Goal: Task Accomplishment & Management: Use online tool/utility

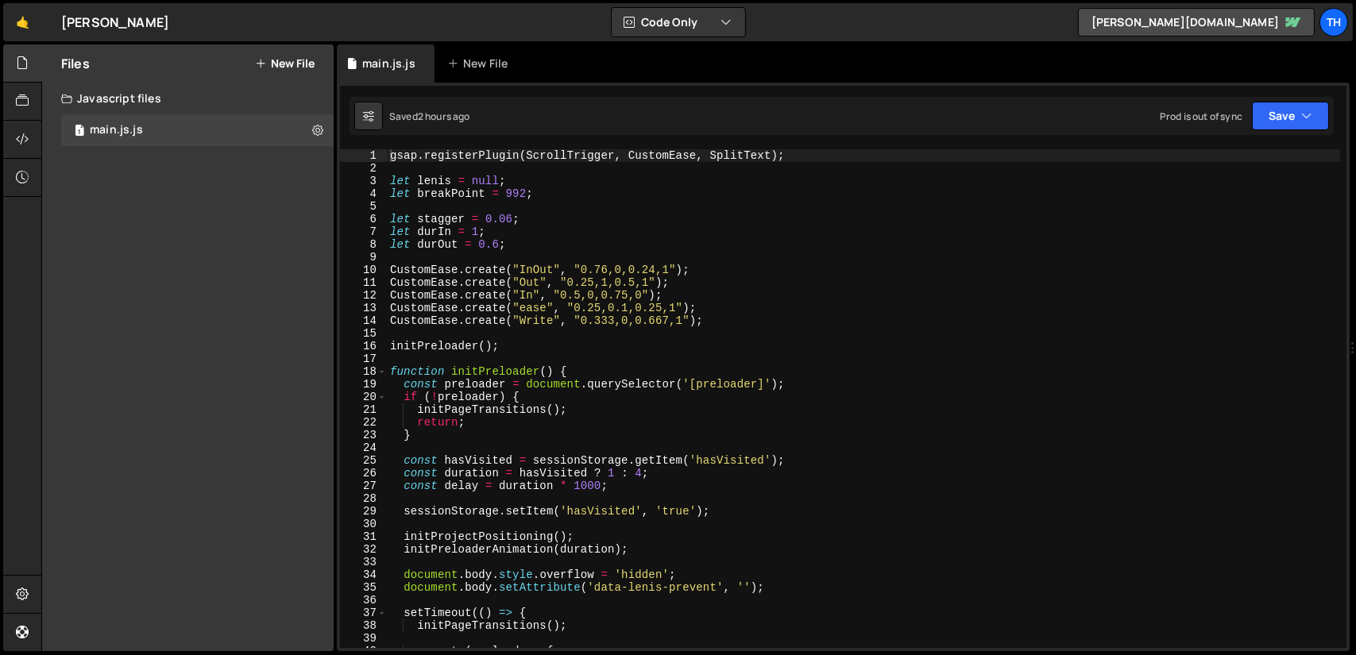
type textarea "CustomEase.create("Write", "0.333,0,0.667,1");"
click at [652, 318] on div "gsap . registerPlugin ( ScrollTrigger , CustomEase , SplitText ) ; let [PERSON_…" at bounding box center [863, 411] width 953 height 524
click at [22, 27] on link "🤙" at bounding box center [22, 22] width 39 height 38
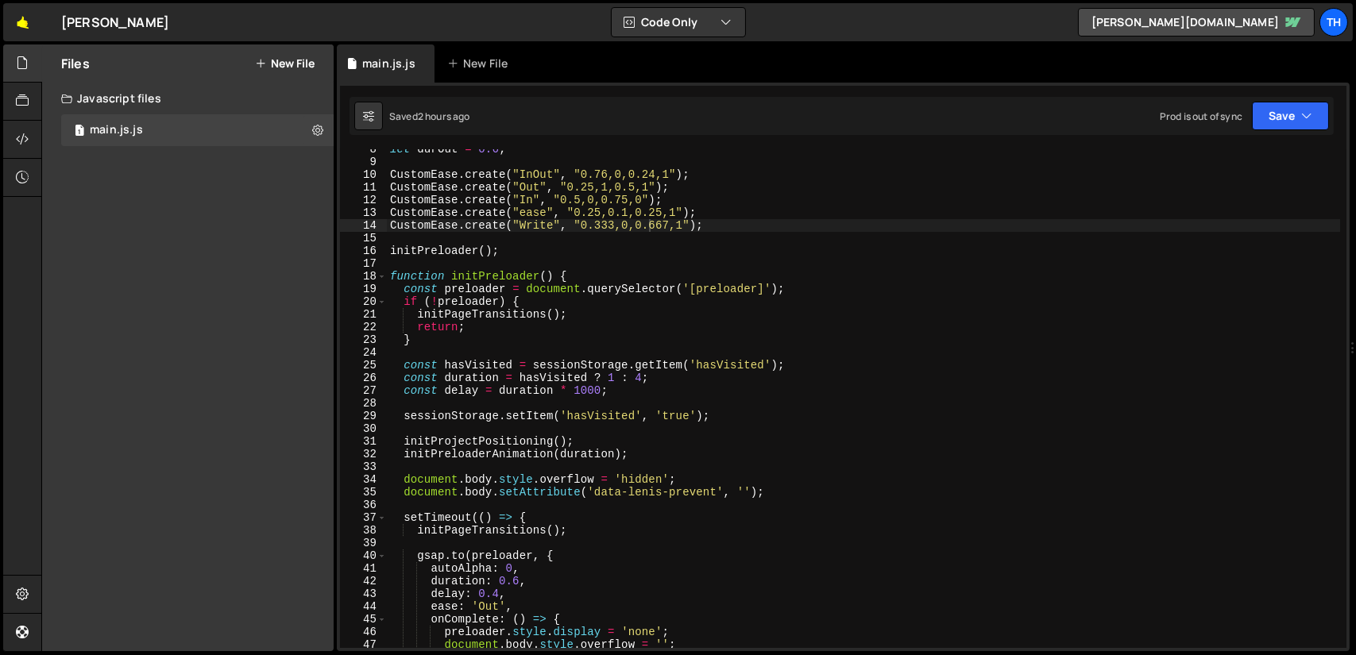
scroll to position [143, 0]
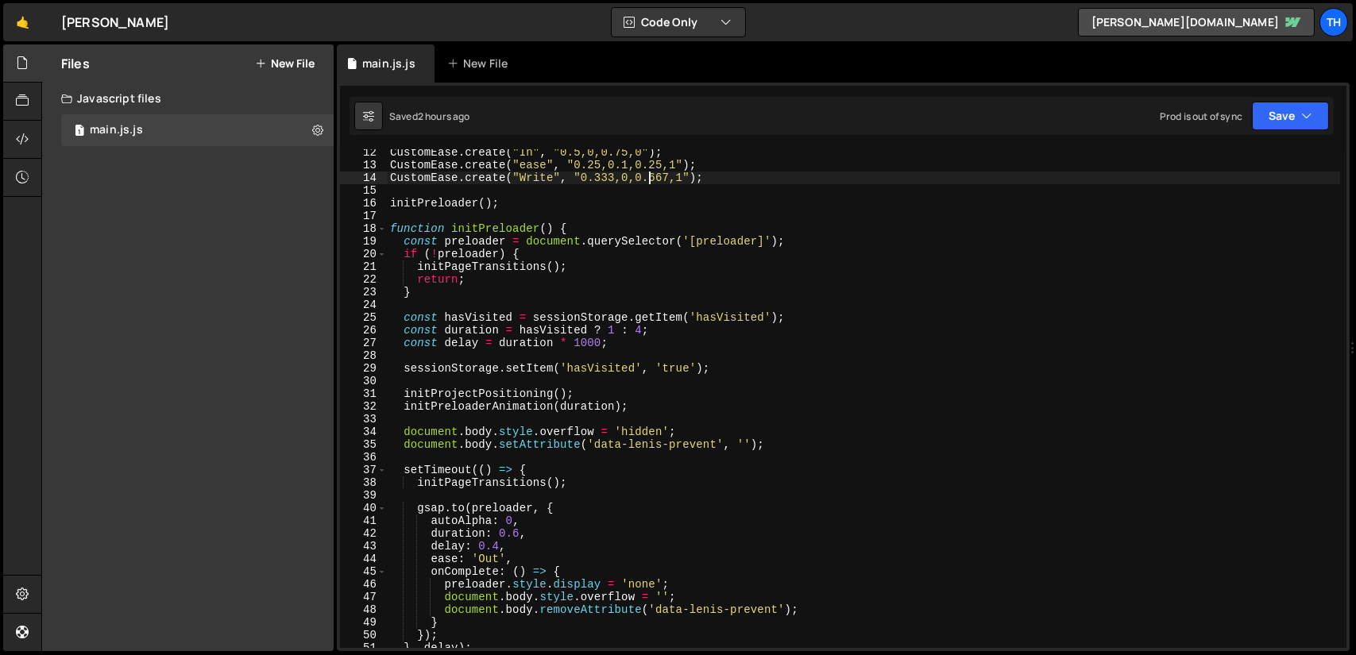
click at [386, 228] on div "18" at bounding box center [363, 228] width 47 height 13
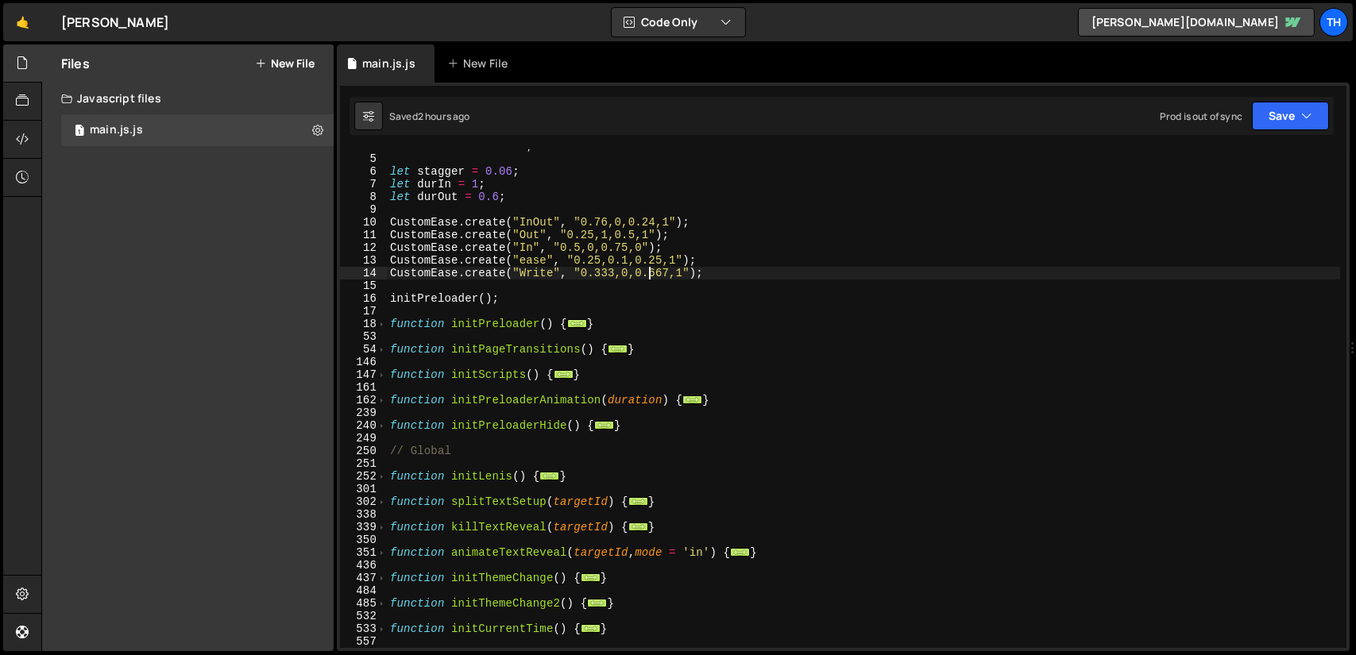
scroll to position [95, 0]
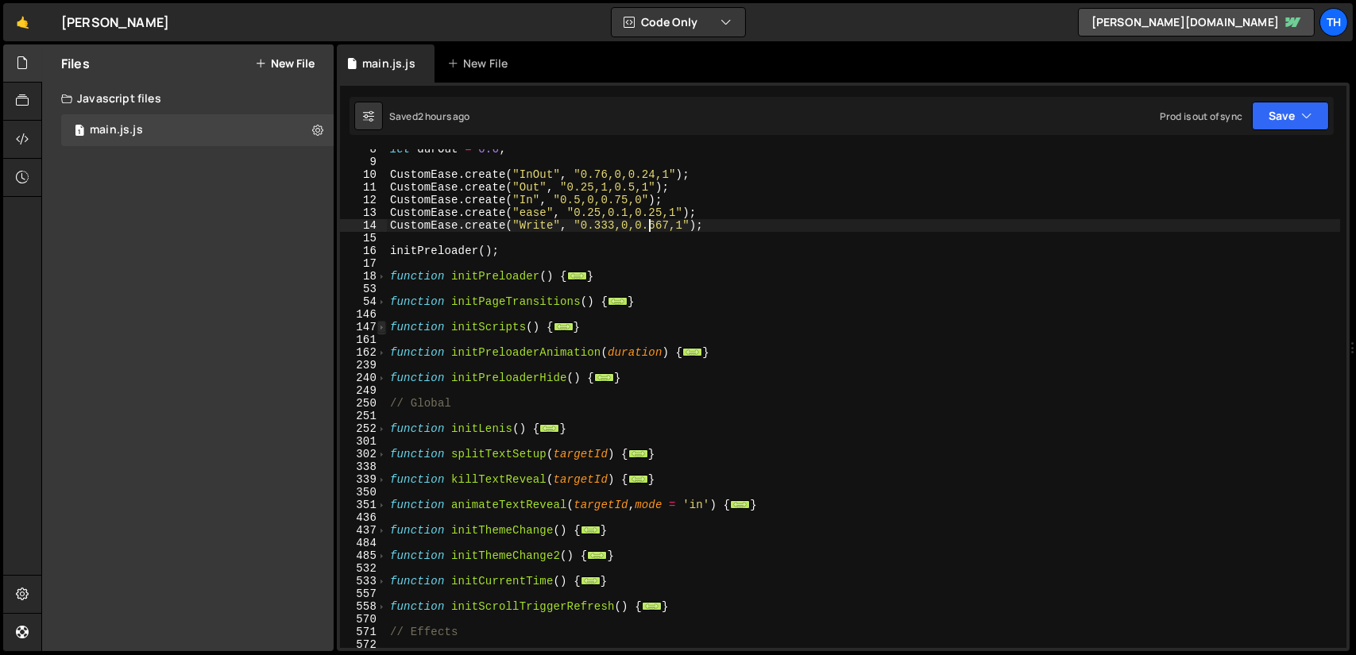
click at [384, 327] on span at bounding box center [381, 327] width 9 height 13
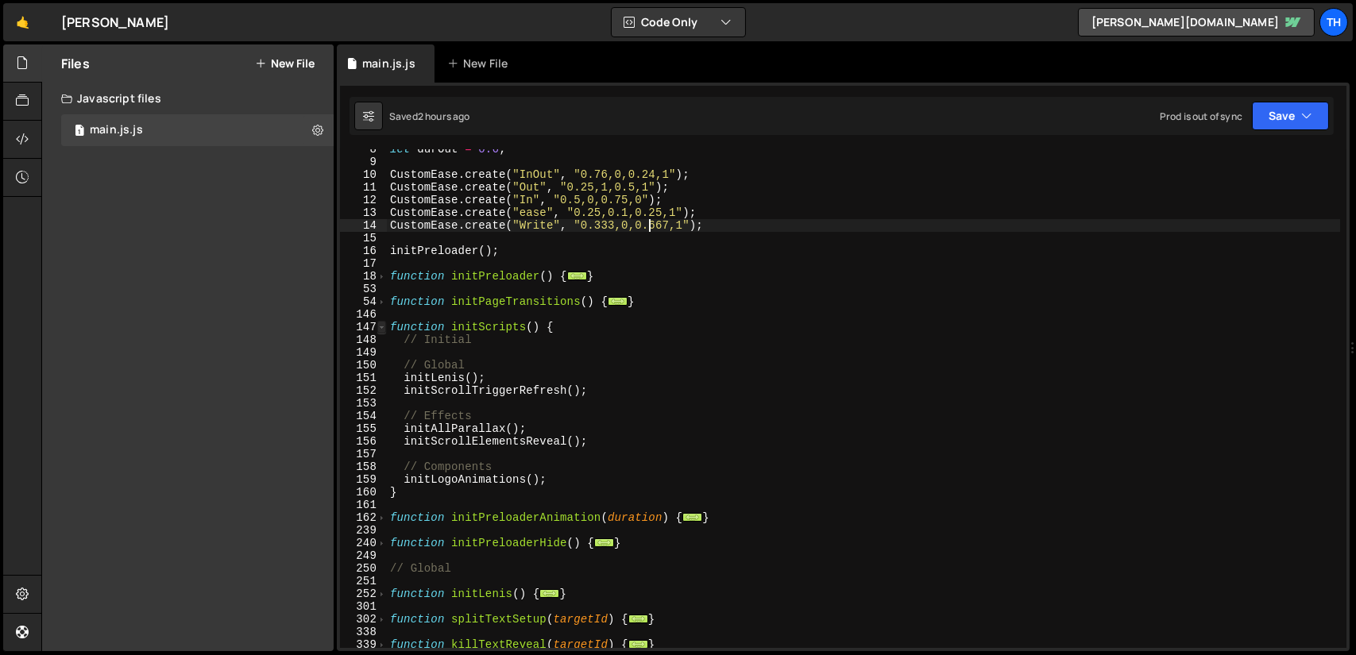
click at [384, 327] on span at bounding box center [381, 327] width 9 height 13
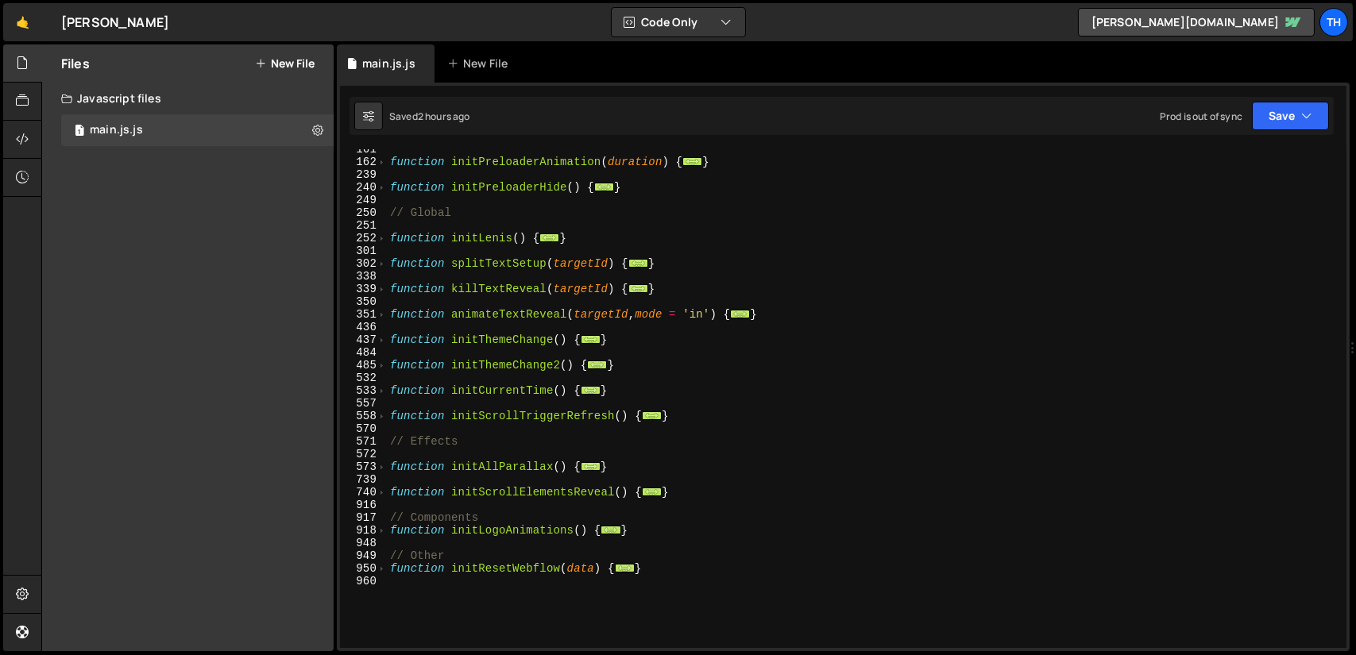
scroll to position [334, 0]
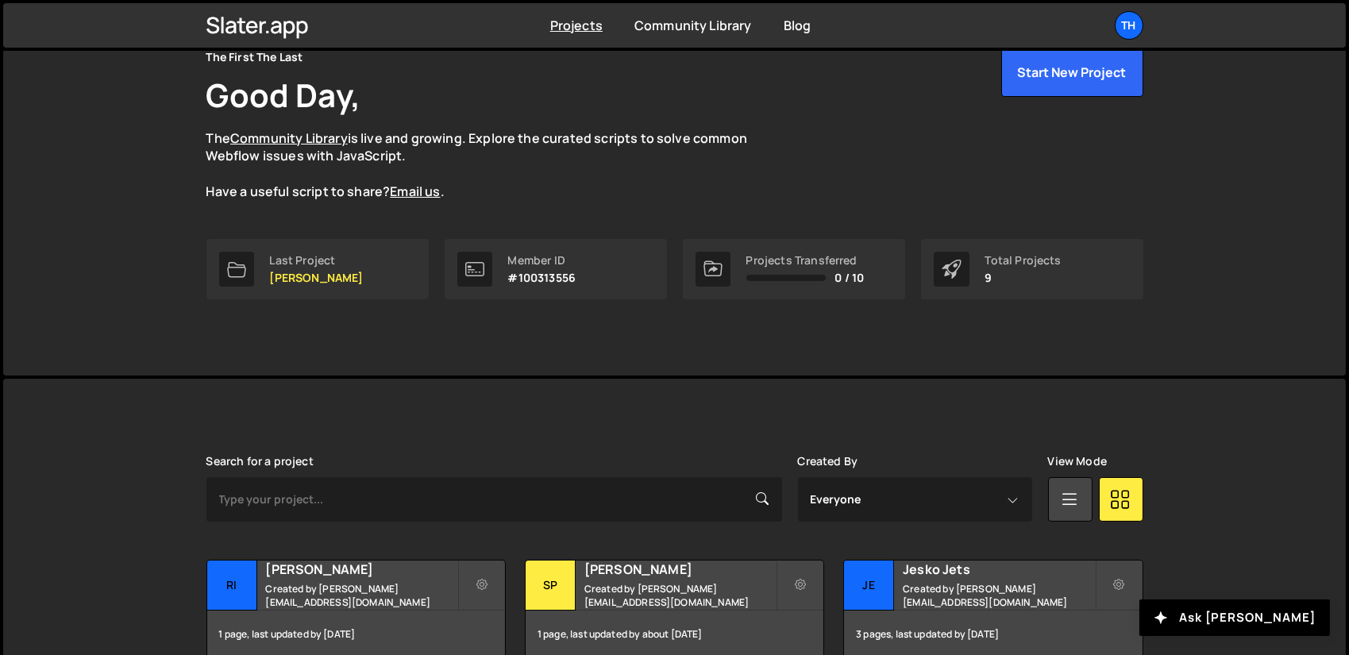
scroll to position [238, 0]
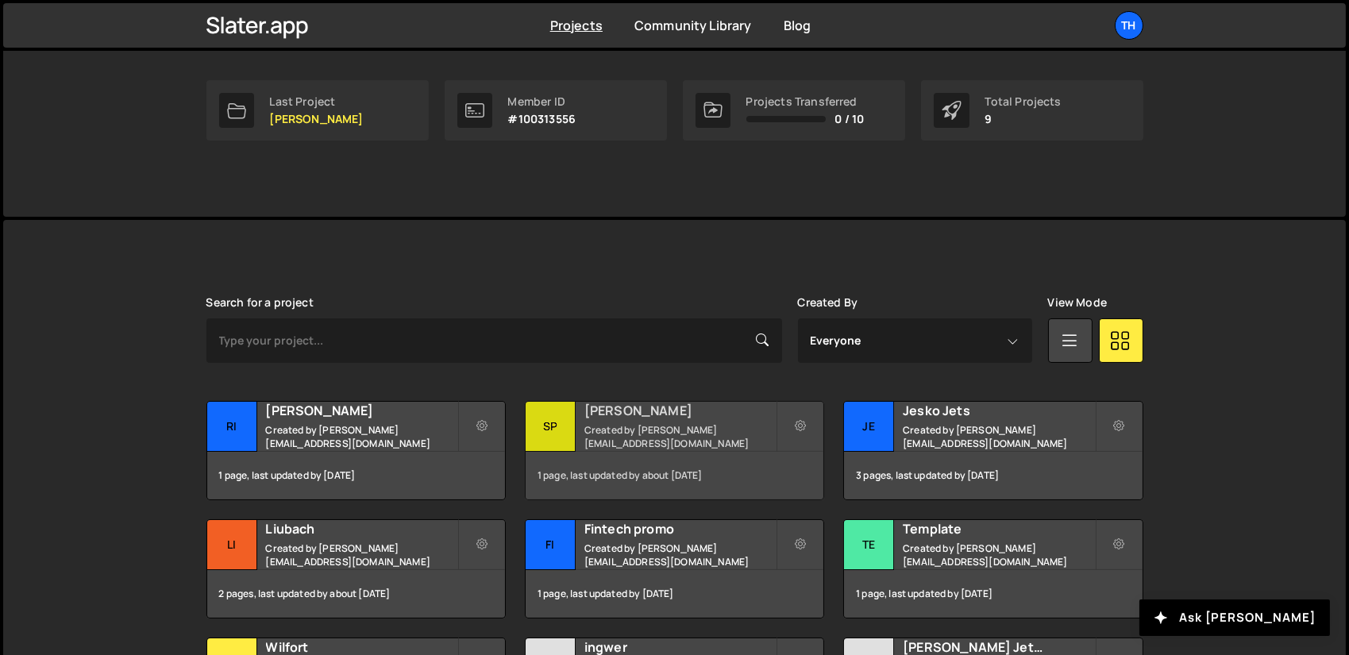
click at [588, 418] on h2 "Specter" at bounding box center [679, 410] width 191 height 17
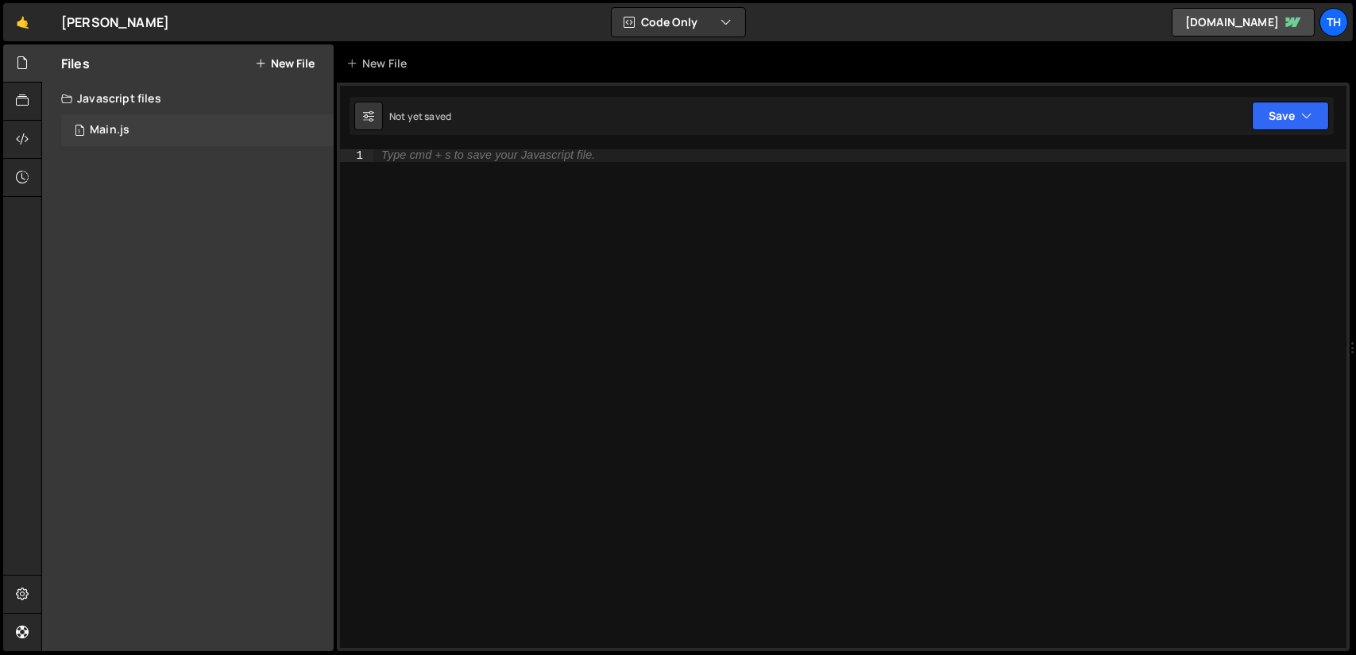
click at [187, 132] on div "1 Main.js 0" at bounding box center [197, 130] width 272 height 32
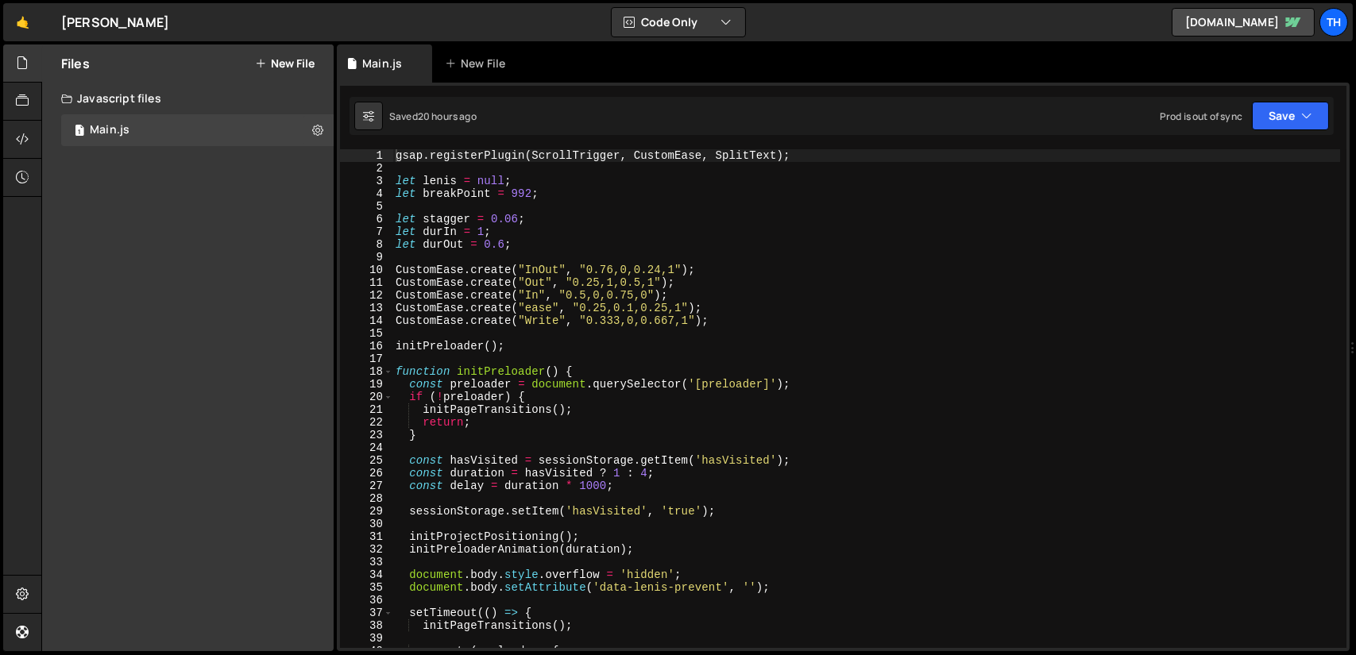
type textarea "CustomEase.create("InOut", "0.76,0,0.24,1");"
click at [542, 272] on div "gsap . registerPlugin ( ScrollTrigger , CustomEase , SplitText ) ; let [PERSON_…" at bounding box center [865, 411] width 947 height 524
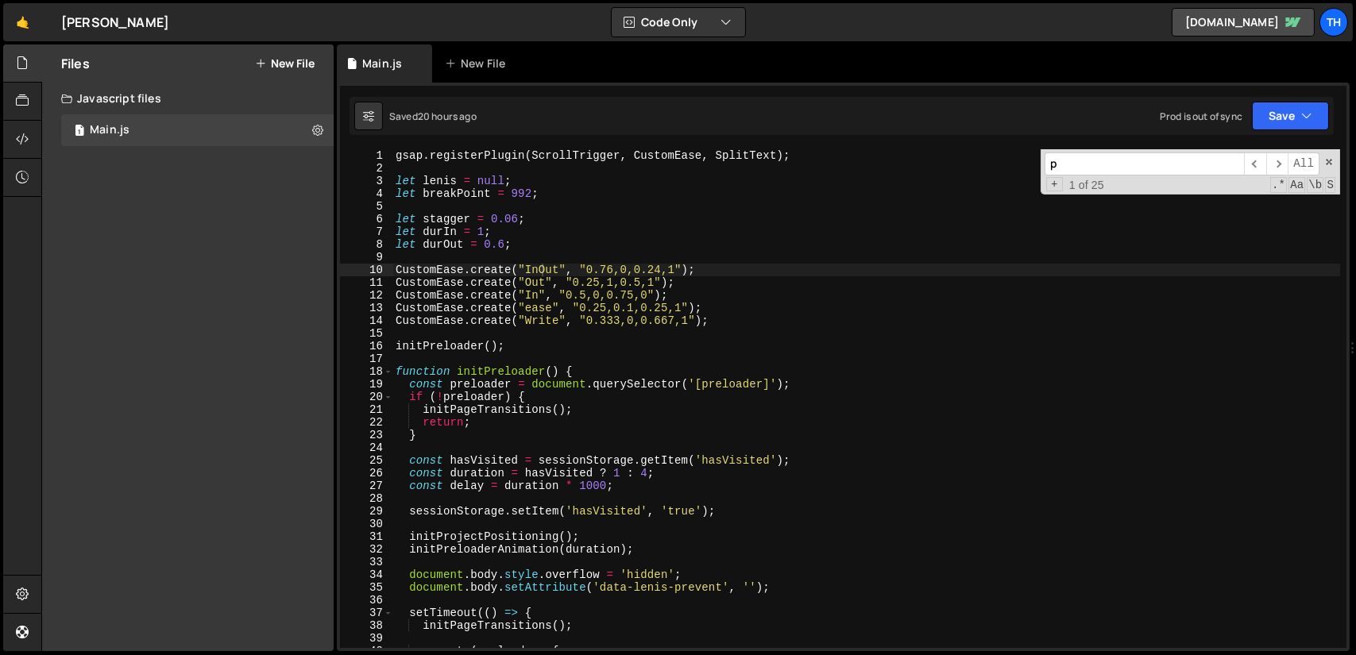
scroll to position [572, 0]
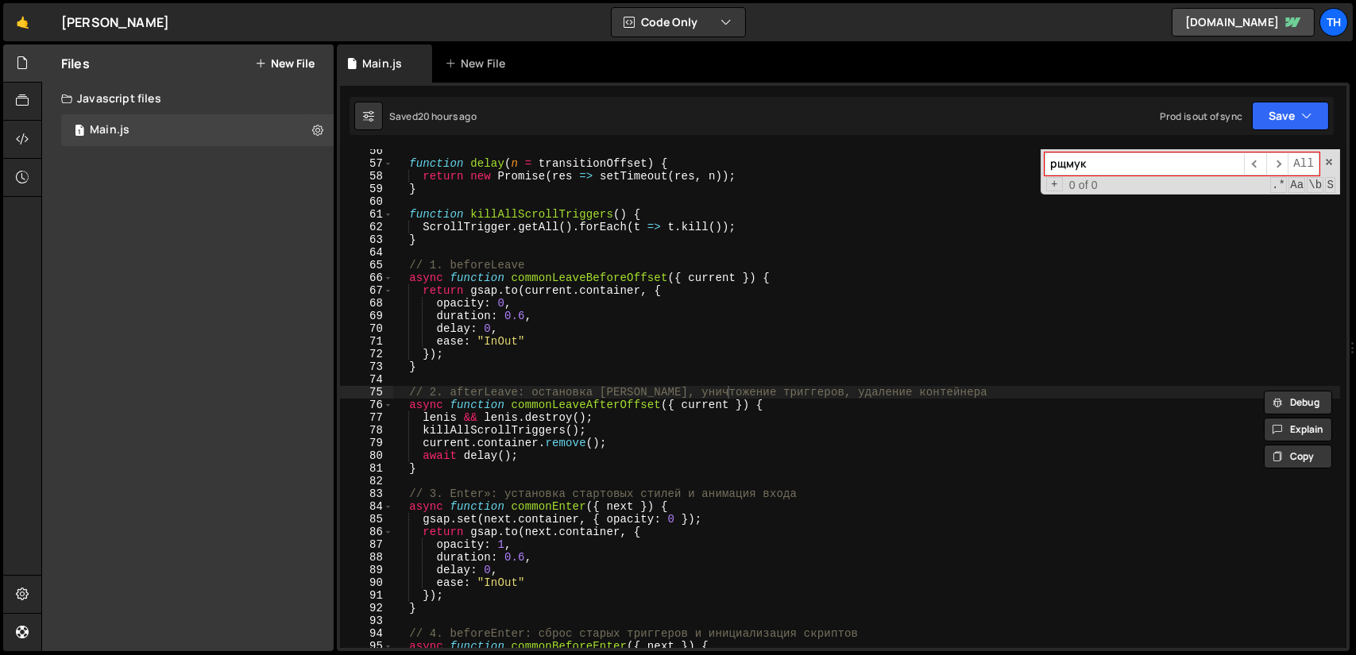
type input "р"
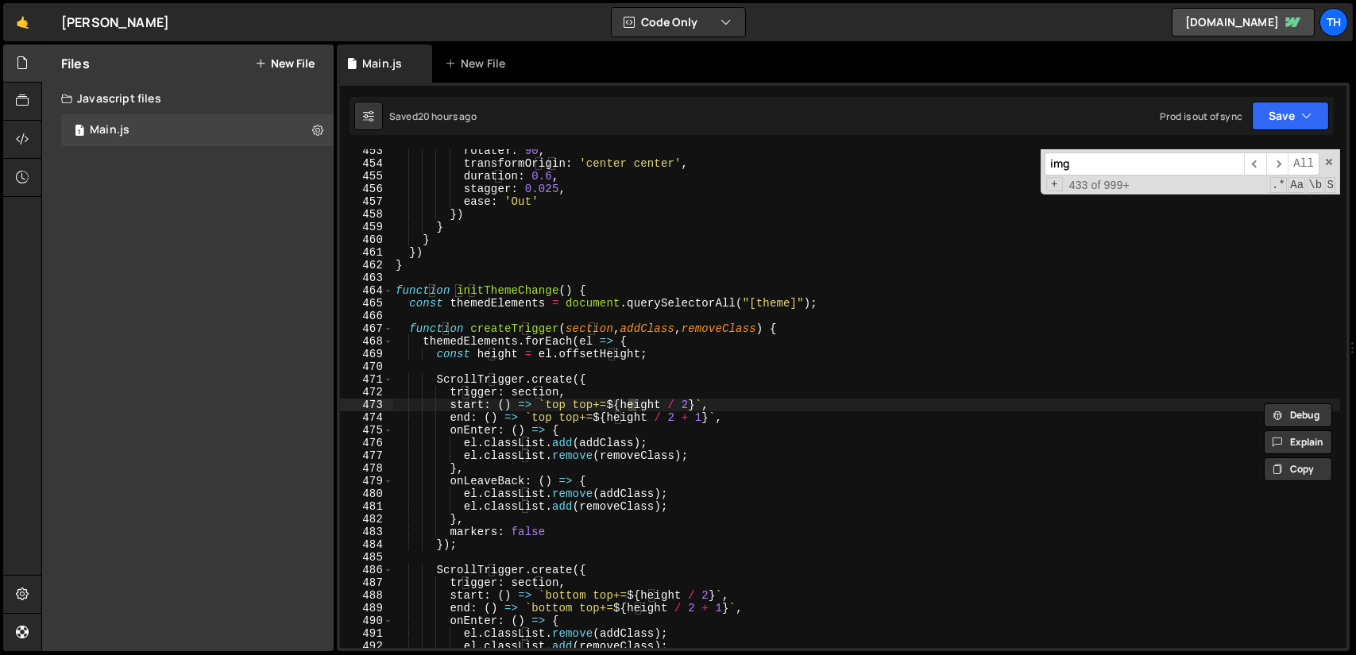
scroll to position [6049, 0]
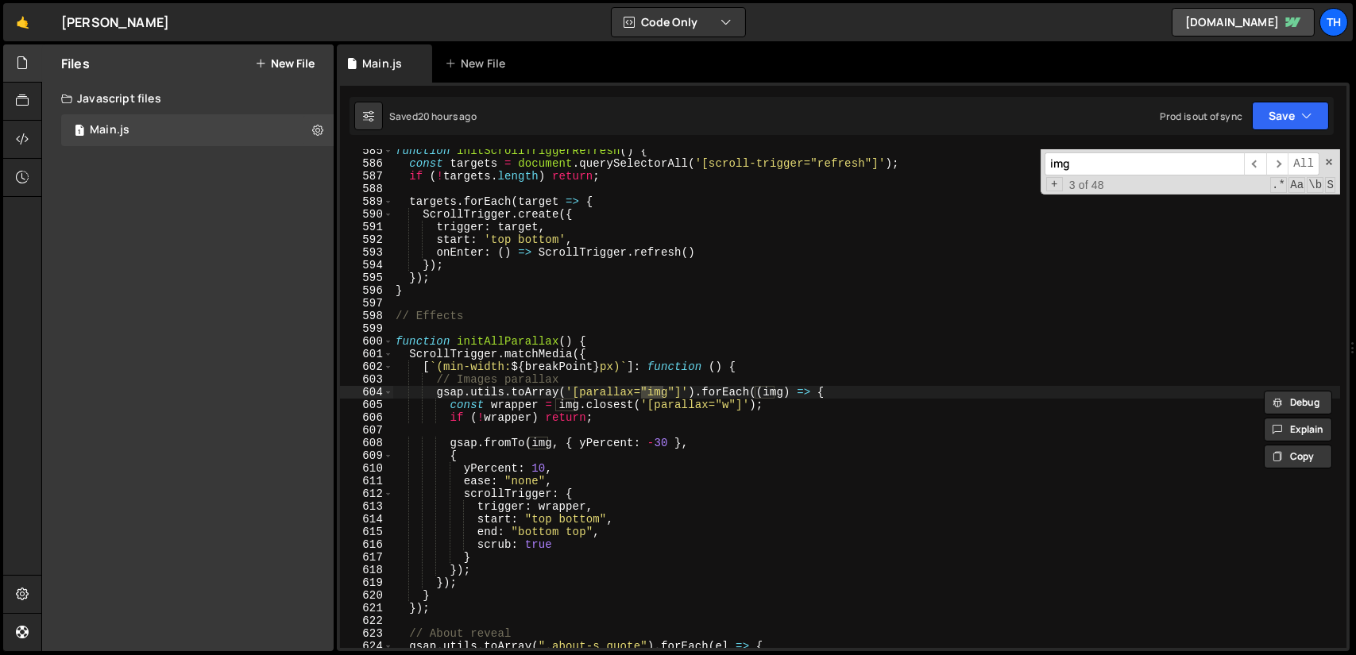
type input "img"
type textarea "gsap.utils.toArray('[parallax="img"]').forEach((img) => {"
drag, startPoint x: 670, startPoint y: 391, endPoint x: 618, endPoint y: 388, distance: 52.5
click at [577, 394] on div "function initScrollTriggerRefresh ( ) { const targets = document . querySelecto…" at bounding box center [865, 407] width 947 height 524
click at [1095, 166] on input "img" at bounding box center [1143, 163] width 199 height 23
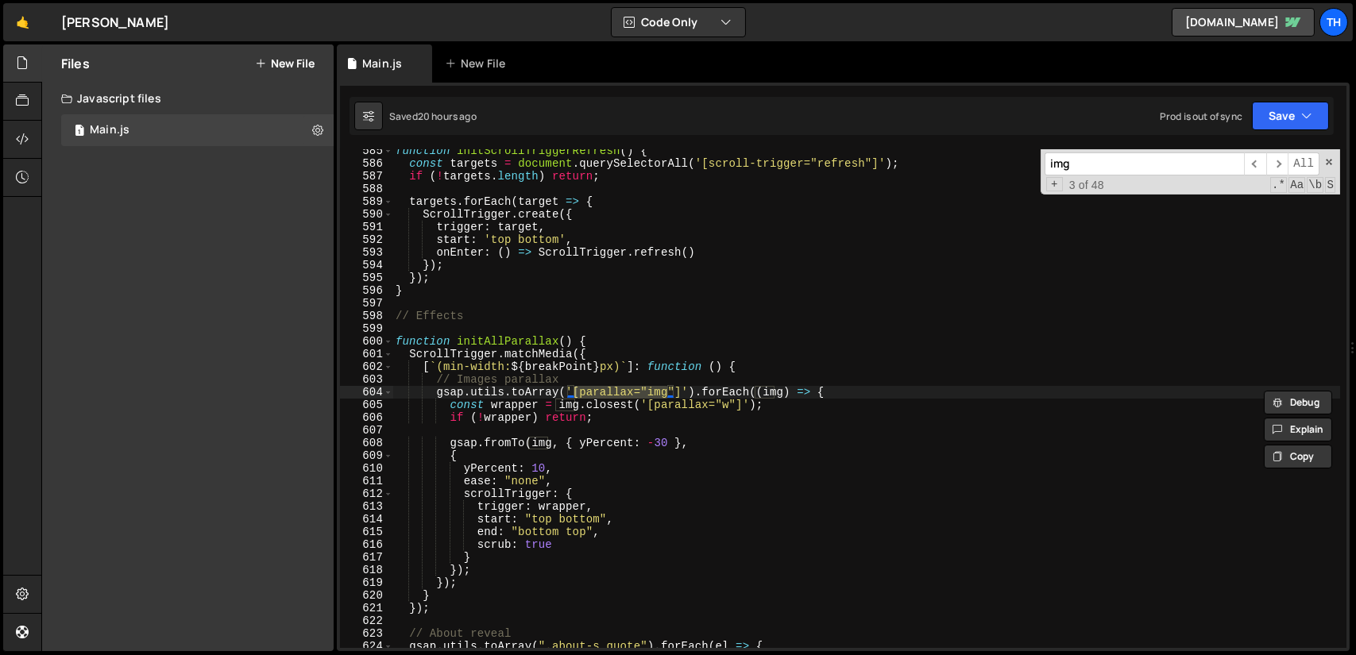
paste input "parallax="img""
click at [1077, 161] on input "parallax="img"" at bounding box center [1143, 163] width 199 height 23
click at [1277, 164] on span "​" at bounding box center [1277, 163] width 22 height 23
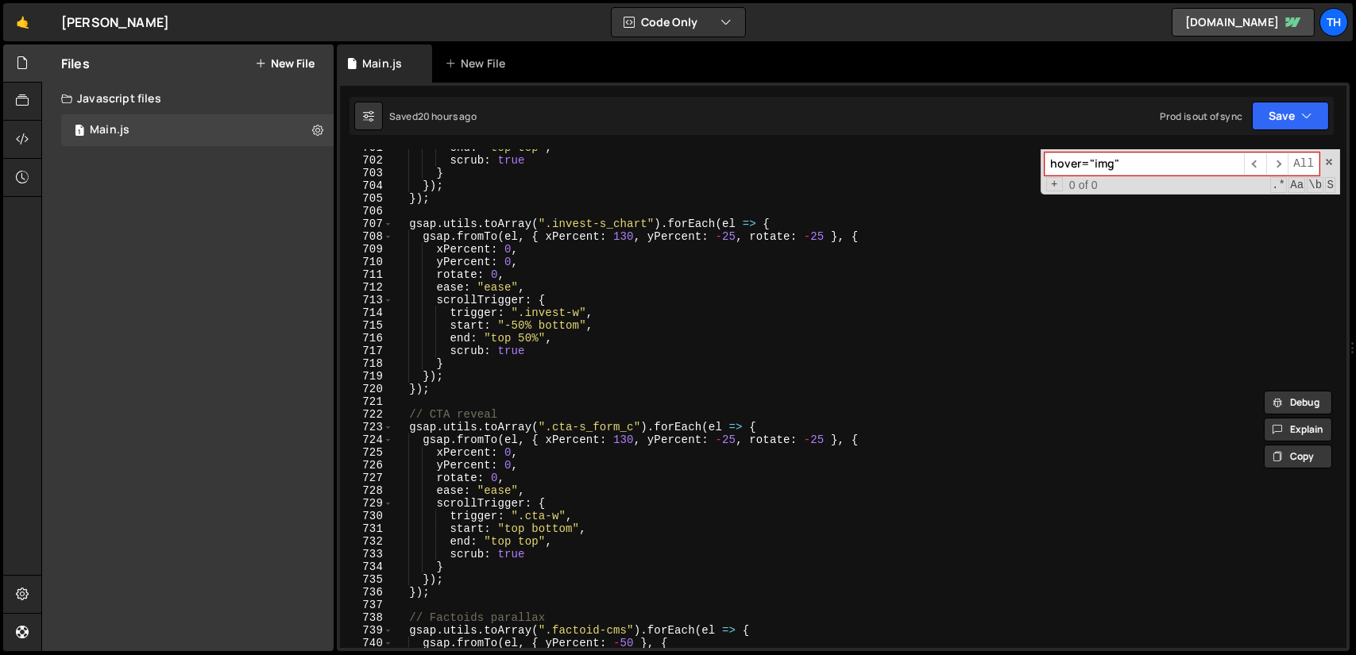
scroll to position [7328, 0]
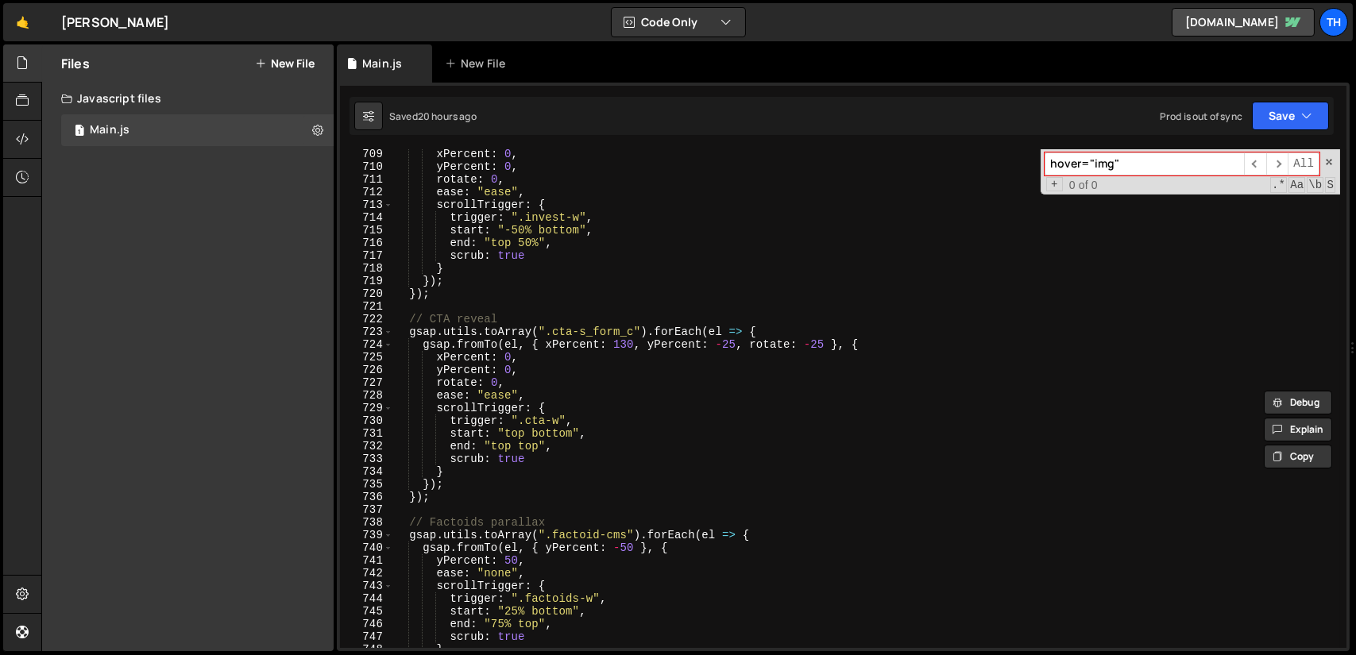
click at [1105, 164] on input "hover="img"" at bounding box center [1143, 163] width 199 height 23
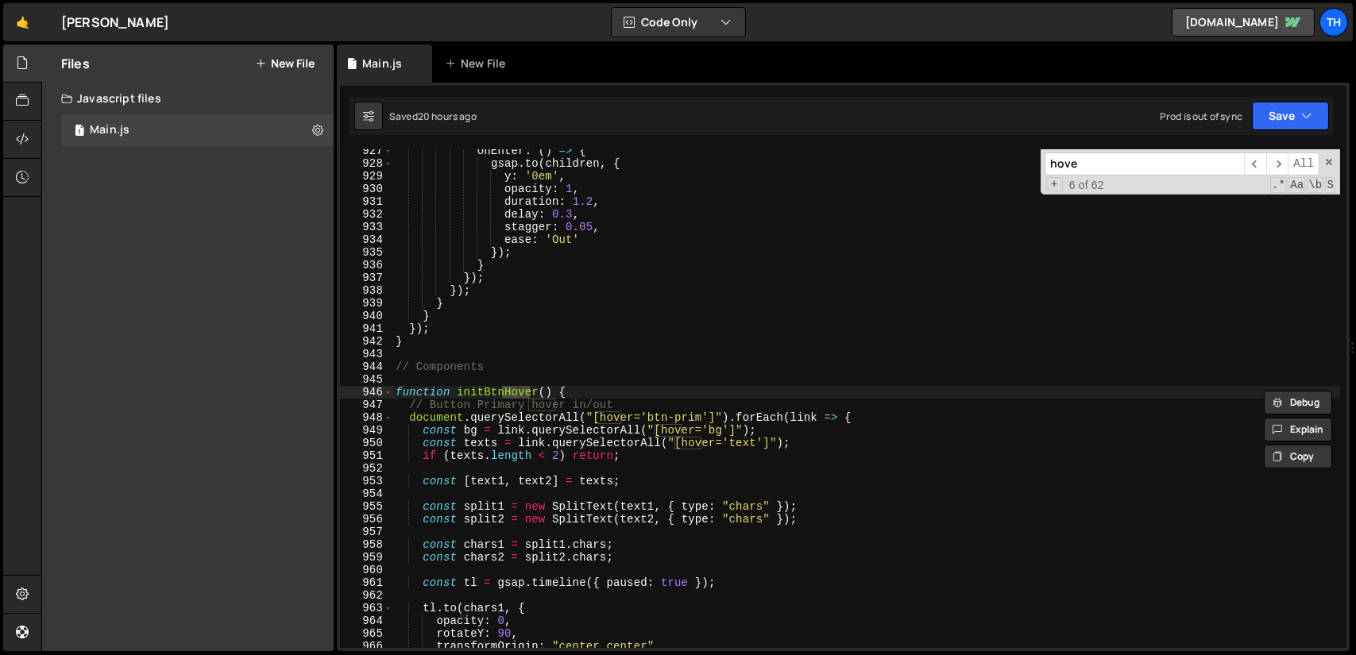
scroll to position [9583, 0]
type input "hover"
click at [391, 388] on span at bounding box center [388, 392] width 9 height 13
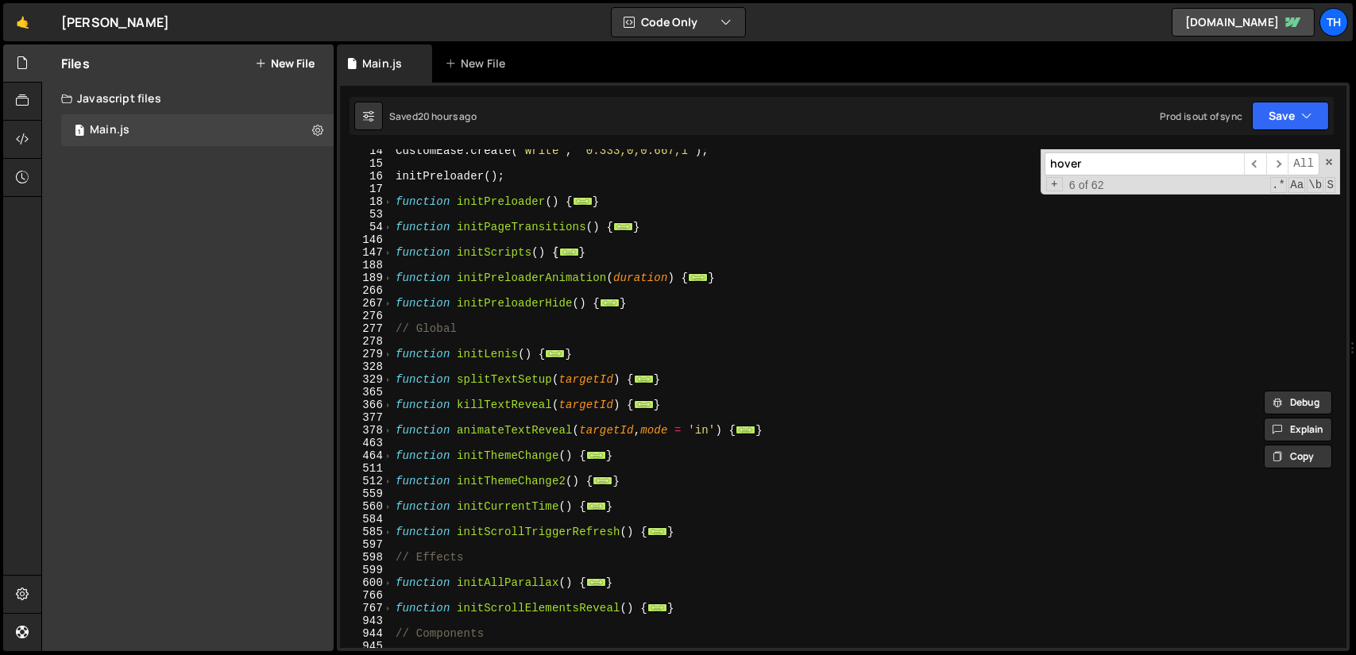
scroll to position [27, 0]
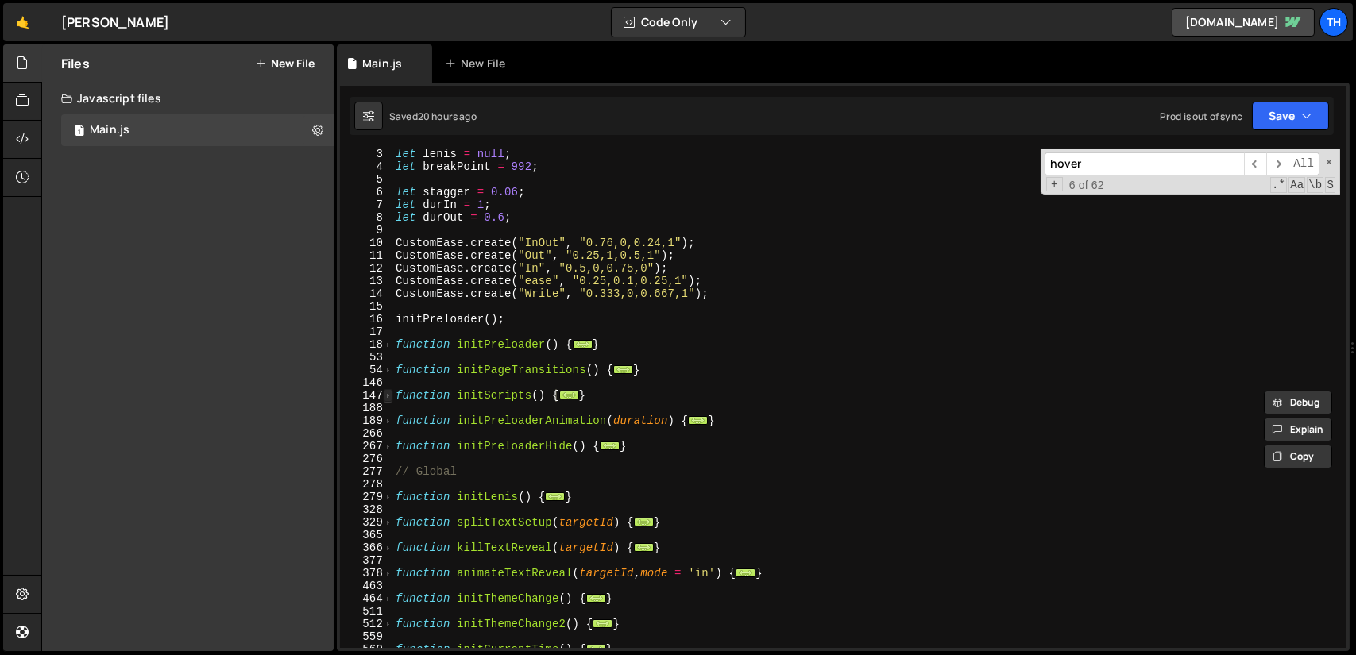
click at [388, 395] on span at bounding box center [388, 395] width 9 height 13
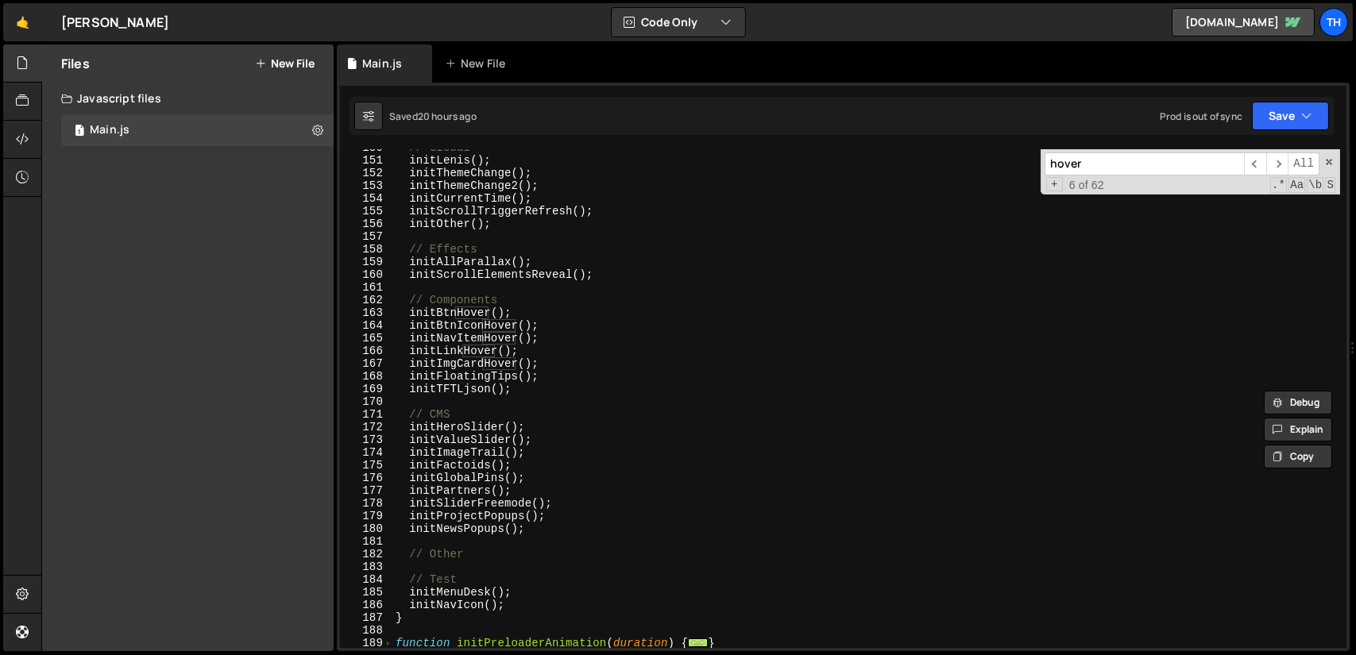
scroll to position [361, 0]
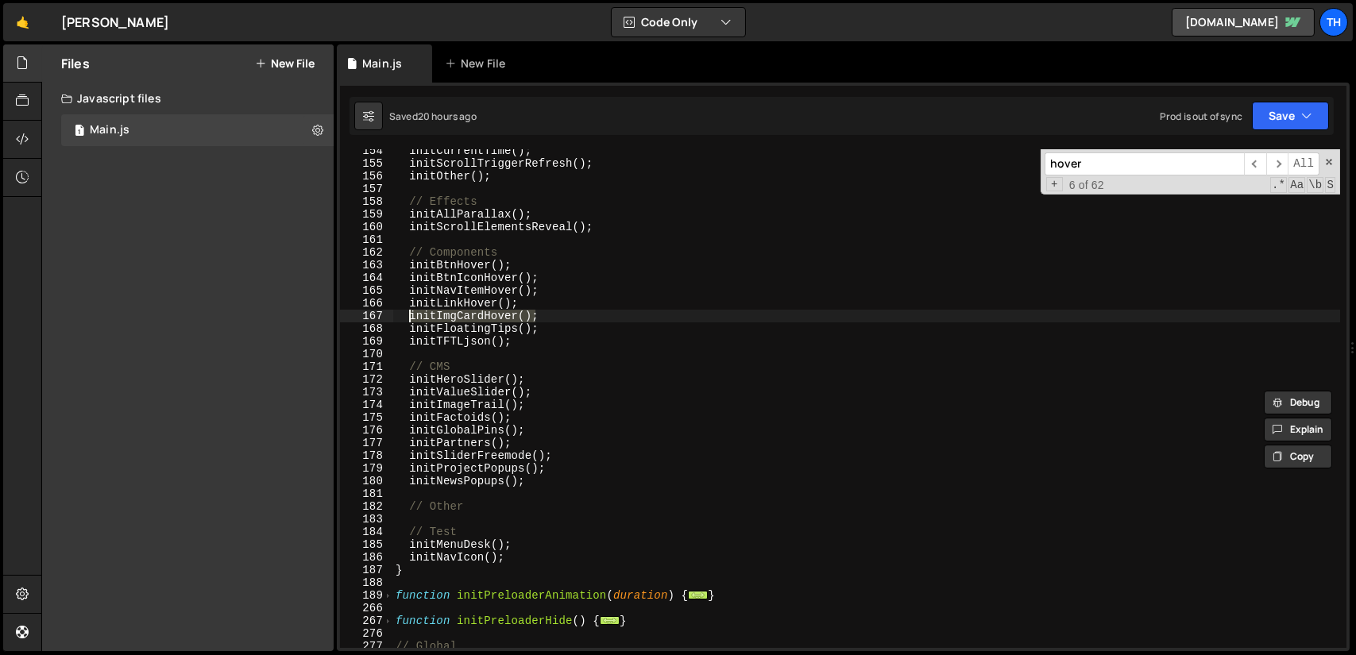
drag, startPoint x: 534, startPoint y: 313, endPoint x: 418, endPoint y: 315, distance: 116.0
click at [410, 315] on div "initCurrentTime ( ) ; initScrollTriggerRefresh ( ) ; initOther ( ) ; // Effects…" at bounding box center [865, 407] width 947 height 524
type textarea "initImgCardHover();"
click at [1100, 158] on input "hover" at bounding box center [1143, 163] width 199 height 23
paste input "initImgCardHover();"
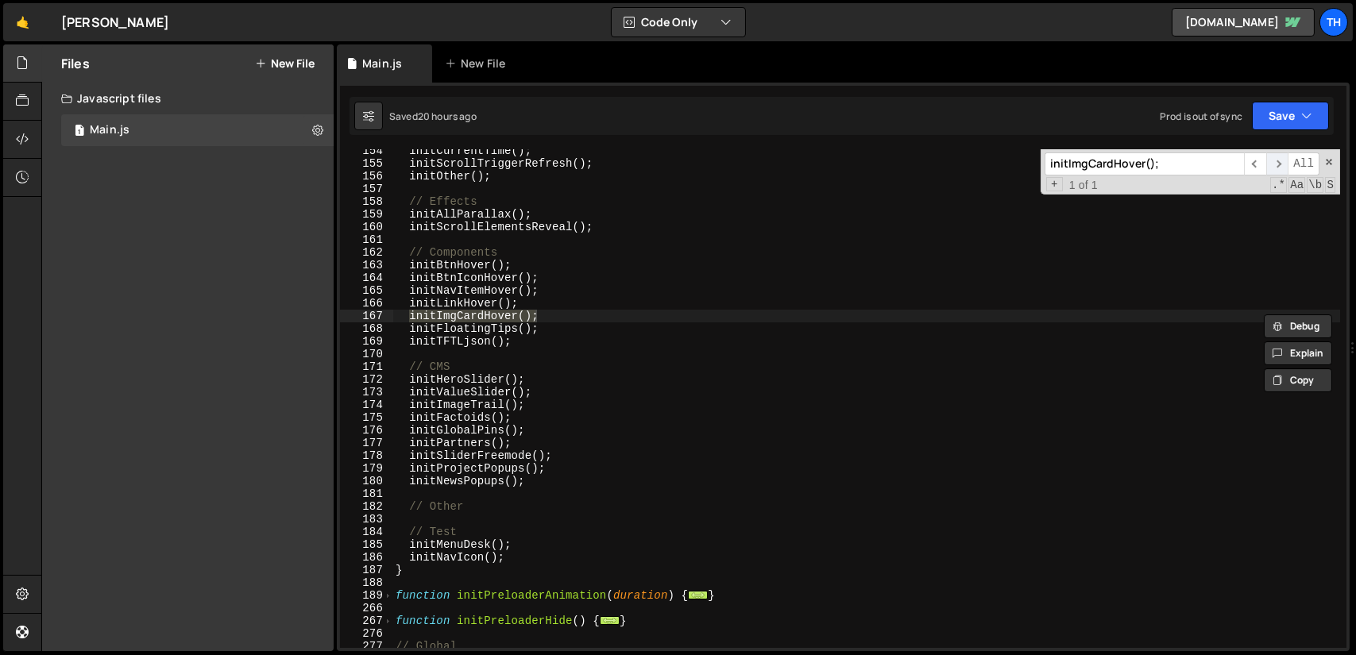
click at [1280, 159] on span "​" at bounding box center [1277, 163] width 22 height 23
type input "initImgCardHover()"
click at [1278, 167] on span "​" at bounding box center [1277, 163] width 22 height 23
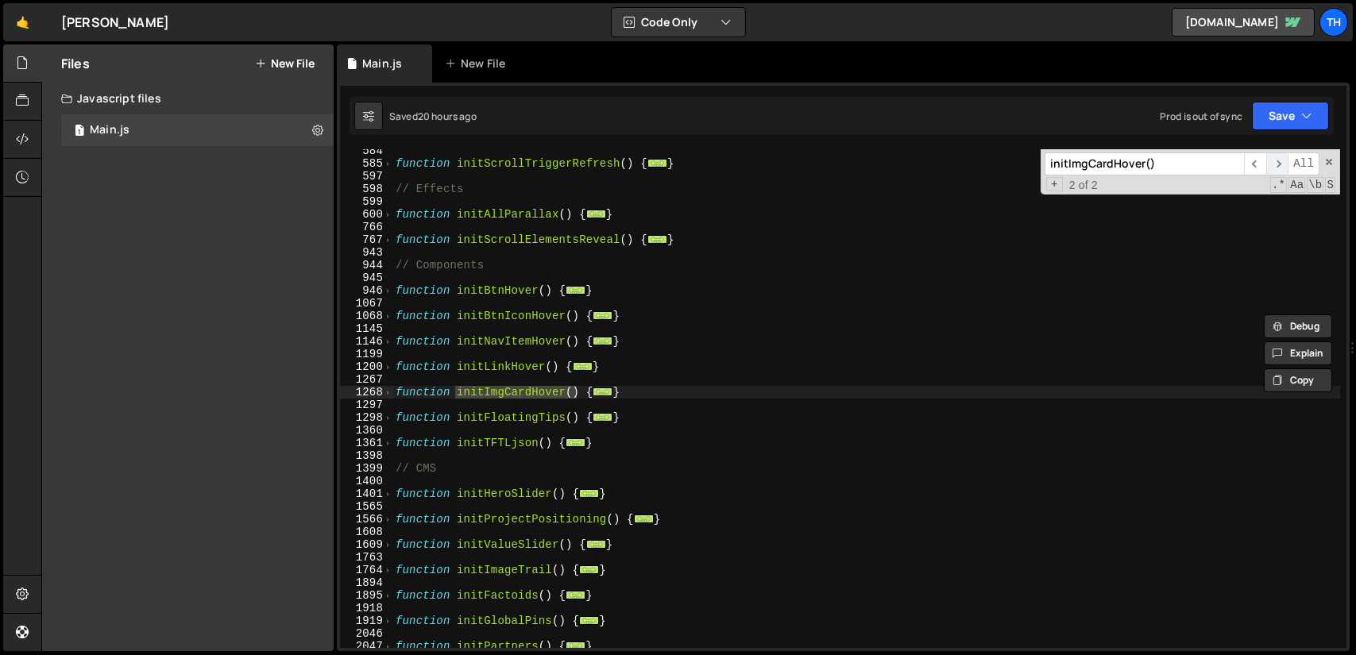
scroll to position [1047, 0]
type textarea "function initImgCardHover() {"
click at [391, 393] on span at bounding box center [388, 392] width 9 height 13
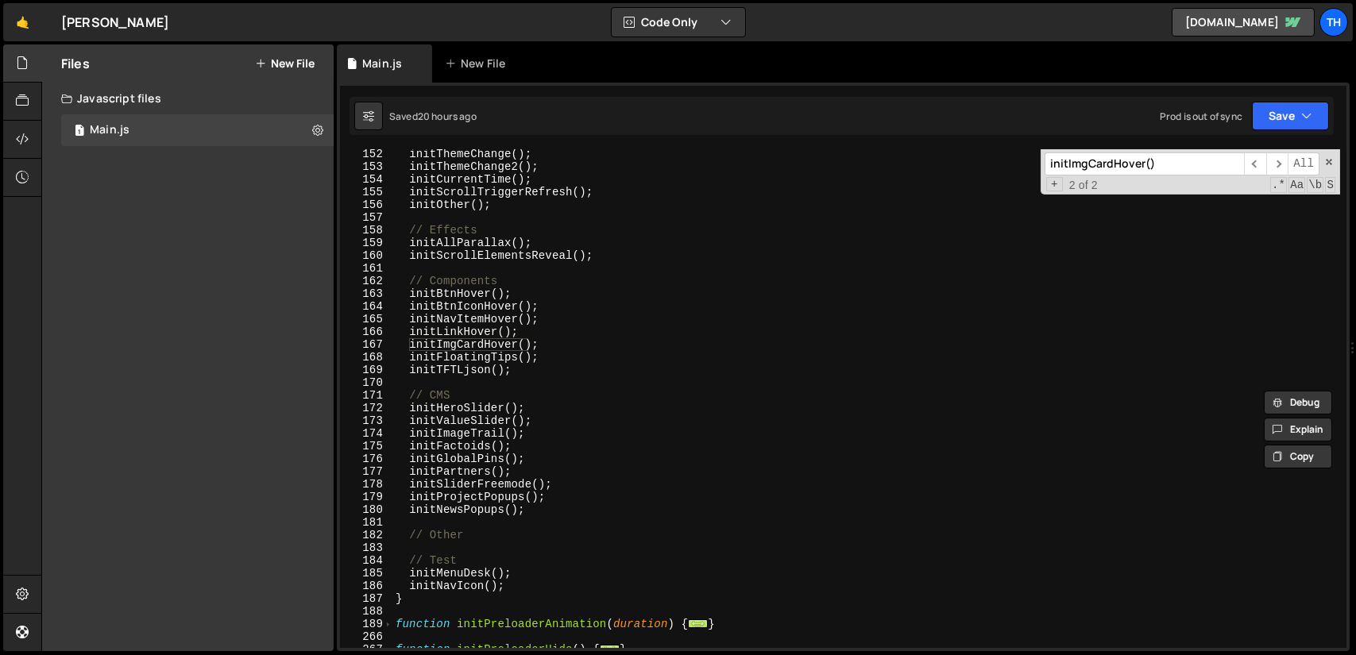
scroll to position [332, 0]
click at [1167, 162] on input "initImgCardHover()" at bounding box center [1143, 163] width 199 height 23
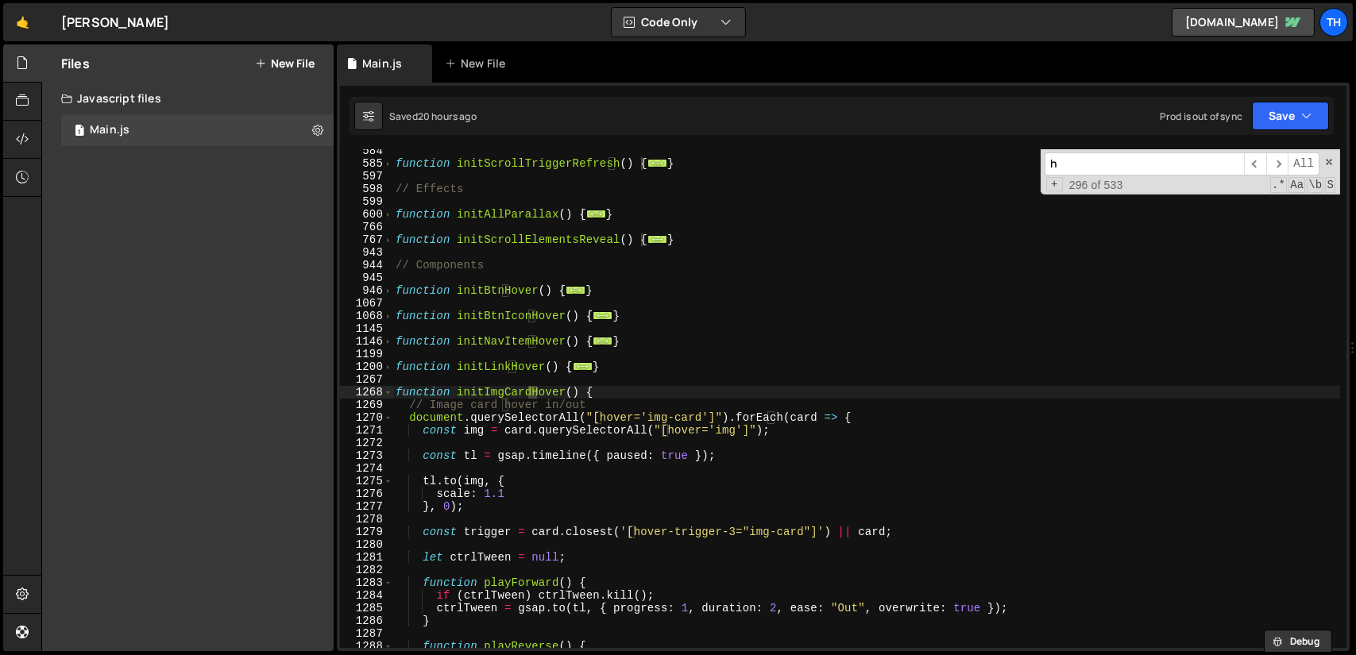
scroll to position [1047, 0]
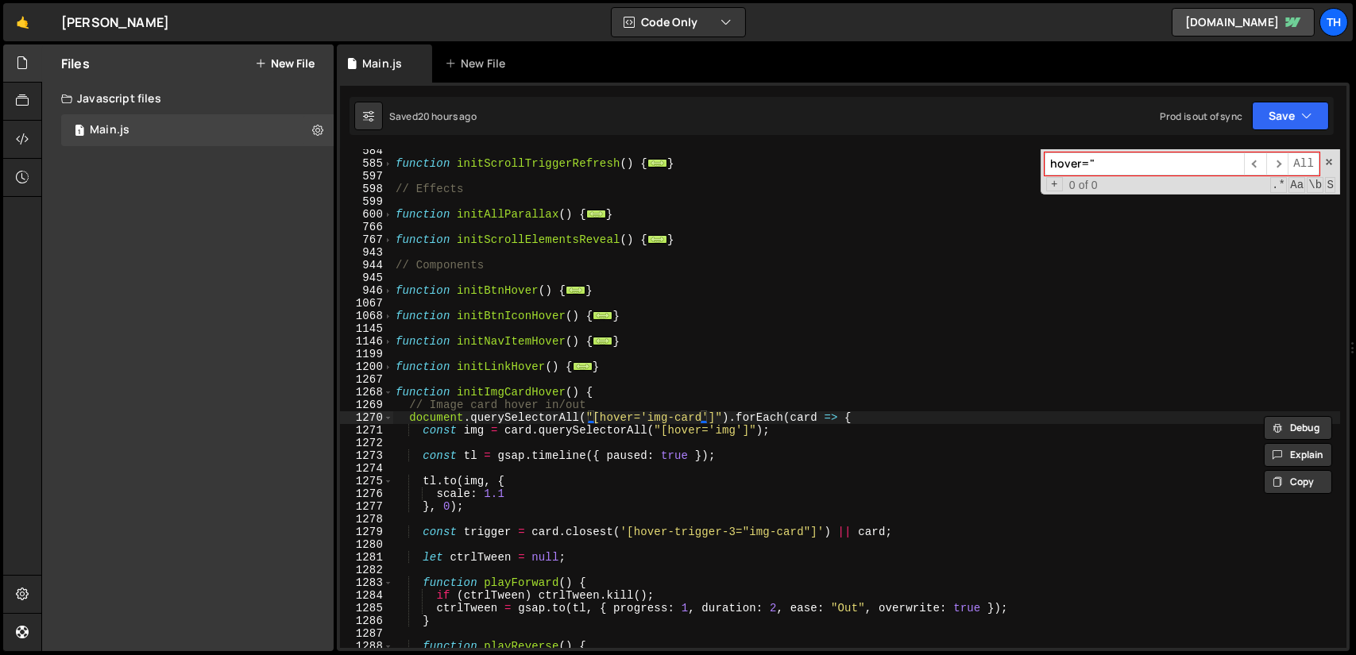
type input "hover=""
type textarea "const img = card.querySelectorAll("[hover='img']");"
drag, startPoint x: 657, startPoint y: 430, endPoint x: 742, endPoint y: 426, distance: 85.9
click at [742, 426] on div "function initScrollTriggerRefresh ( ) { ... } // Effects function initAllParall…" at bounding box center [865, 407] width 947 height 524
click at [638, 379] on div "function initScrollTriggerRefresh ( ) { ... } // Effects function initAllParall…" at bounding box center [865, 407] width 947 height 524
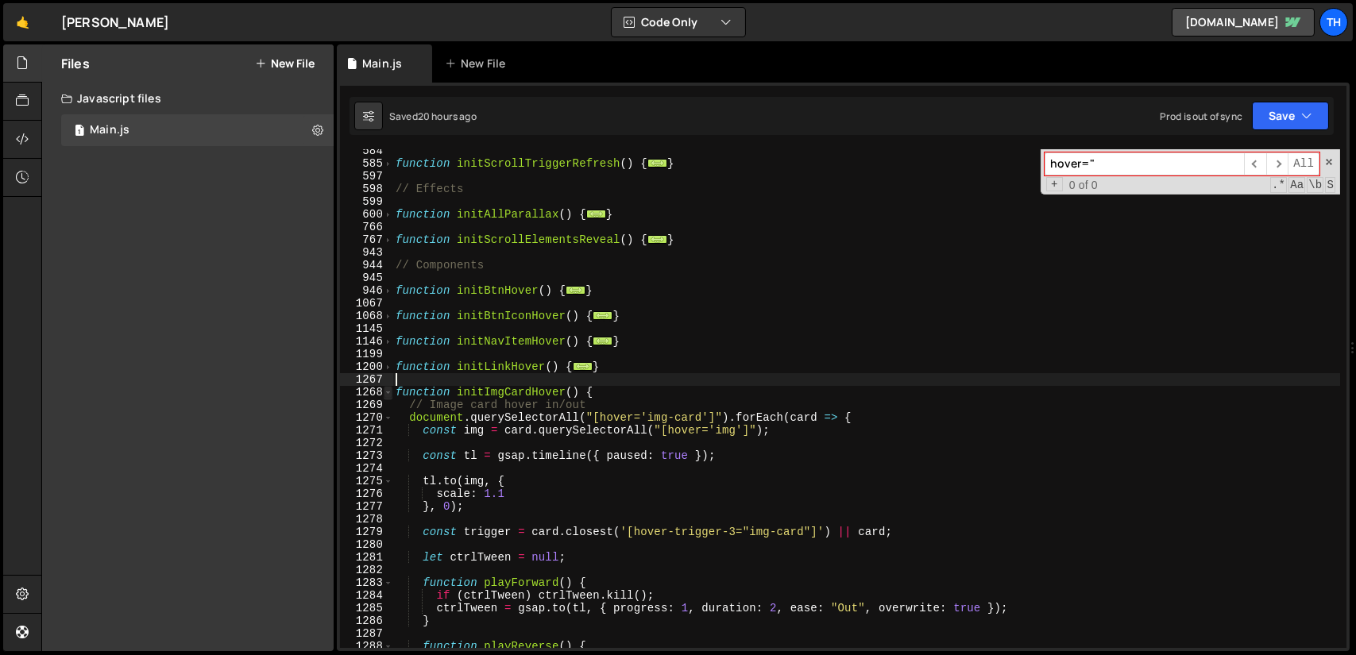
click at [390, 392] on span at bounding box center [388, 392] width 9 height 13
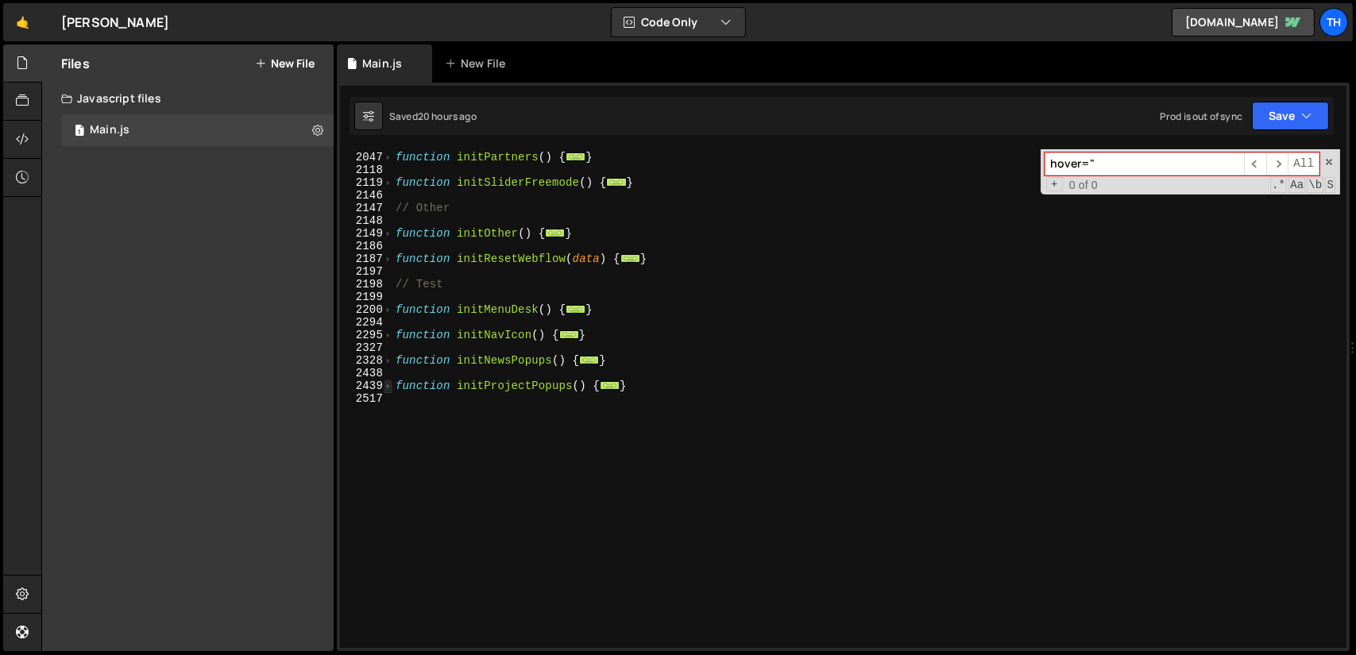
click at [388, 380] on span at bounding box center [388, 386] width 9 height 13
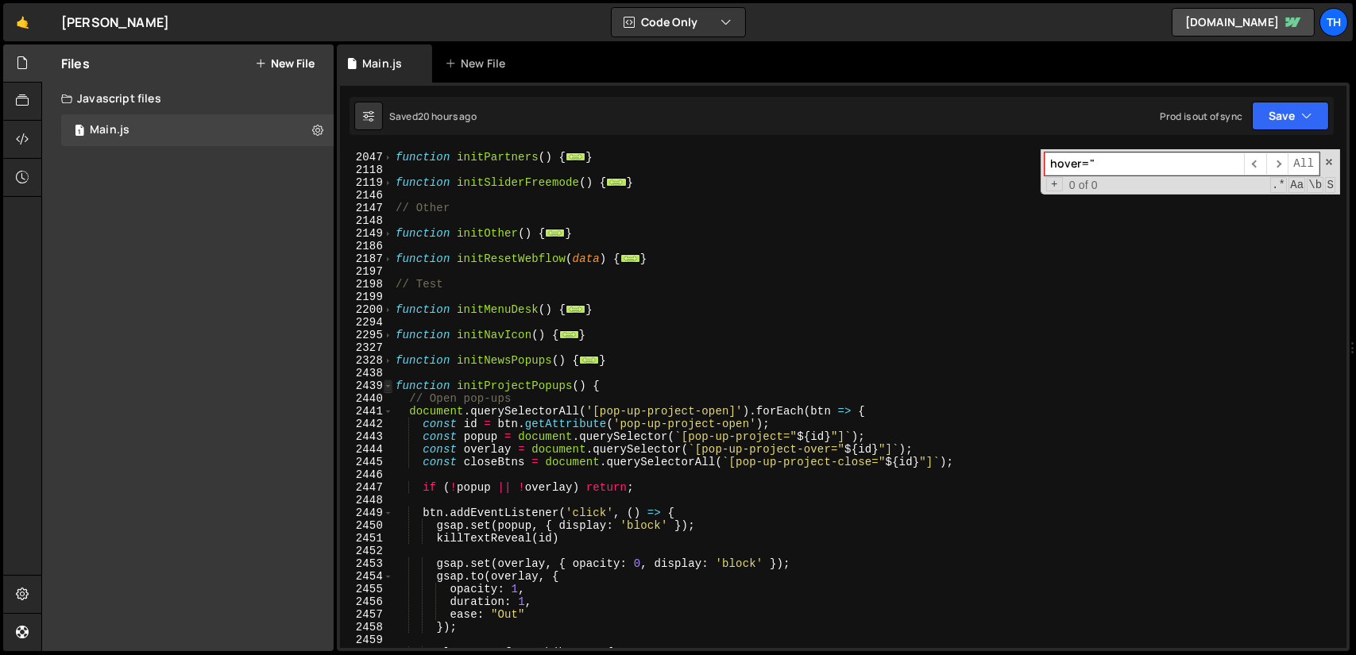
click at [390, 380] on span at bounding box center [388, 386] width 9 height 13
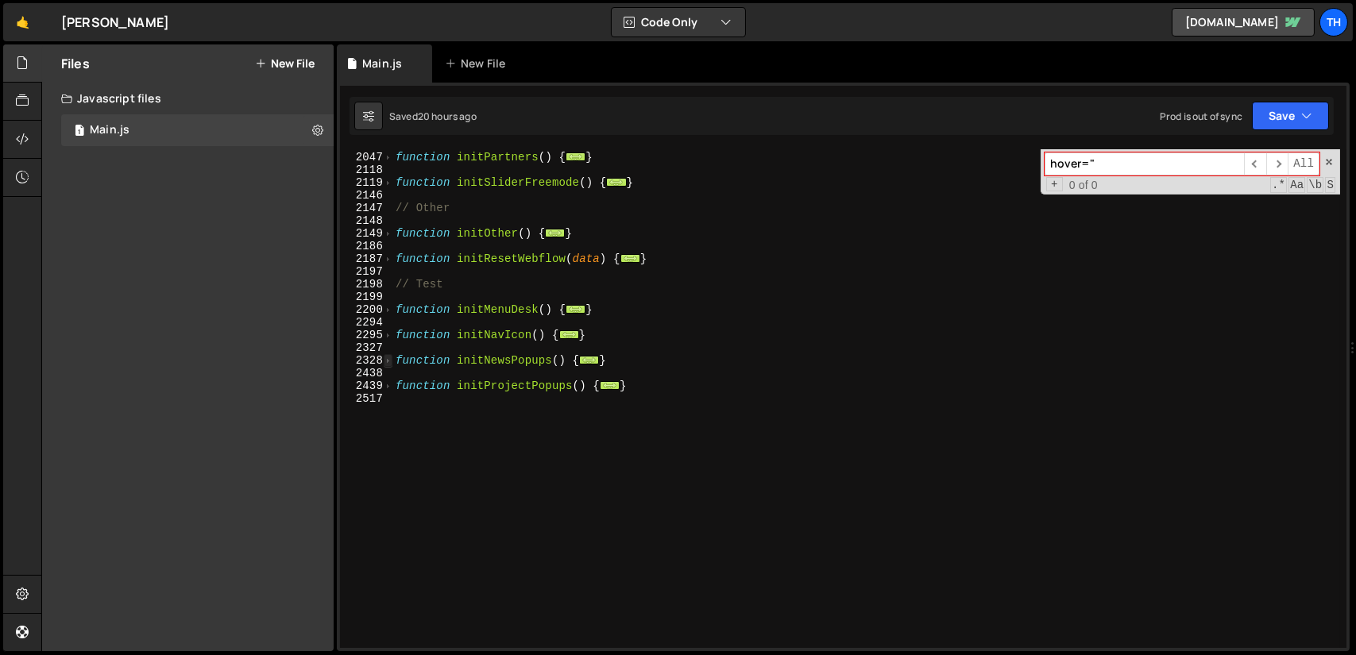
click at [389, 363] on span at bounding box center [388, 360] width 9 height 13
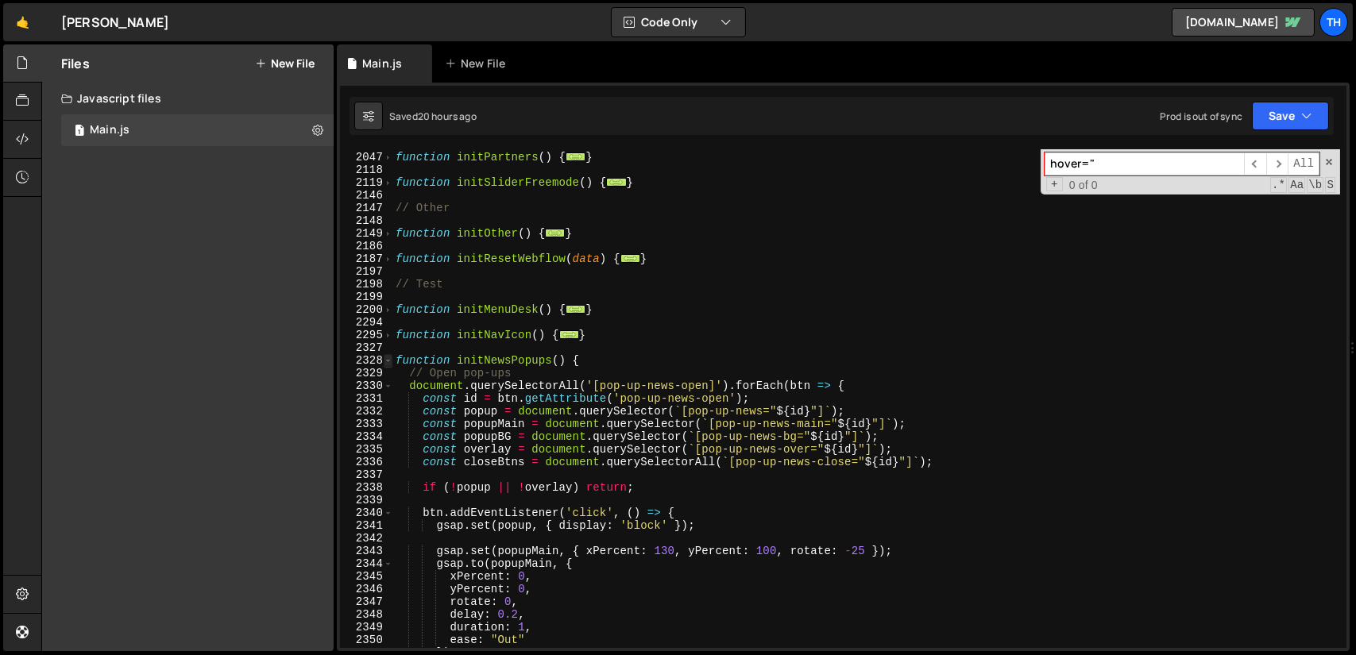
click at [389, 363] on span at bounding box center [388, 360] width 9 height 13
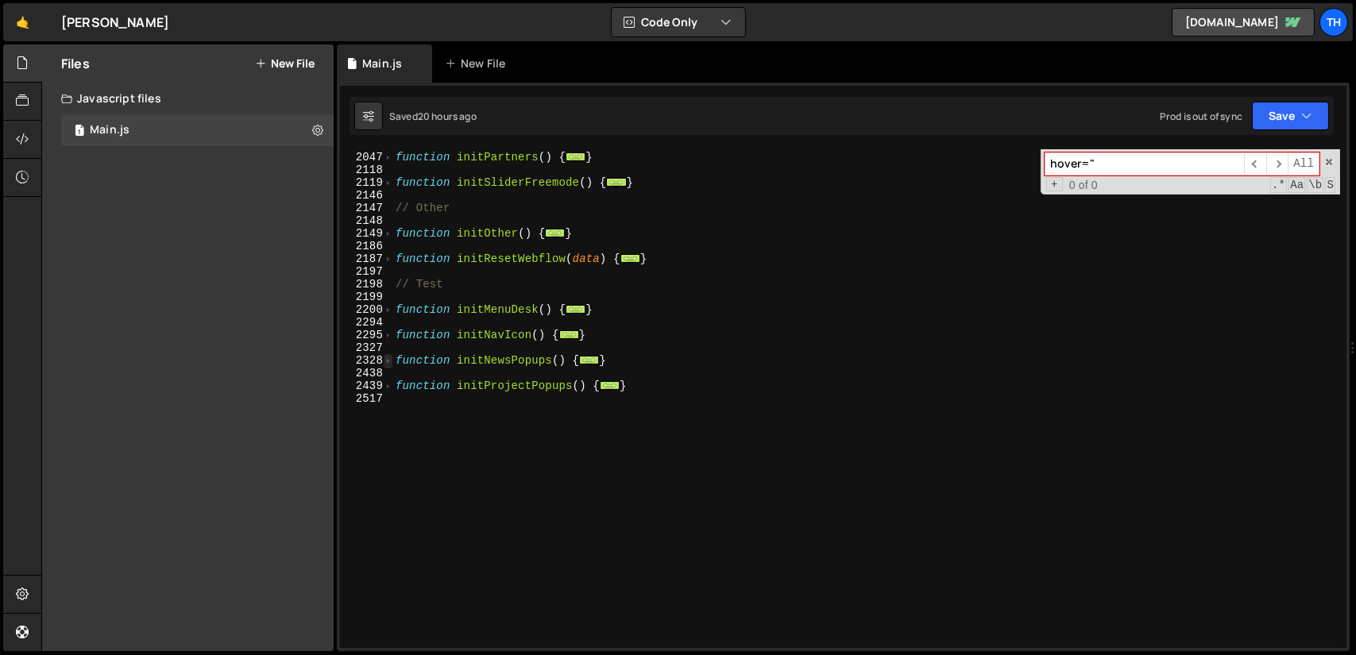
click at [389, 363] on span at bounding box center [388, 360] width 9 height 13
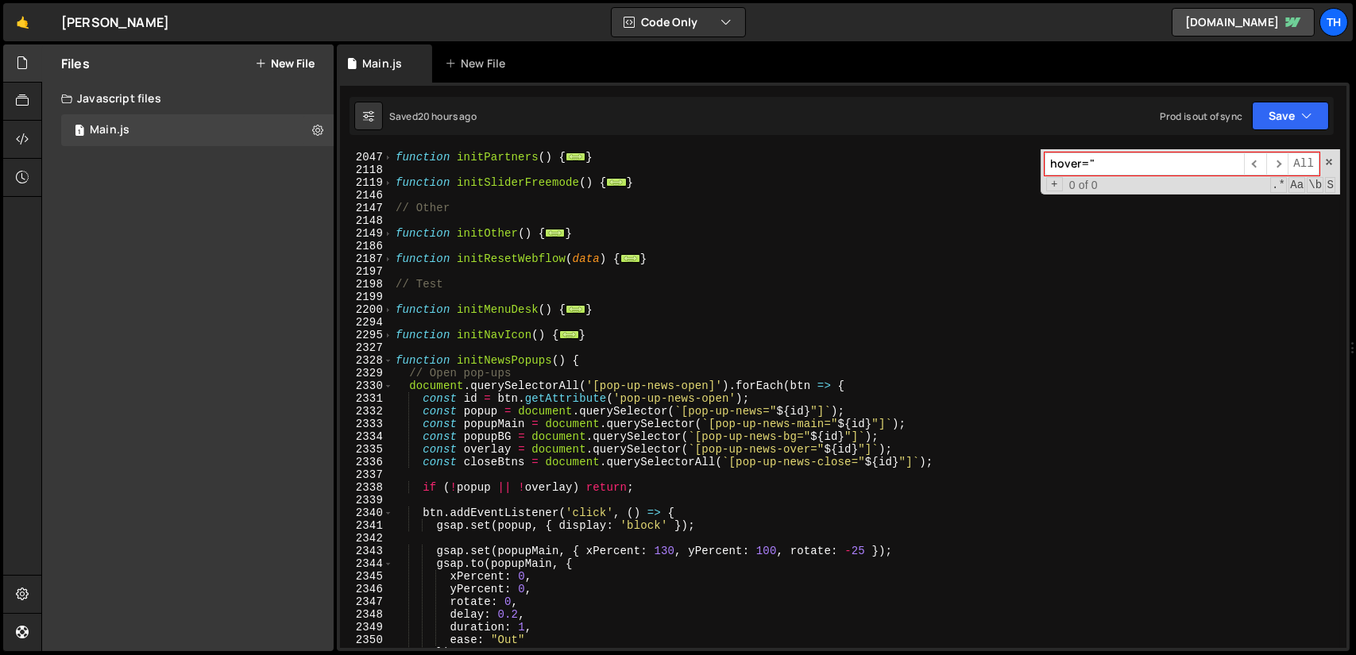
click at [1113, 165] on input "hover="" at bounding box center [1143, 163] width 199 height 23
paste input "[hover='img']"
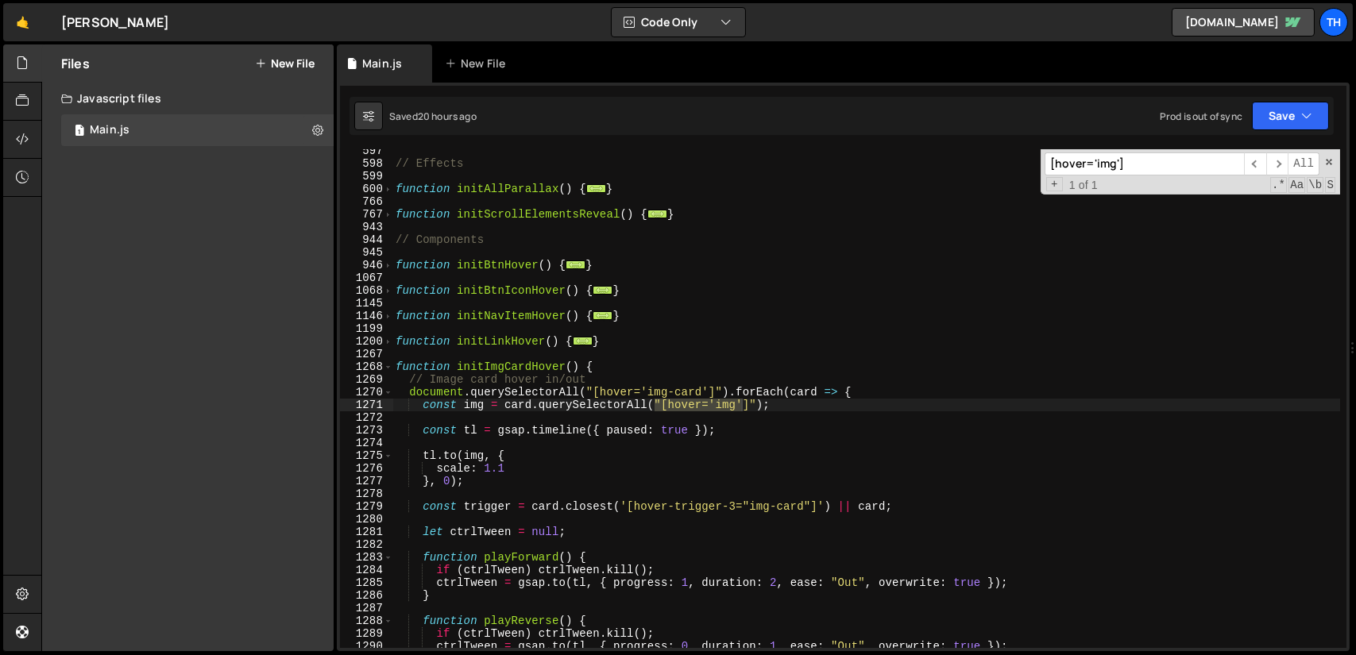
scroll to position [564, 0]
type input "[hover='img']"
click at [1271, 160] on span "​" at bounding box center [1277, 163] width 22 height 23
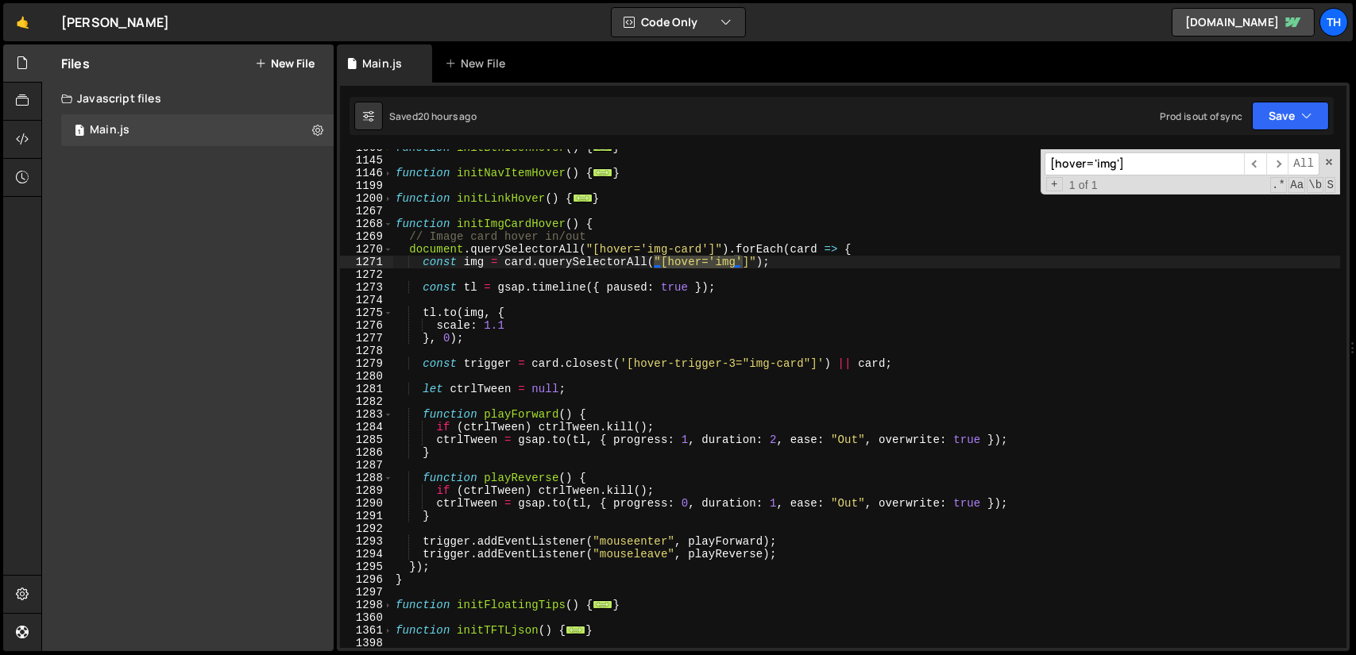
scroll to position [707, 0]
type textarea "const trigger = card.closest('[hover-trigger-3="img-card"]') || card;"
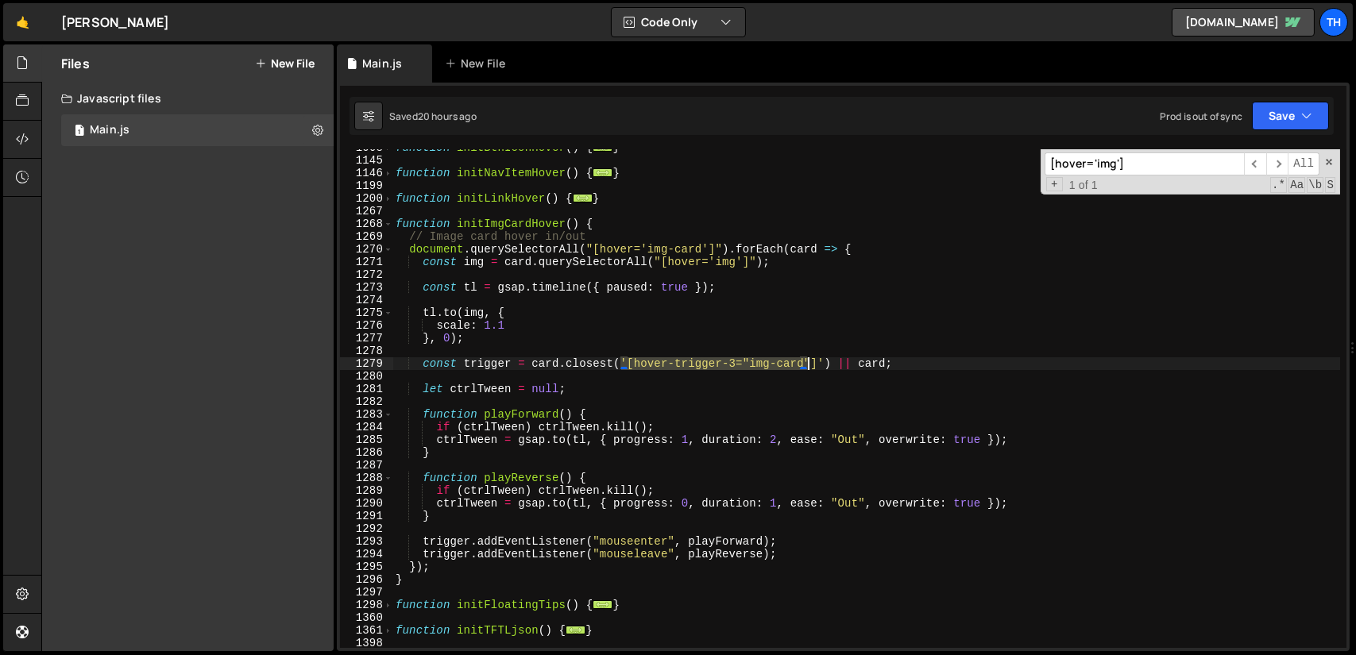
drag, startPoint x: 622, startPoint y: 361, endPoint x: 870, endPoint y: 345, distance: 249.1
click at [806, 361] on div "function initBtnIconHover ( ) { ... } function initNavItemHover ( ) { ... } fun…" at bounding box center [865, 403] width 947 height 524
click at [1130, 164] on input "[hover='img']" at bounding box center [1143, 163] width 199 height 23
paste input "-trigger-3="img-card""
type input "[hover-trigger-3="img-card"]"
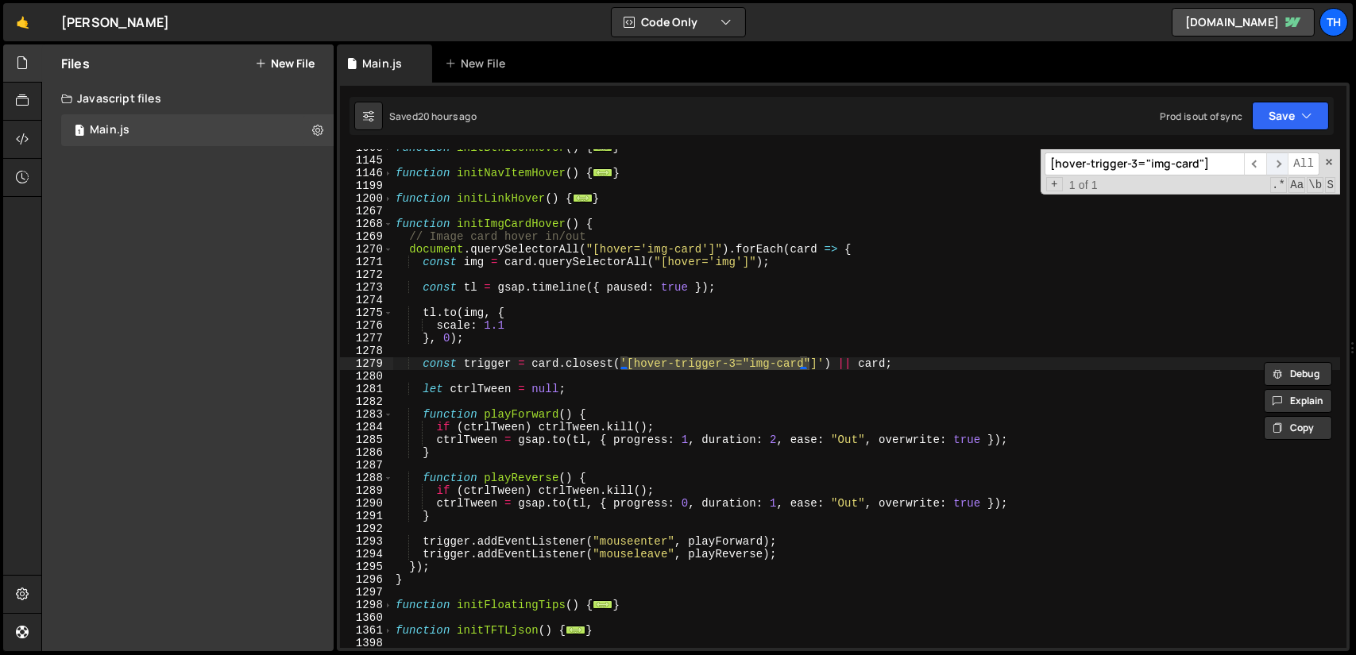
click at [1282, 168] on span "​" at bounding box center [1277, 163] width 22 height 23
click at [681, 382] on div "function initBtnIconHover ( ) { ... } function initNavItemHover ( ) { ... } fun…" at bounding box center [865, 403] width 947 height 524
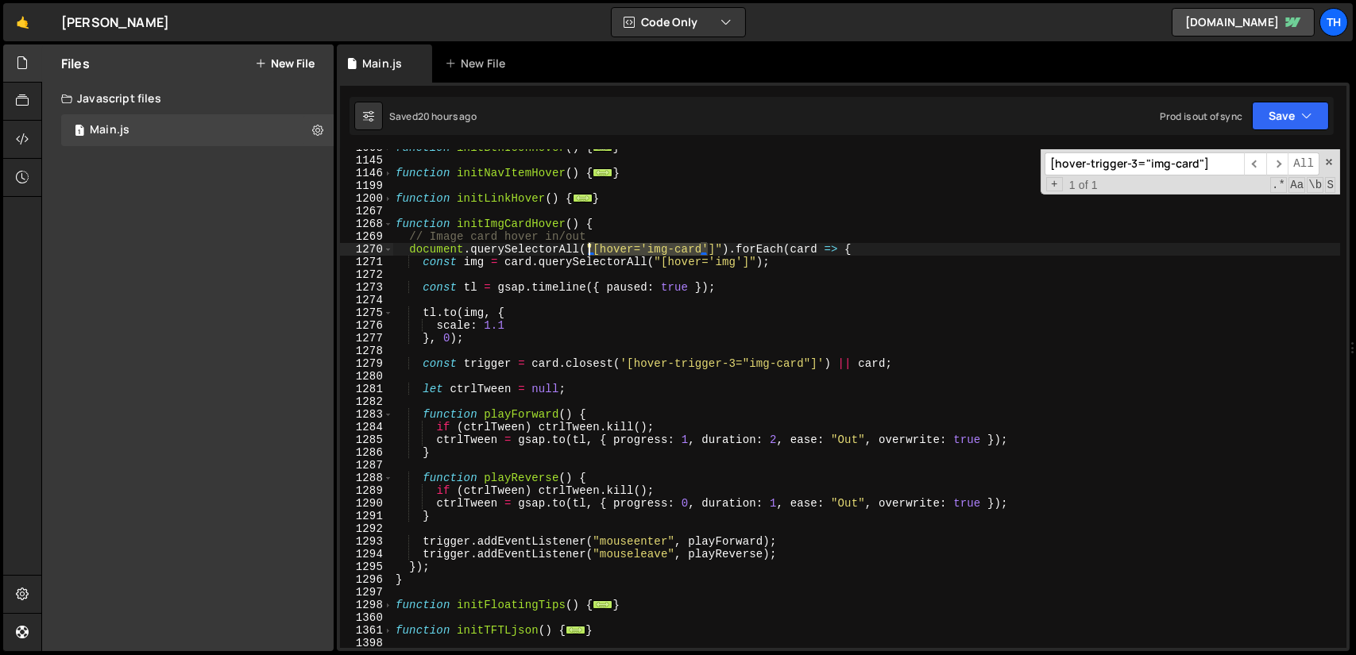
drag, startPoint x: 708, startPoint y: 244, endPoint x: 590, endPoint y: 245, distance: 118.3
click at [590, 245] on div "function initBtnIconHover ( ) { ... } function initNavItemHover ( ) { ... } fun…" at bounding box center [865, 403] width 947 height 524
type textarea "document.querySelectorAll("[hover='img-card']").forEach(card => {"
click at [1187, 163] on input "[hover-trigger-3="img-card"]" at bounding box center [1143, 163] width 199 height 23
paste input "='img-card'"
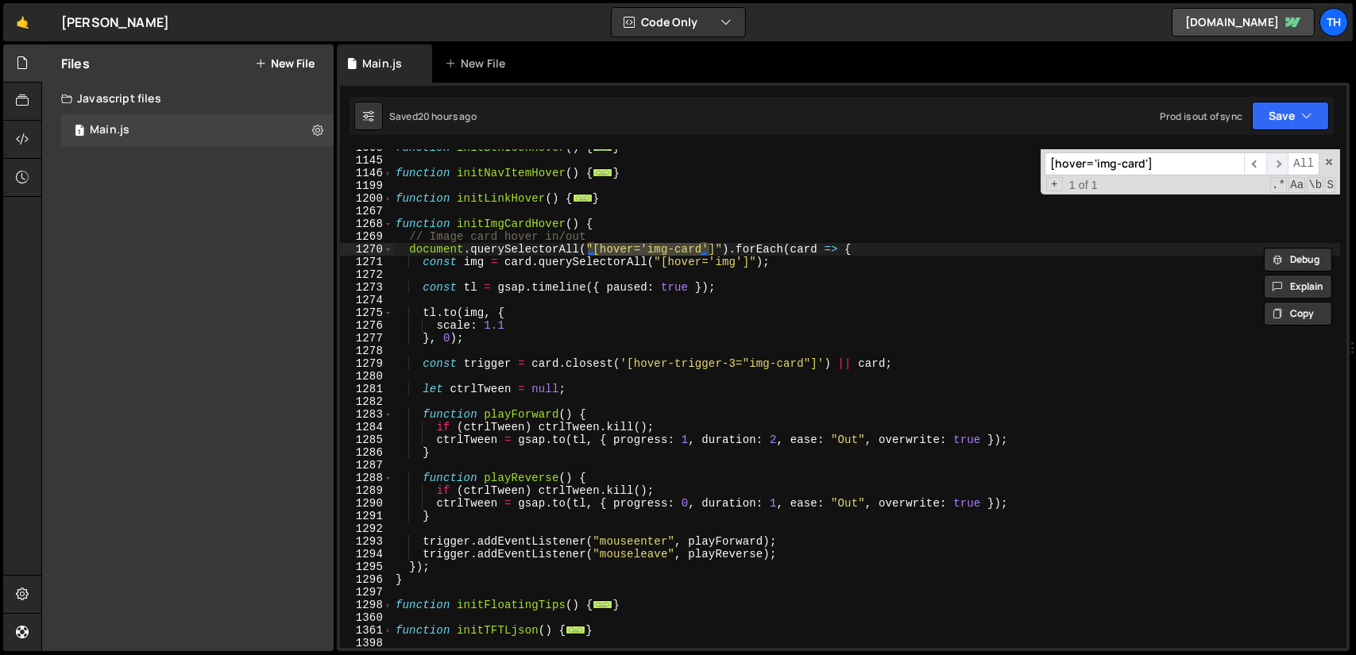
click at [1277, 167] on span "​" at bounding box center [1277, 163] width 22 height 23
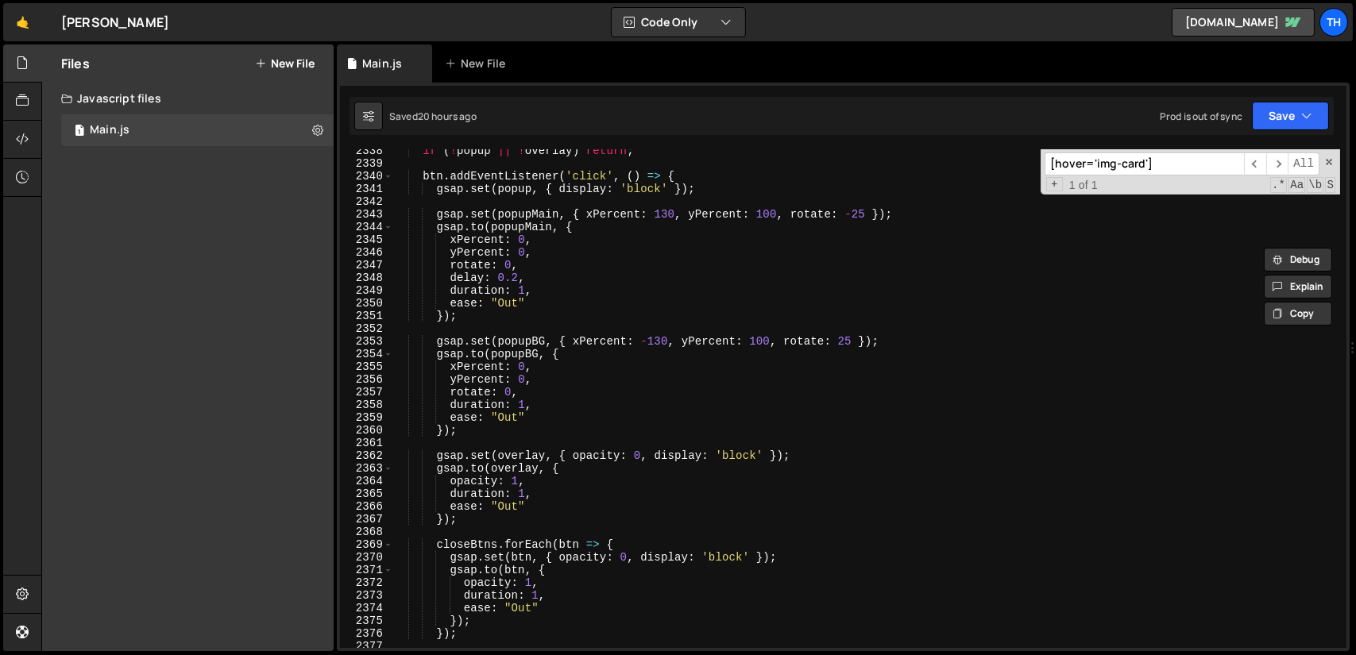
scroll to position [1482, 0]
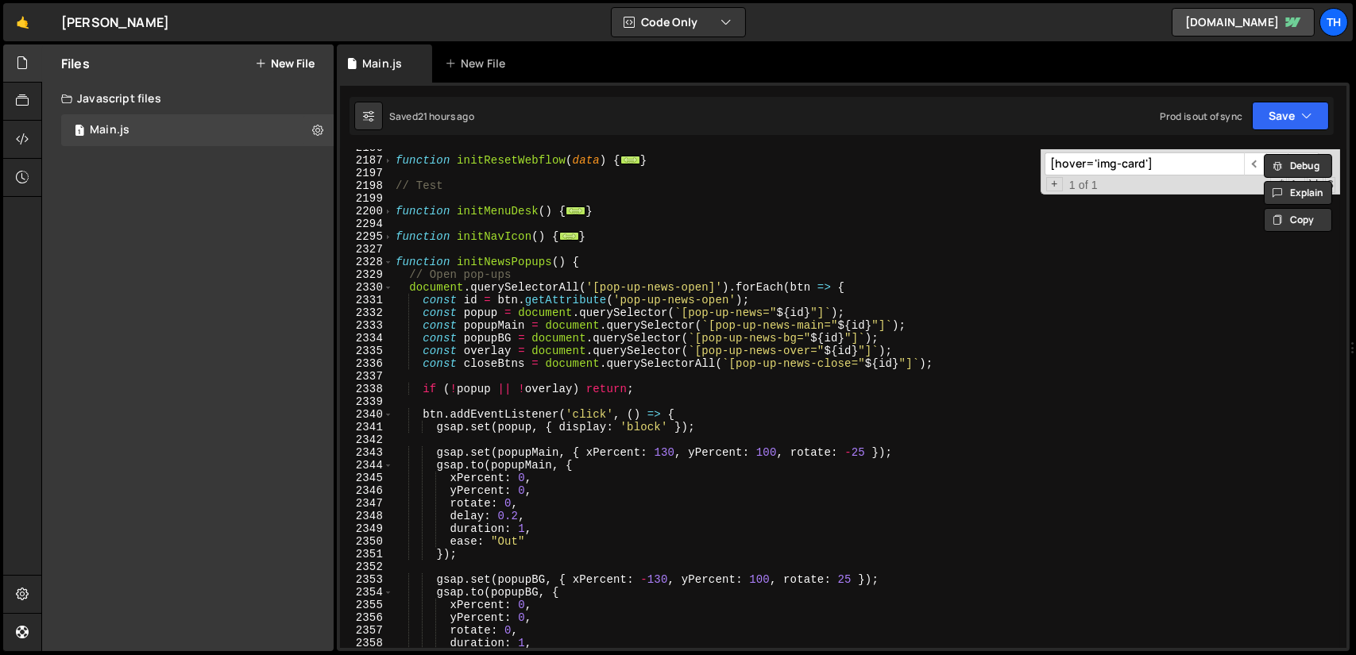
paste input "-trigger-2="link""
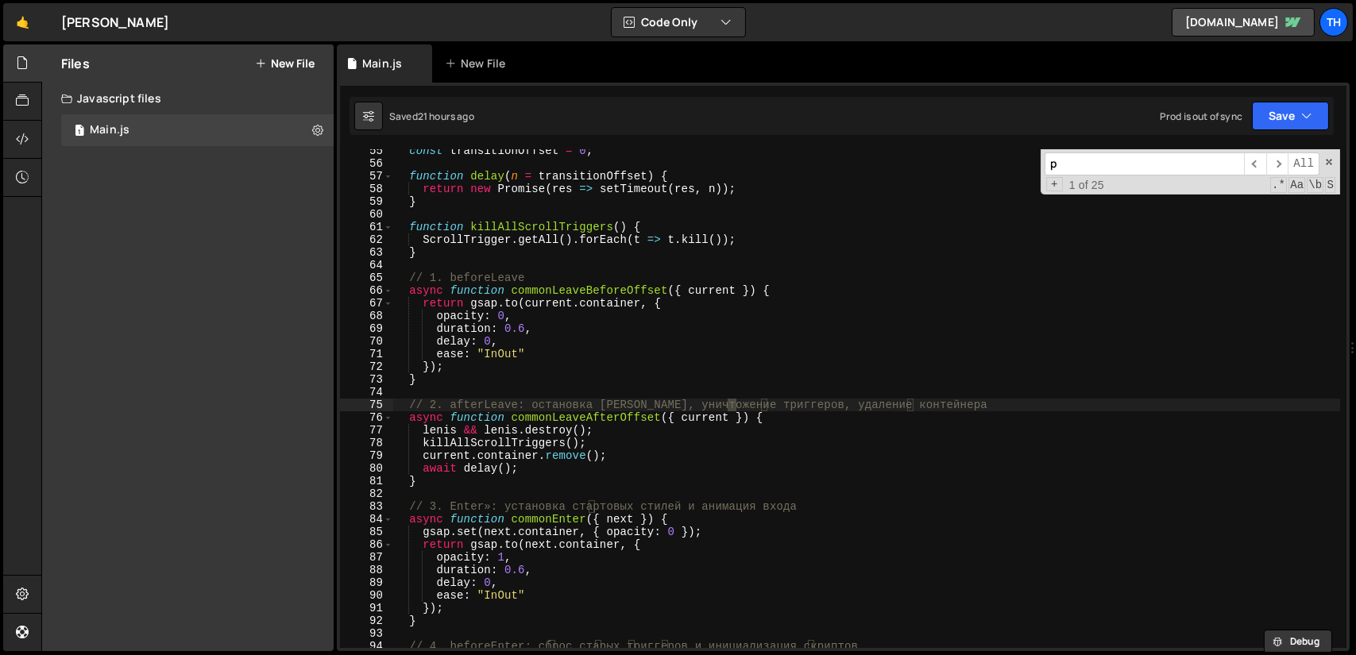
scroll to position [259, 0]
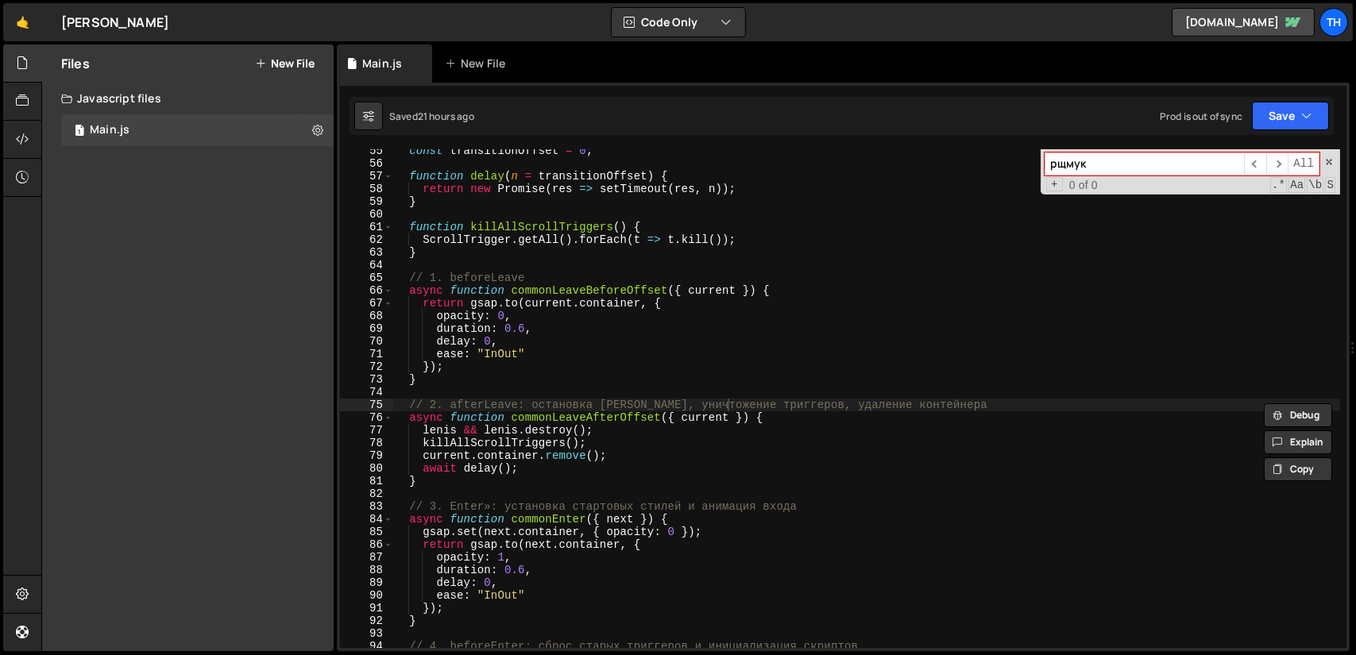
type input "р"
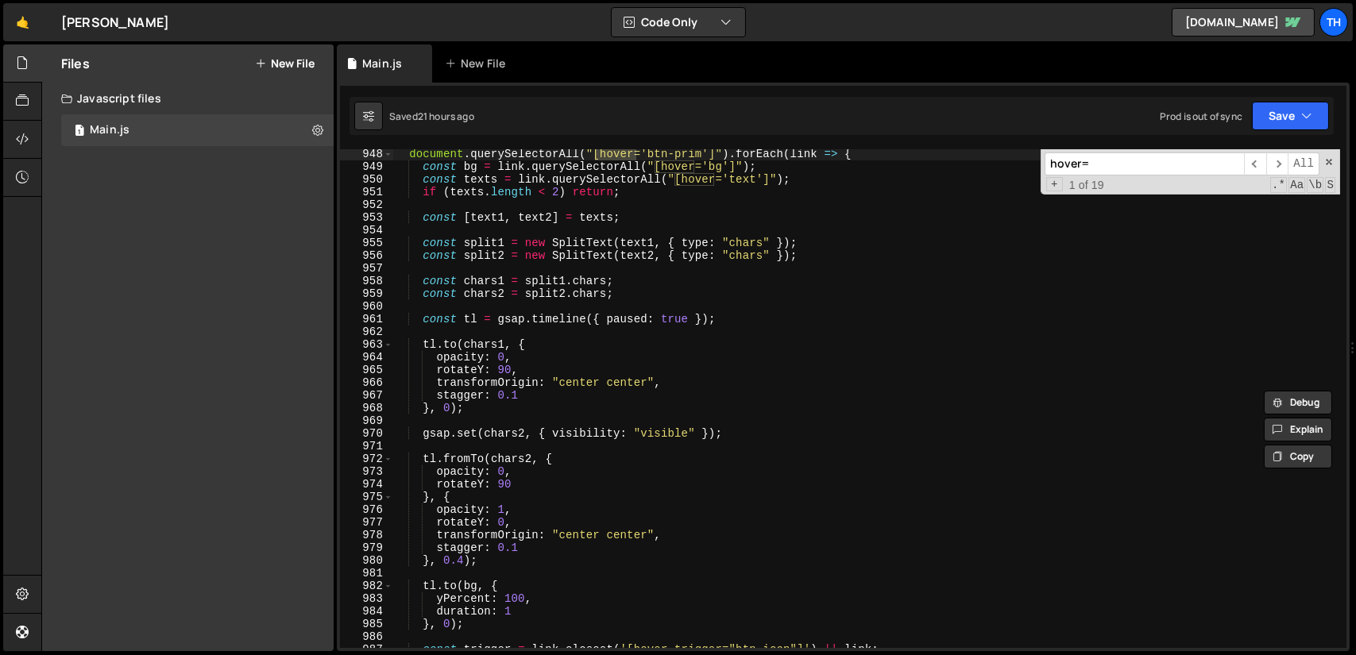
scroll to position [2555, 0]
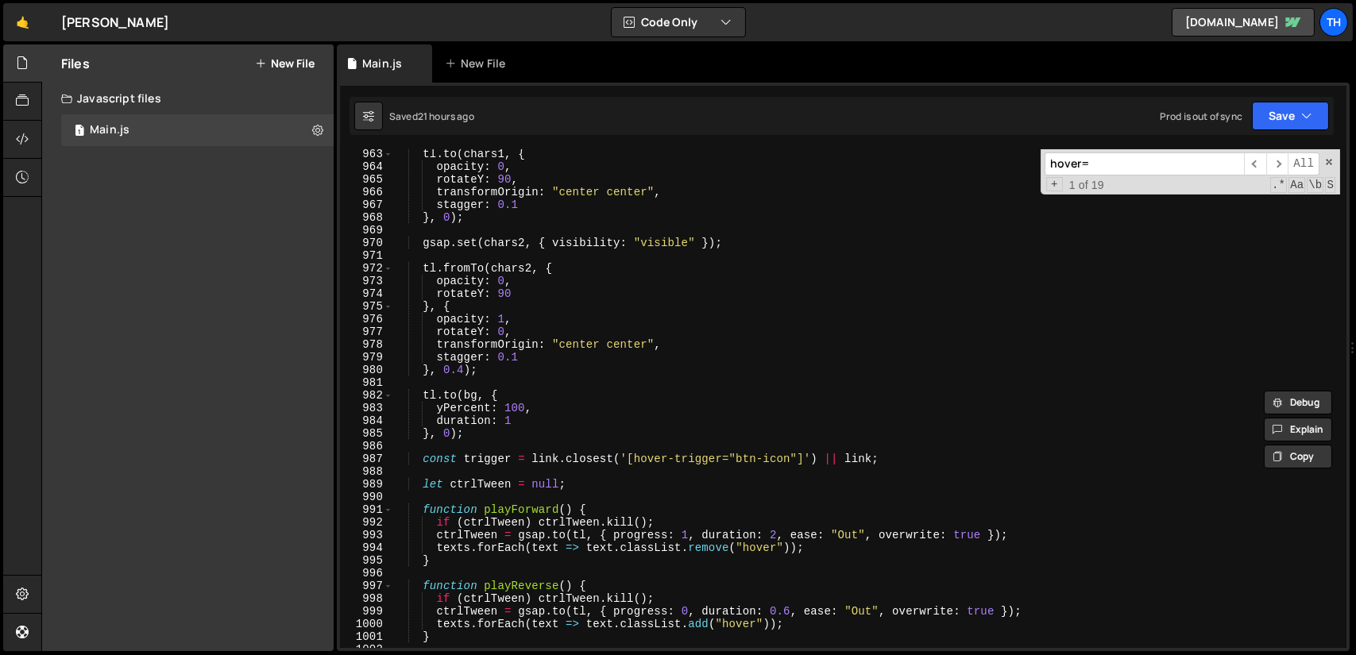
type input "hover="
type textarea "const trigger = link.closest('[hover-trigger="btn-icon"]') || link;"
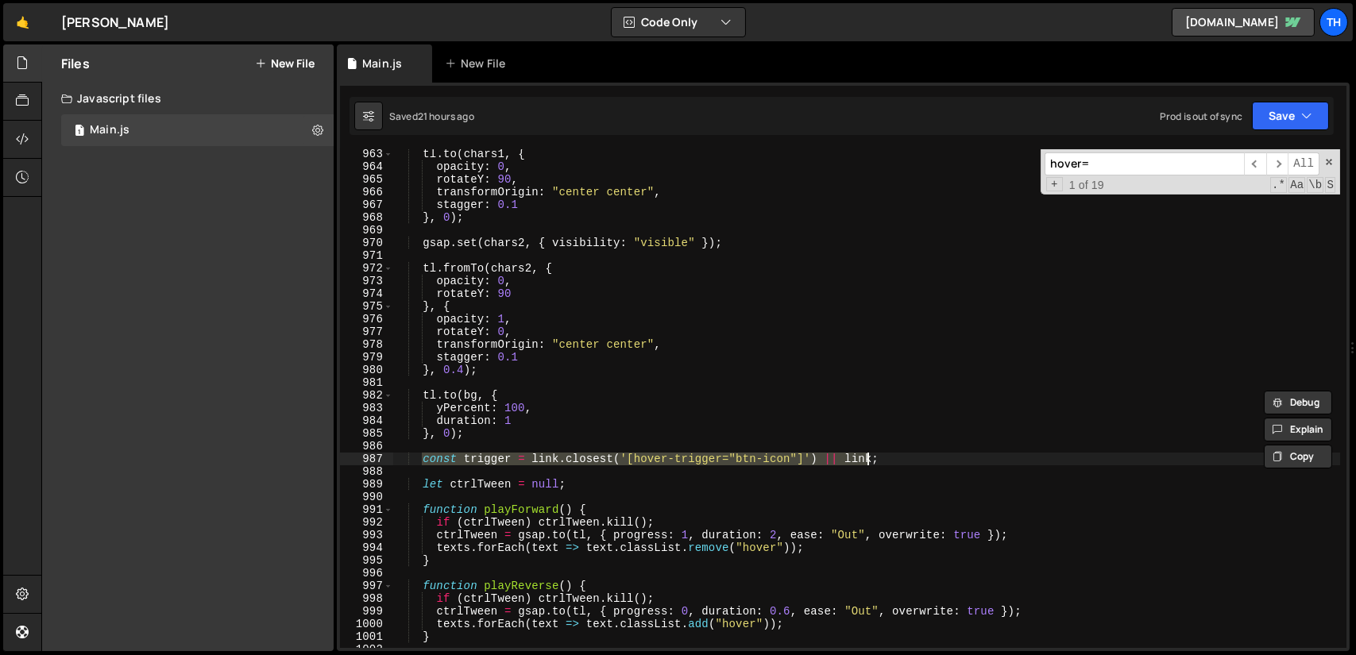
drag, startPoint x: 421, startPoint y: 457, endPoint x: 870, endPoint y: 456, distance: 448.7
click at [870, 456] on div "tl . to ( chars1 , { opacity : 0 , rotateY : 90 , transformOrigin : "center cen…" at bounding box center [865, 410] width 947 height 524
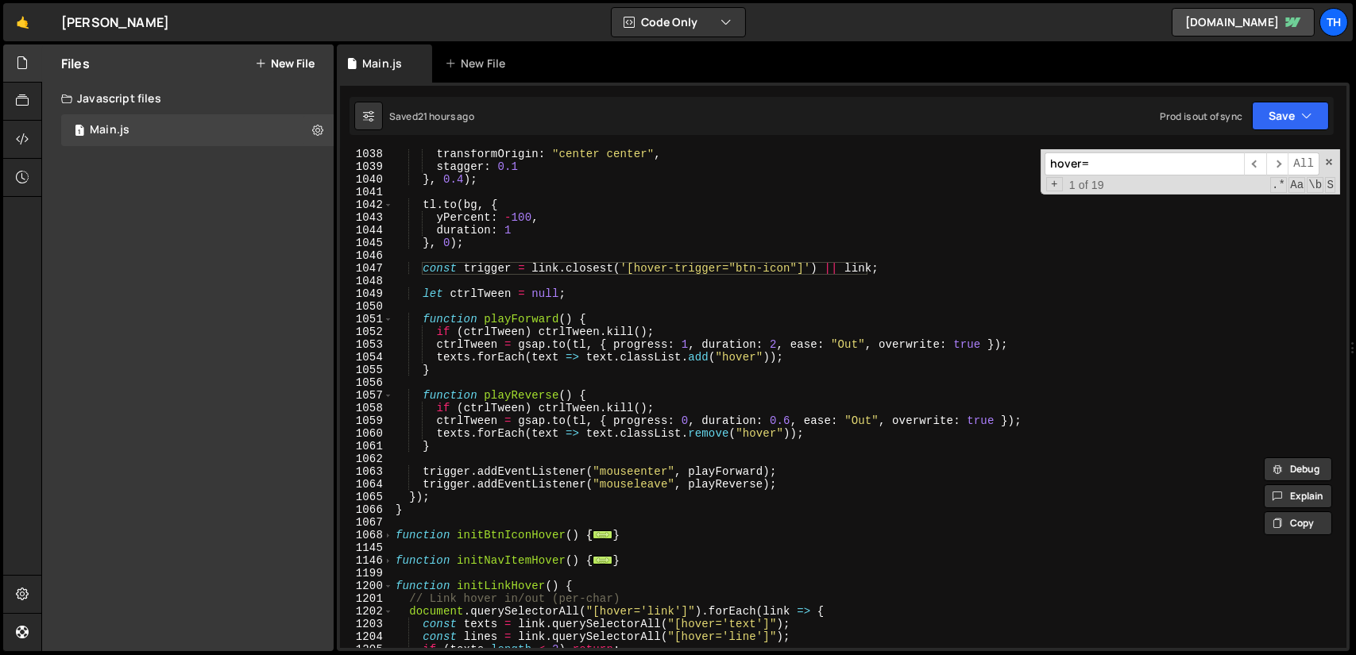
scroll to position [3461, 0]
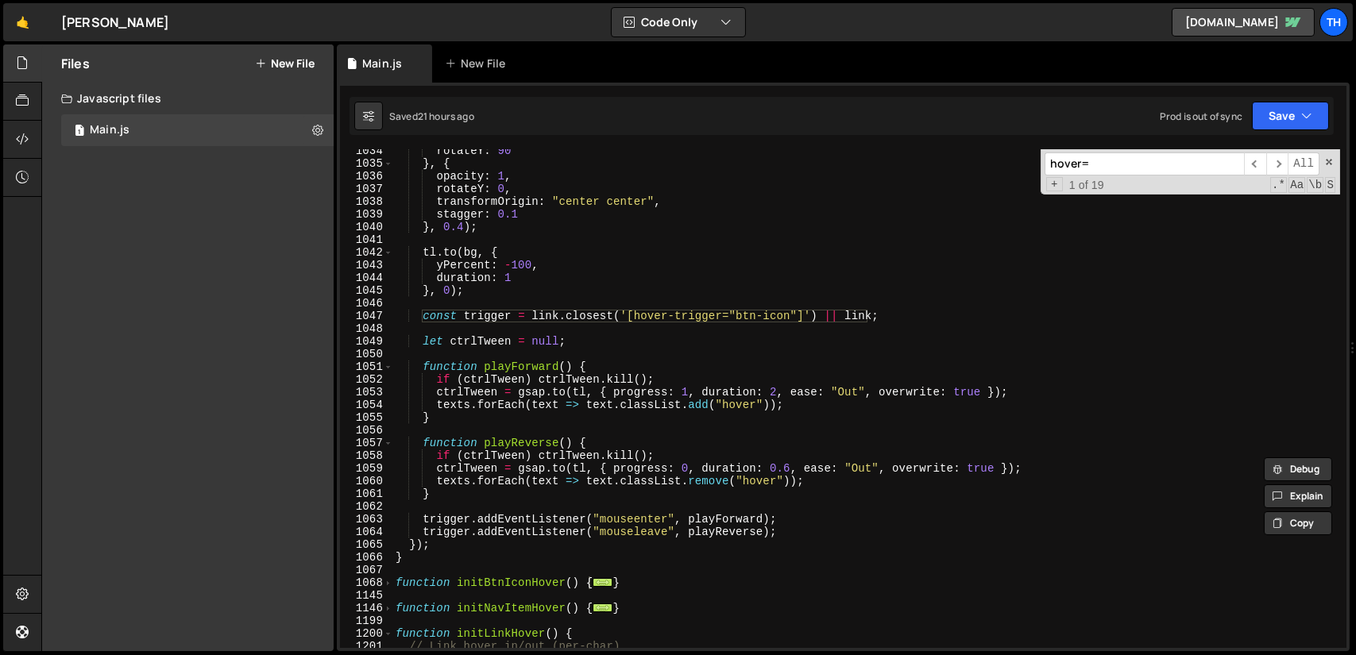
click at [718, 314] on div "rotateY : 90 } , { opacity : 1 , rotateY : 0 , transformOrigin : "center center…" at bounding box center [865, 407] width 947 height 524
drag, startPoint x: 718, startPoint y: 315, endPoint x: 628, endPoint y: 315, distance: 89.7
click at [628, 315] on div "rotateY : 90 } , { opacity : 1 , rotateY : 0 , transformOrigin : "center center…" at bounding box center [865, 407] width 947 height 524
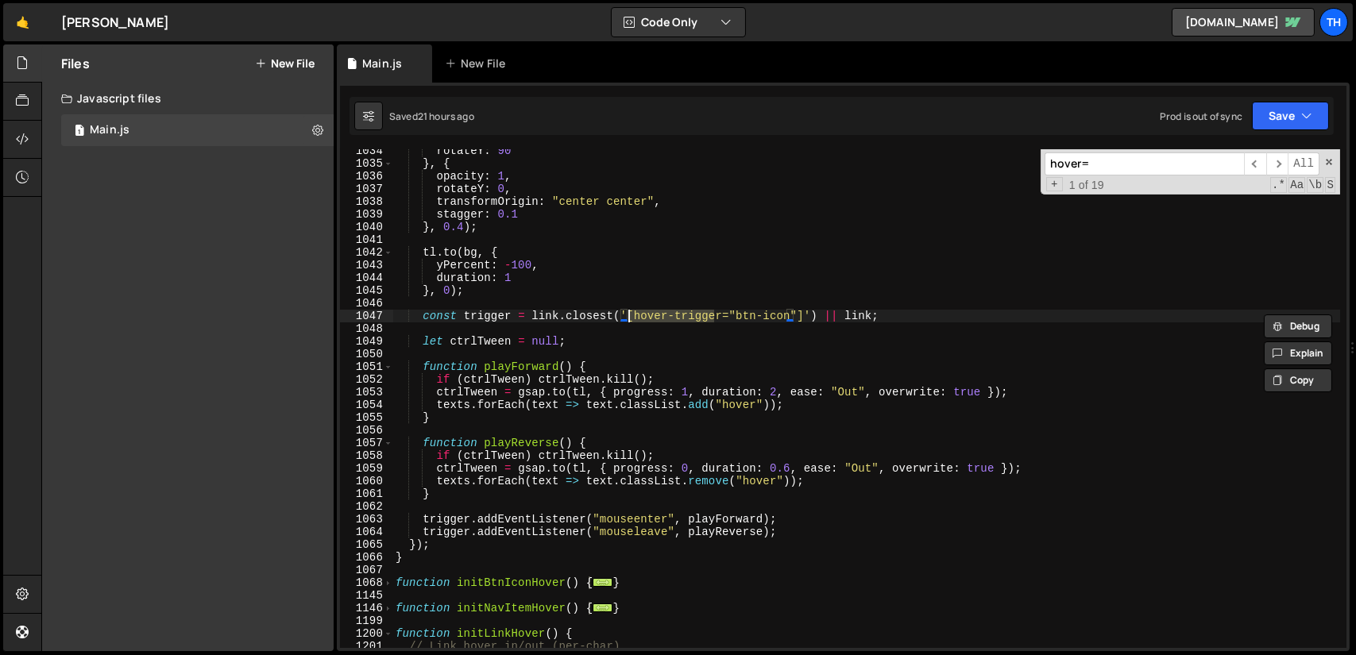
click at [1150, 163] on input "hover=" at bounding box center [1143, 163] width 199 height 23
paste input "-trigger"
type input "hover-trigger"
click at [1281, 159] on span "​" at bounding box center [1277, 163] width 22 height 23
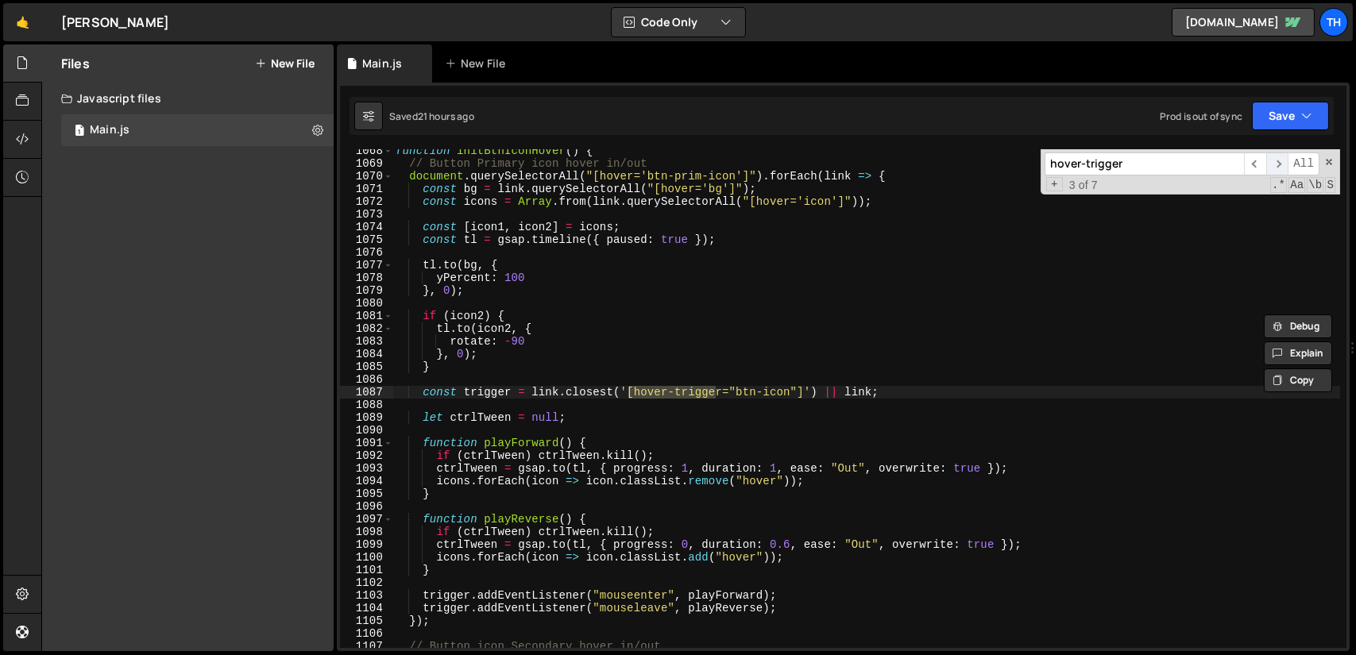
click at [1281, 159] on span "​" at bounding box center [1277, 163] width 22 height 23
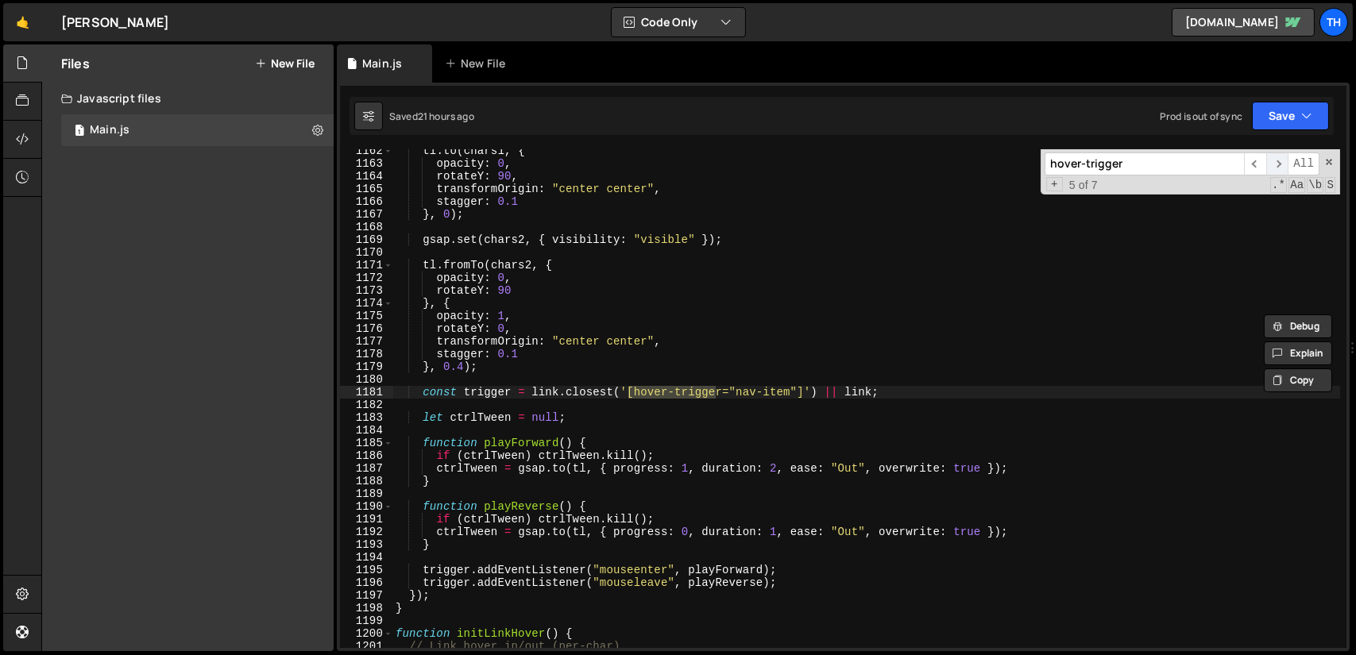
scroll to position [5087, 0]
click at [1281, 159] on span "​" at bounding box center [1277, 163] width 22 height 23
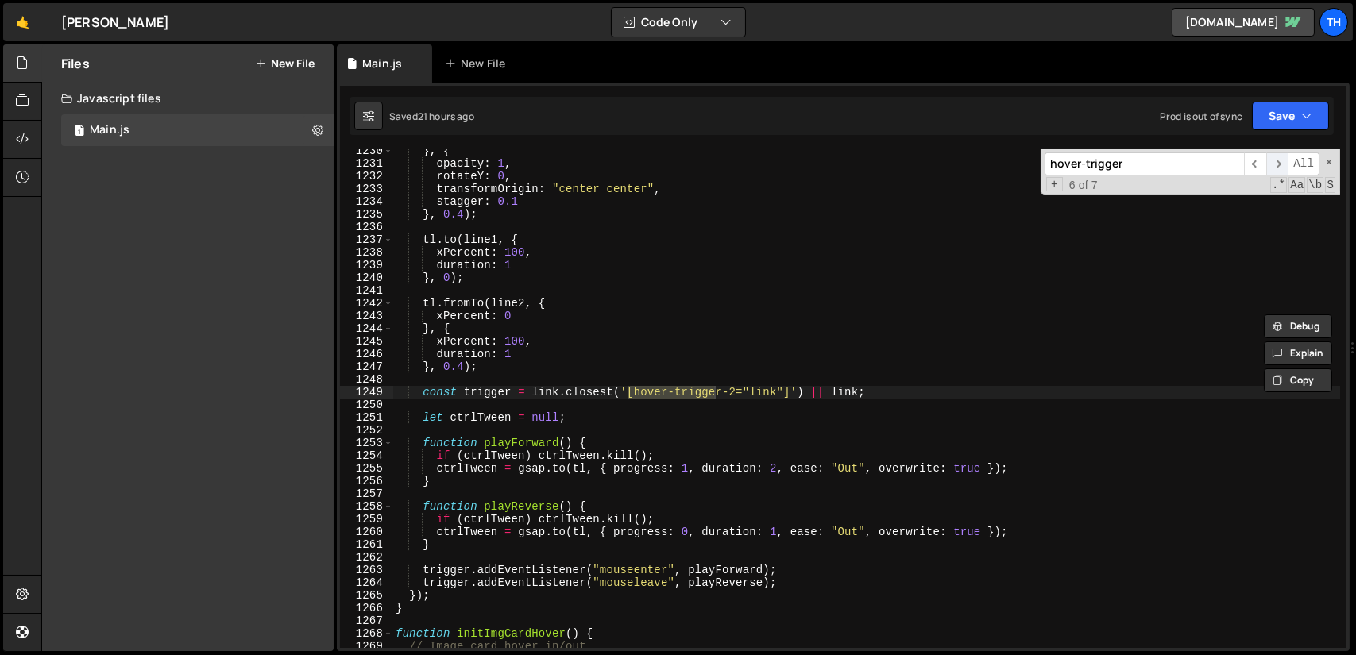
click at [1281, 159] on span "​" at bounding box center [1277, 163] width 22 height 23
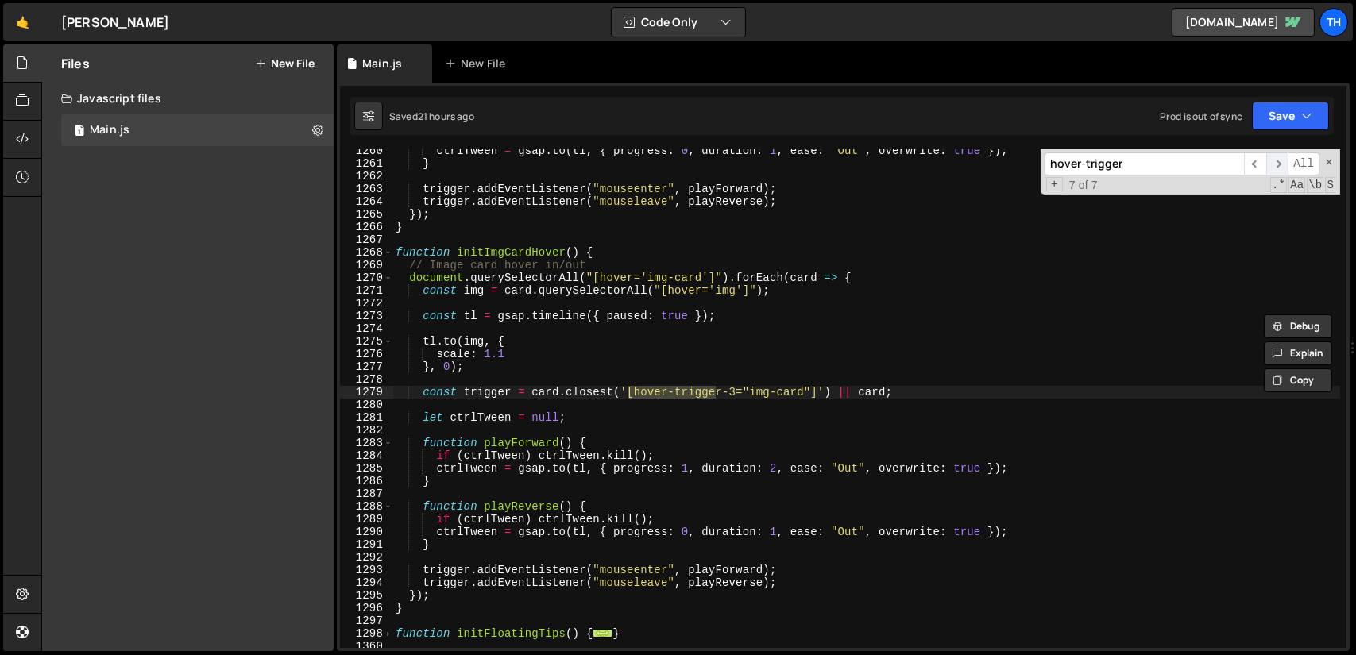
scroll to position [6332, 0]
click at [1260, 160] on span "​" at bounding box center [1255, 163] width 22 height 23
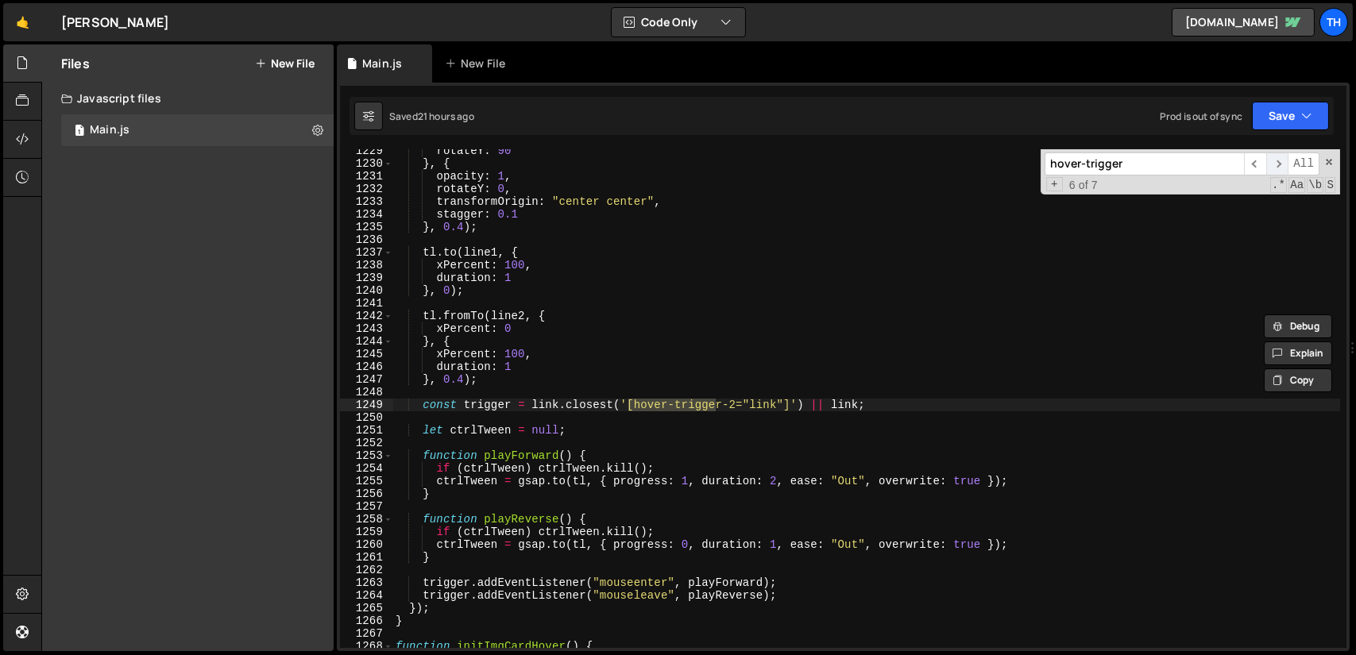
click at [1281, 156] on span "​" at bounding box center [1277, 163] width 22 height 23
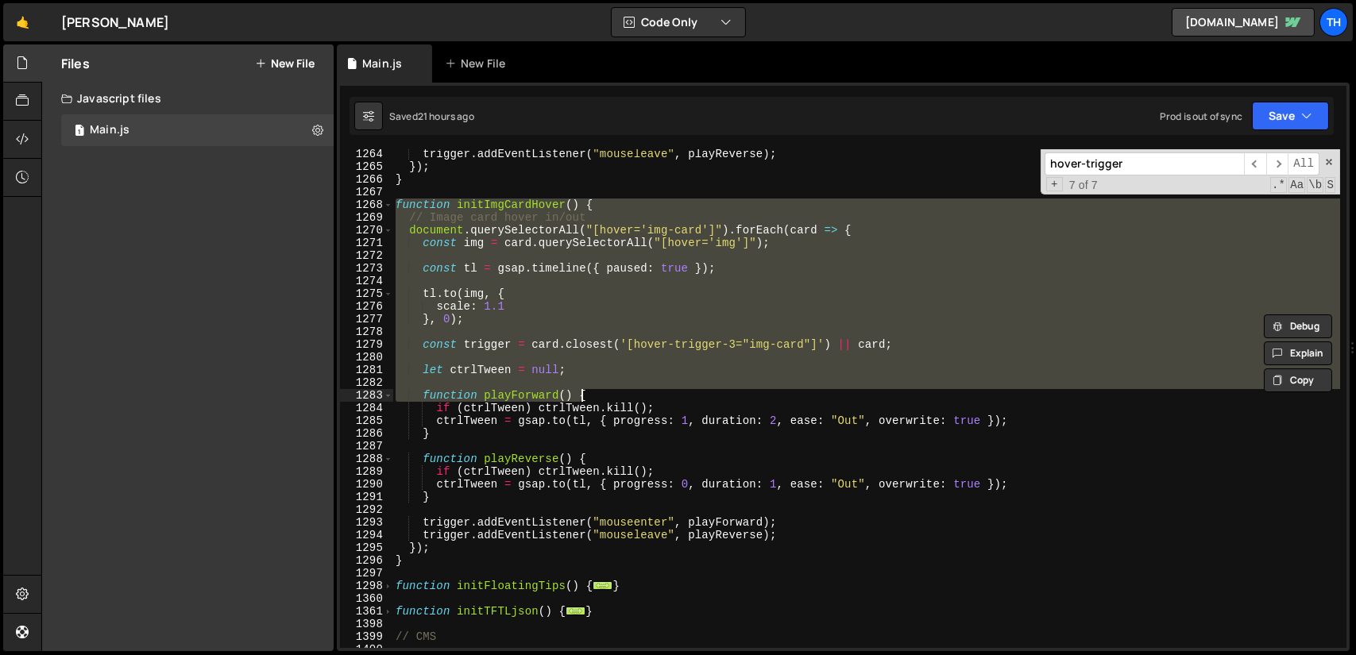
scroll to position [6380, 0]
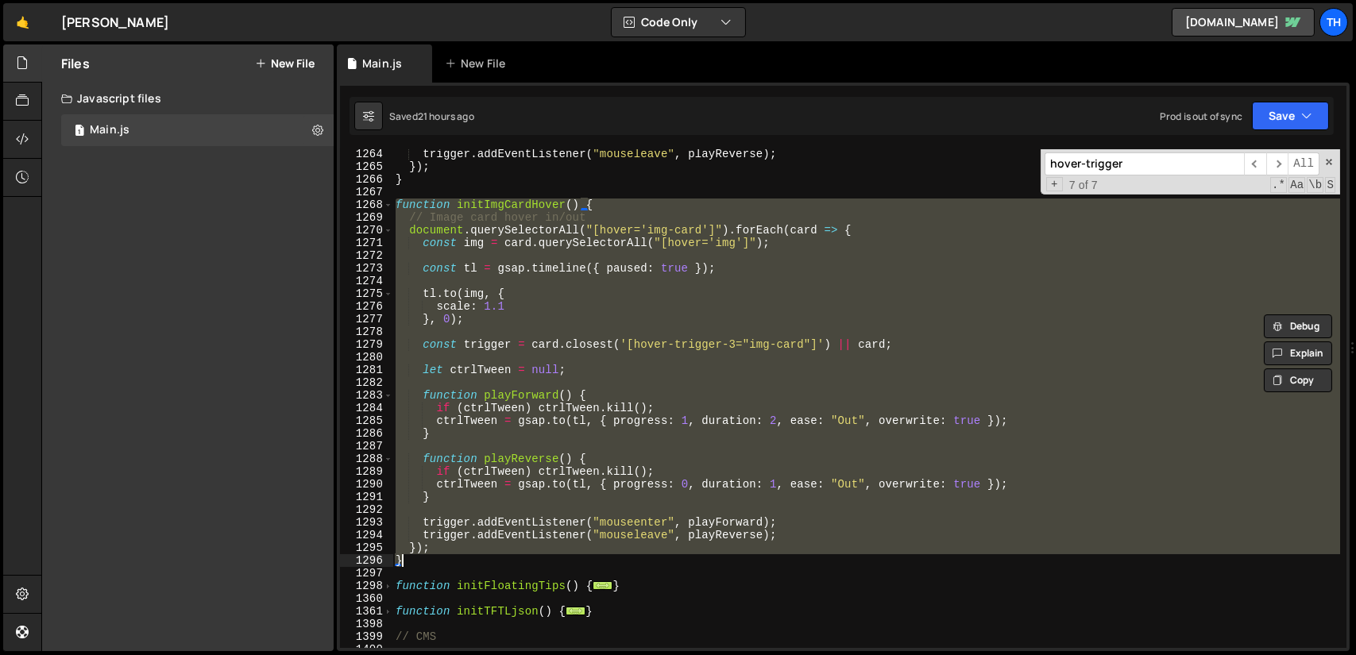
drag, startPoint x: 398, startPoint y: 252, endPoint x: 597, endPoint y: 565, distance: 371.6
click at [597, 565] on div "trigger . addEventListener ( "mouseleave" , playReverse ) ; }) ; } function ini…" at bounding box center [865, 410] width 947 height 524
click at [657, 456] on div "trigger . addEventListener ( "mouseleave" , playReverse ) ; }) ; } function ini…" at bounding box center [865, 398] width 947 height 499
type textarea "function playReverse() {"
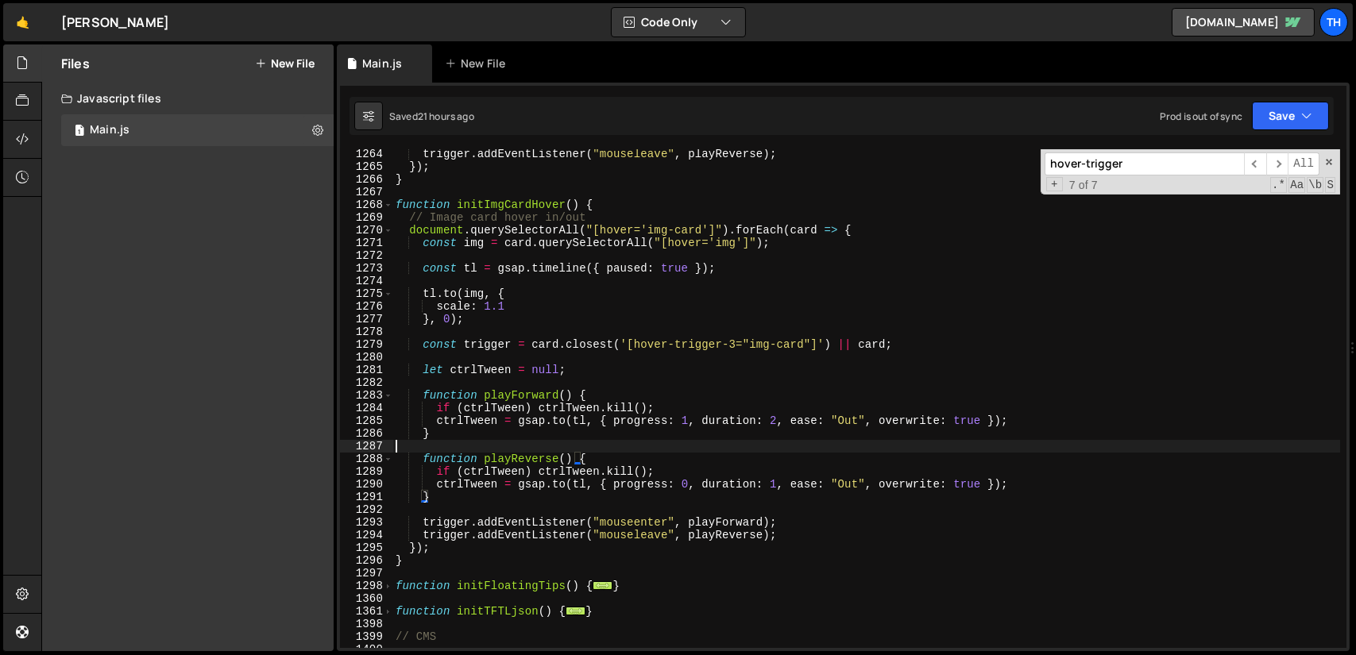
click at [658, 444] on div "trigger . addEventListener ( "mouseleave" , playReverse ) ; }) ; } function ini…" at bounding box center [865, 410] width 947 height 524
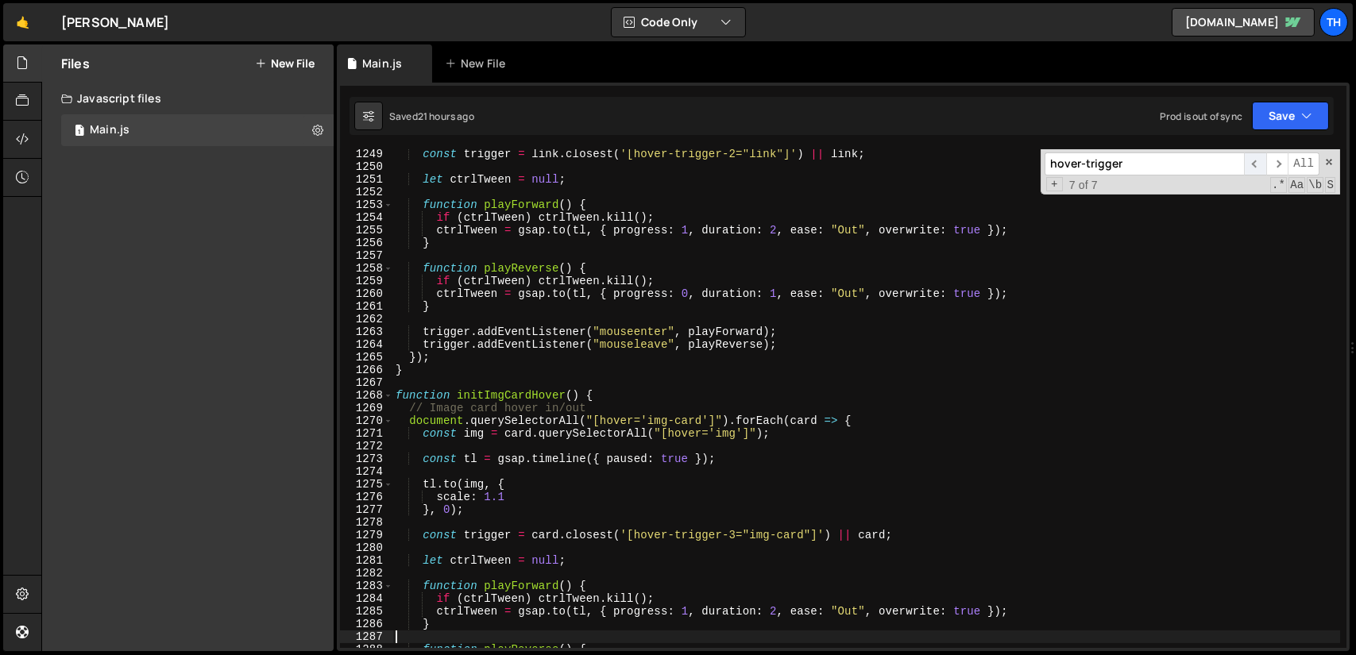
click at [1253, 159] on span "​" at bounding box center [1255, 163] width 22 height 23
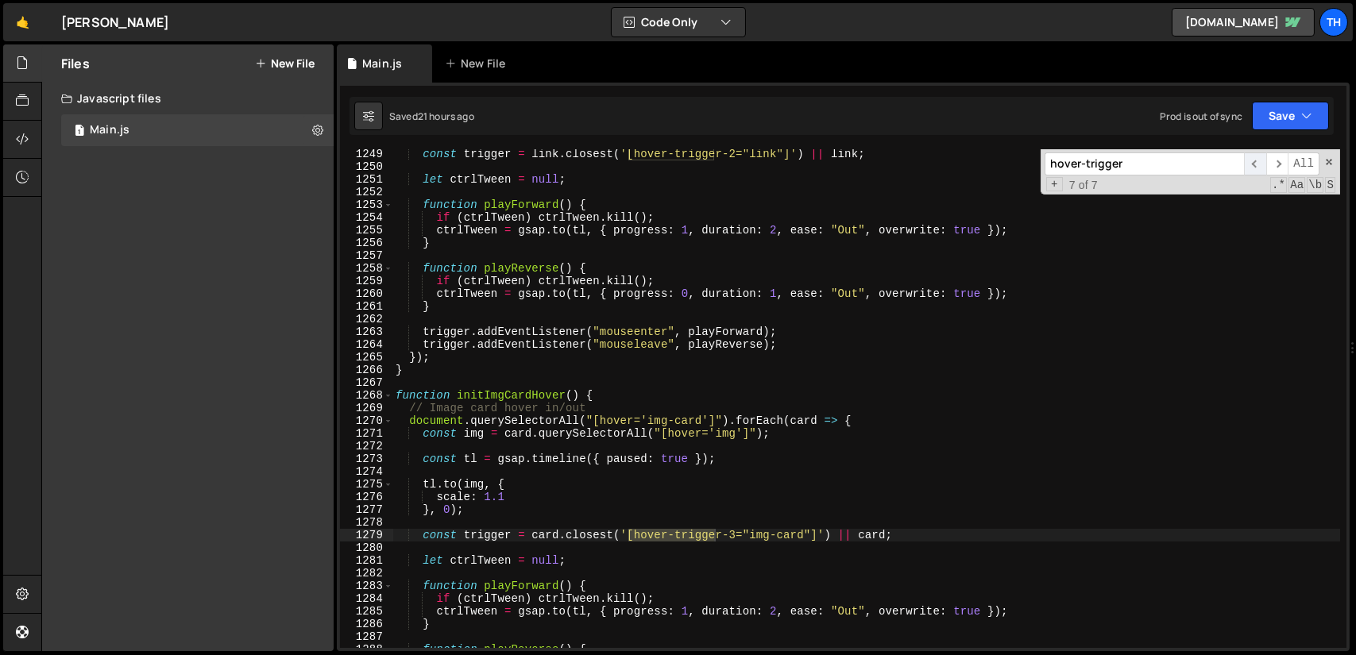
click at [1254, 158] on span "​" at bounding box center [1255, 163] width 22 height 23
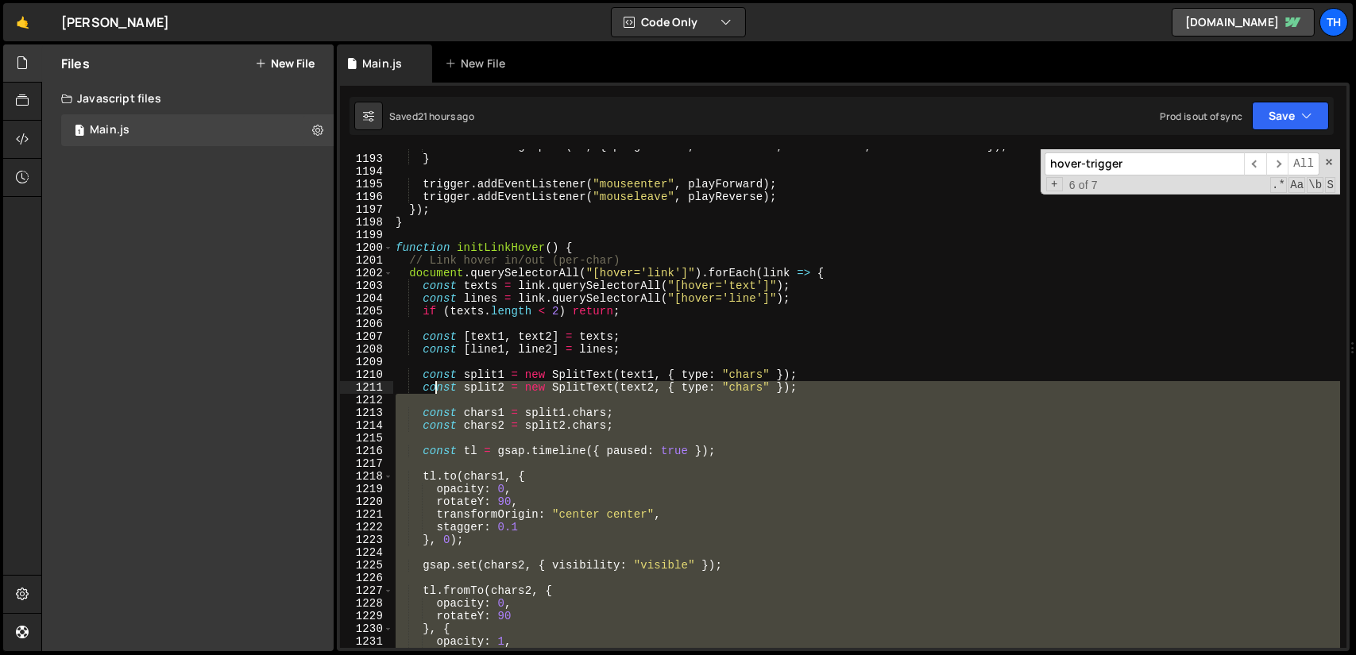
scroll to position [5473, 0]
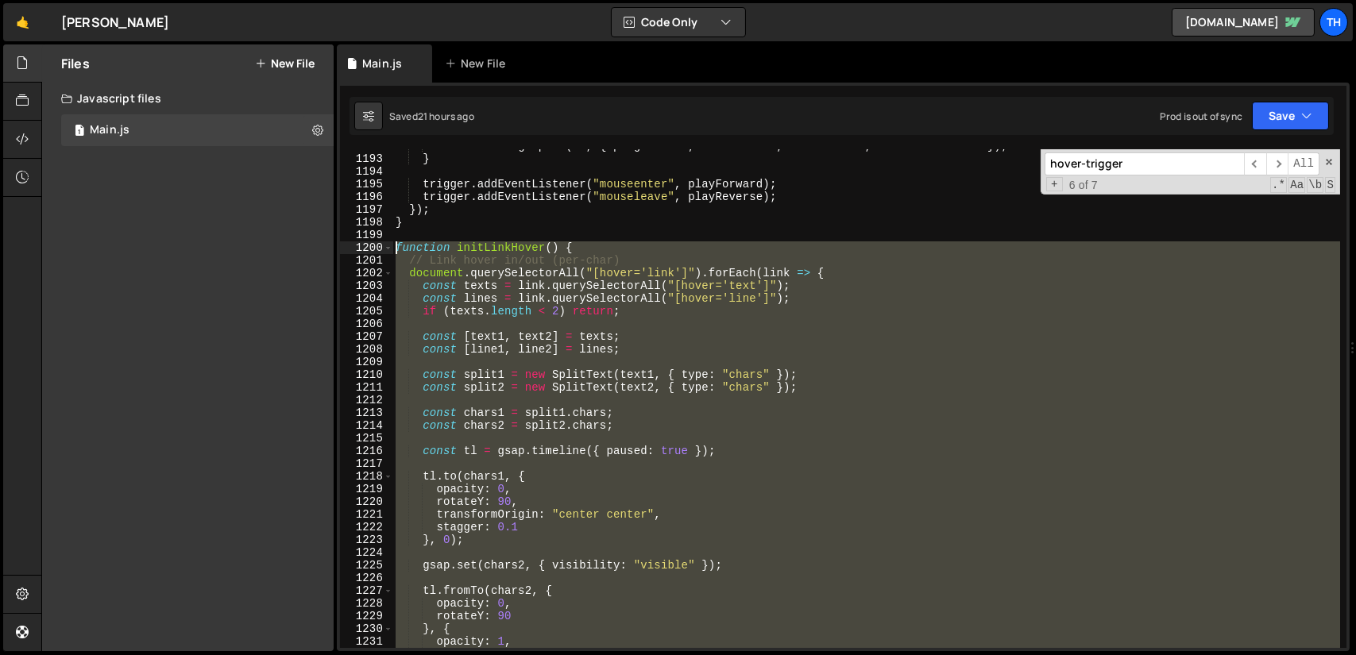
drag, startPoint x: 436, startPoint y: 464, endPoint x: 380, endPoint y: 245, distance: 225.5
click at [380, 245] on div "} 1192 1193 1194 1195 1196 1197 1198 1199 1200 1201 1202 1203 1204 1205 1206 12…" at bounding box center [843, 398] width 1006 height 499
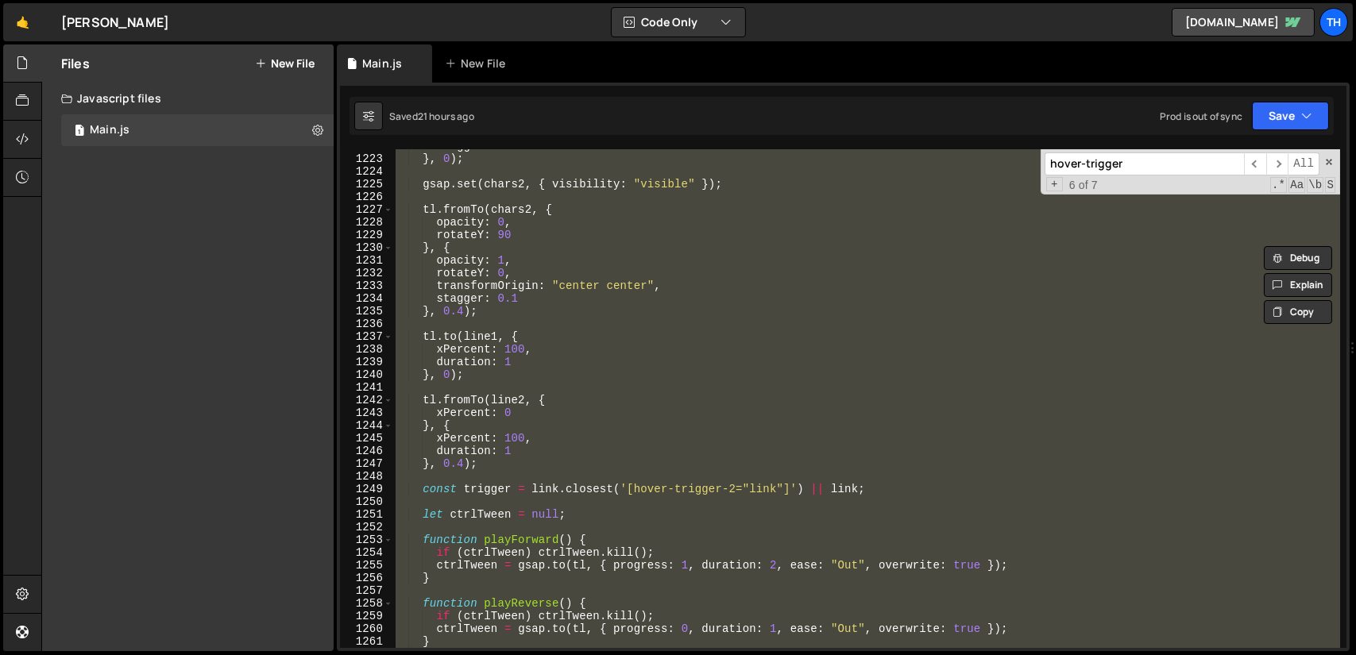
scroll to position [5997, 0]
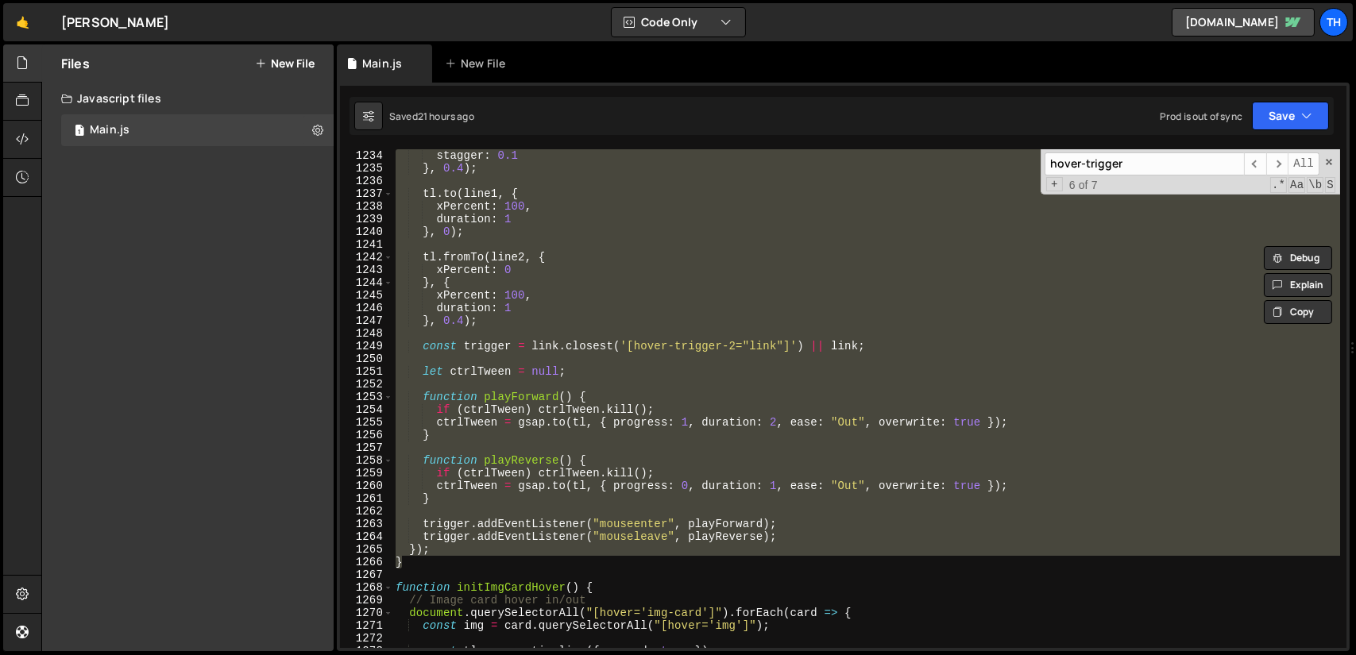
click at [579, 372] on div "stagger : 0.1 } , 0.4 ) ; tl . to ( line1 , { xPercent : 100 , duration : 1 } ,…" at bounding box center [865, 398] width 947 height 499
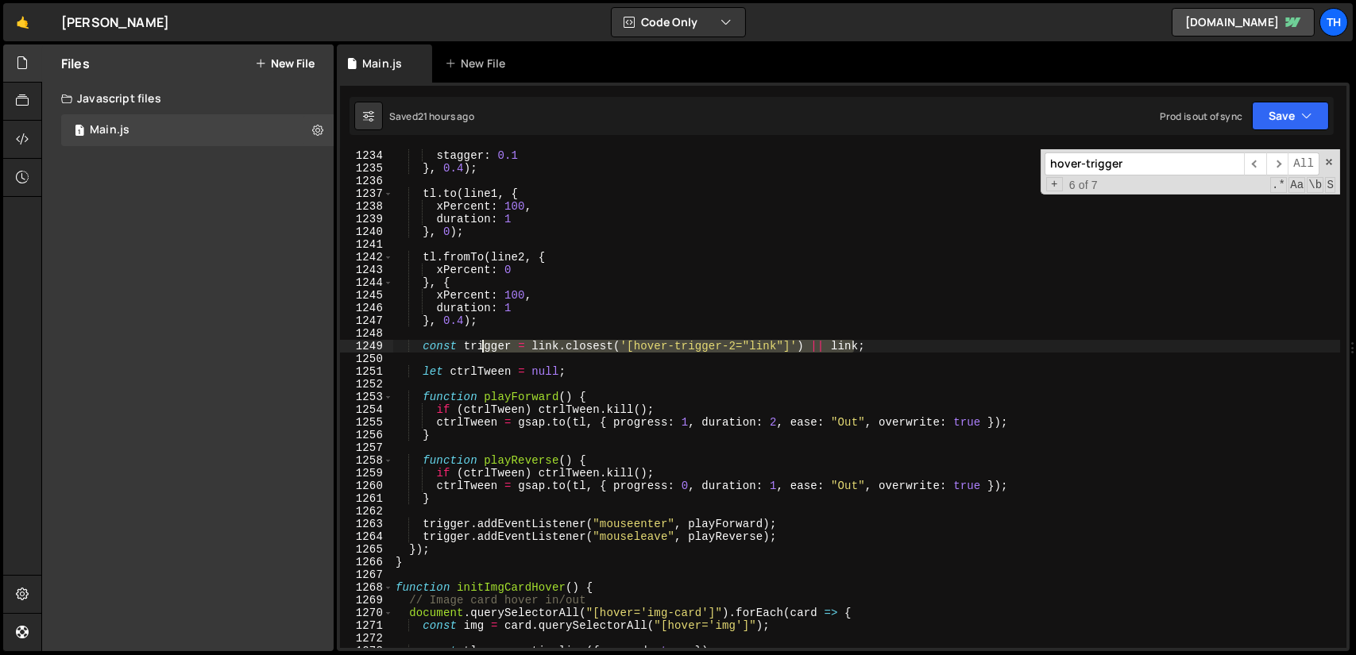
drag, startPoint x: 895, startPoint y: 345, endPoint x: 435, endPoint y: 349, distance: 459.8
click at [435, 349] on div "stagger : 0.1 } , 0.4 ) ; tl . to ( line1 , { xPercent : 100 , duration : 1 } ,…" at bounding box center [865, 411] width 947 height 524
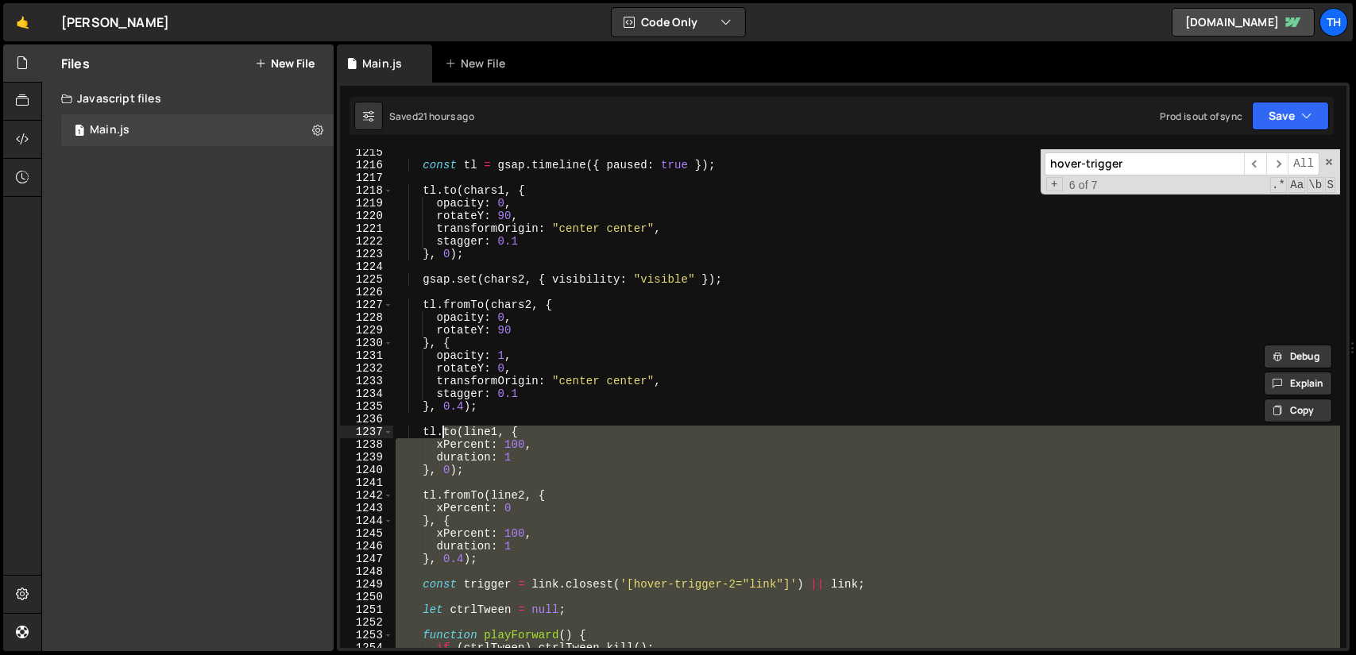
scroll to position [5521, 0]
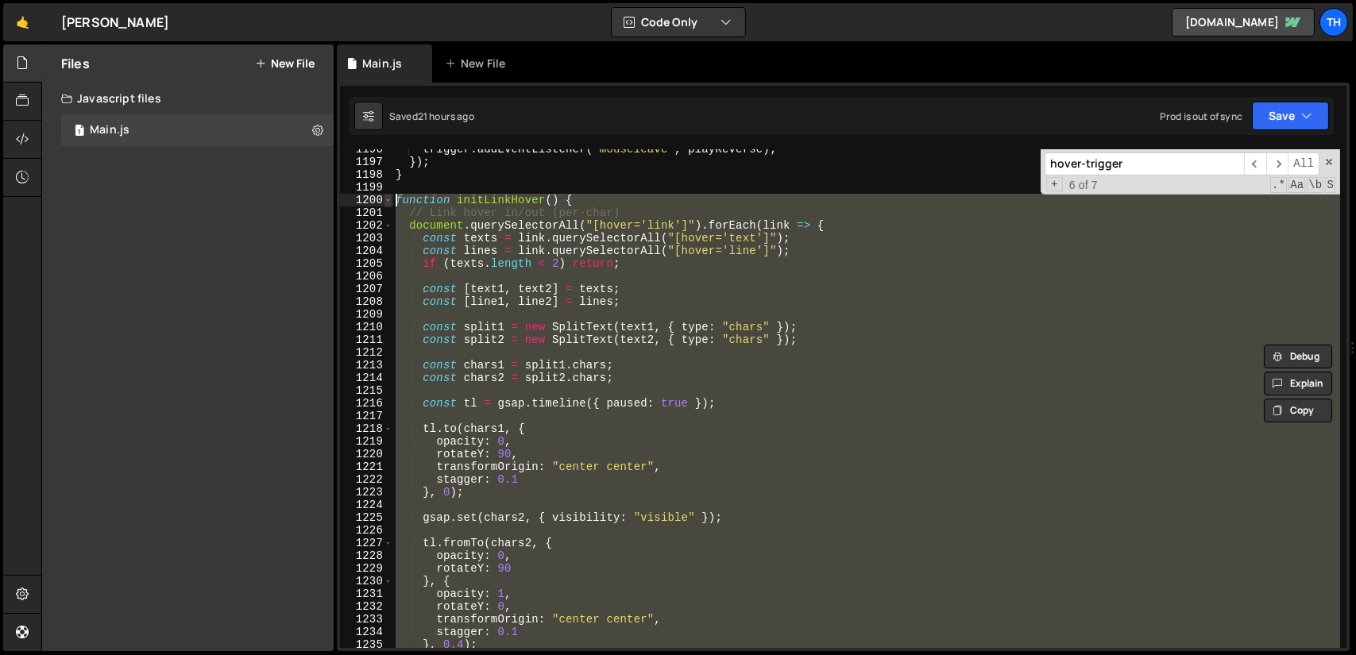
drag, startPoint x: 435, startPoint y: 559, endPoint x: 384, endPoint y: 202, distance: 360.3
click at [384, 202] on div "const trigger = link.closest('[hover-trigger-2="link"]') || link; 1196 1197 119…" at bounding box center [843, 398] width 1006 height 499
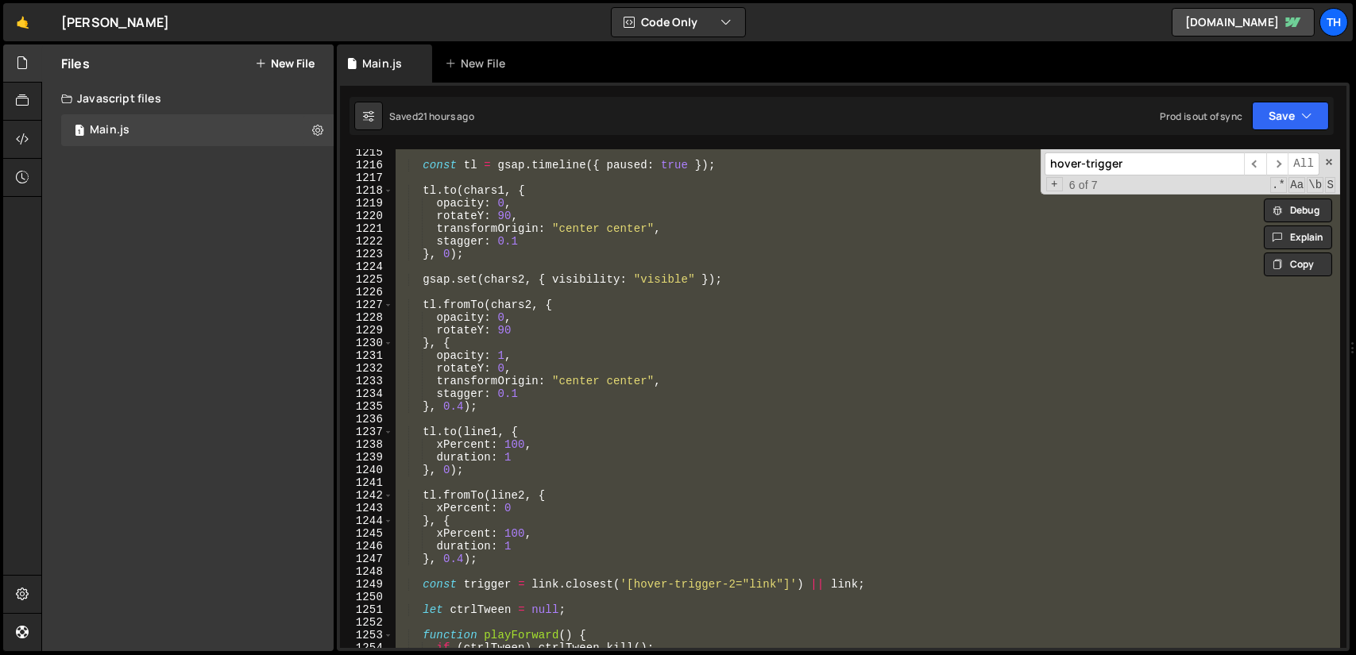
scroll to position [5902, 0]
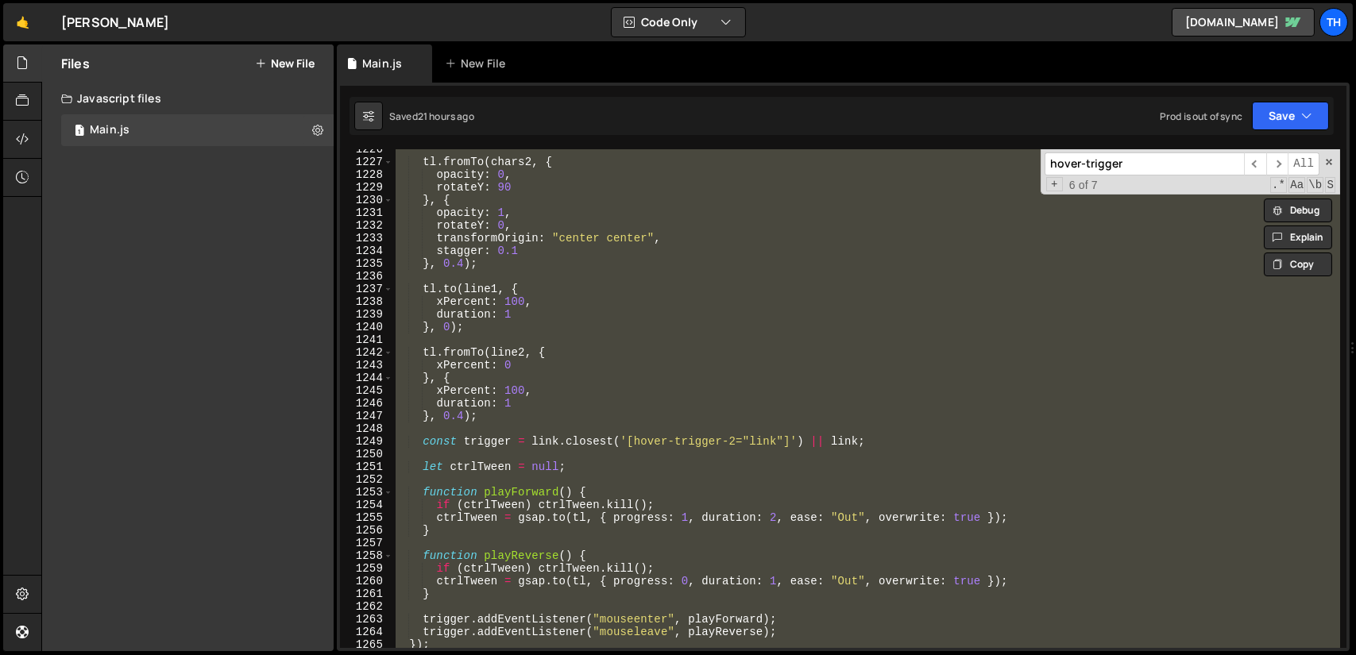
click at [817, 436] on div "tl . fromTo ( chars2 , { opacity : 0 , rotateY : 90 } , { opacity : 1 , rotateY…" at bounding box center [865, 398] width 947 height 499
type textarea "const trigger = link.closest('[hover-trigger-2="link"]') || link;"
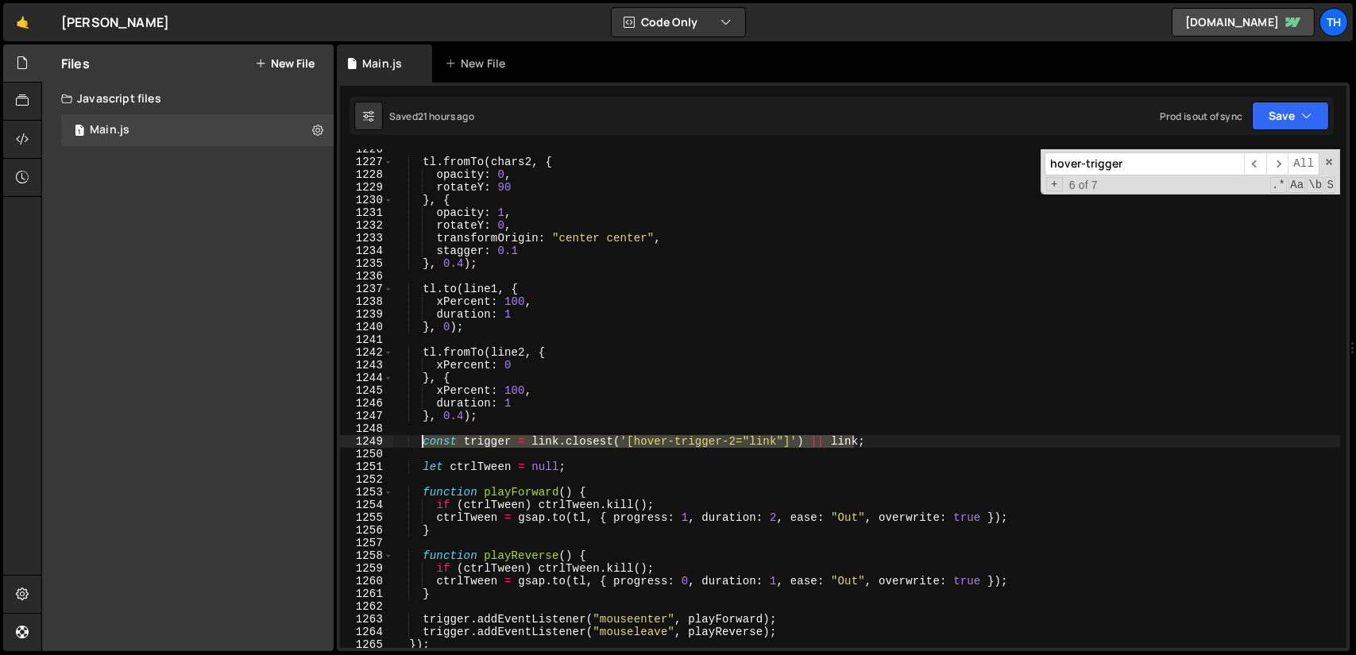
drag, startPoint x: 865, startPoint y: 438, endPoint x: 451, endPoint y: 449, distance: 413.9
click at [420, 442] on div "tl . fromTo ( chars2 , { opacity : 0 , rotateY : 90 } , { opacity : 1 , rotateY…" at bounding box center [865, 405] width 947 height 524
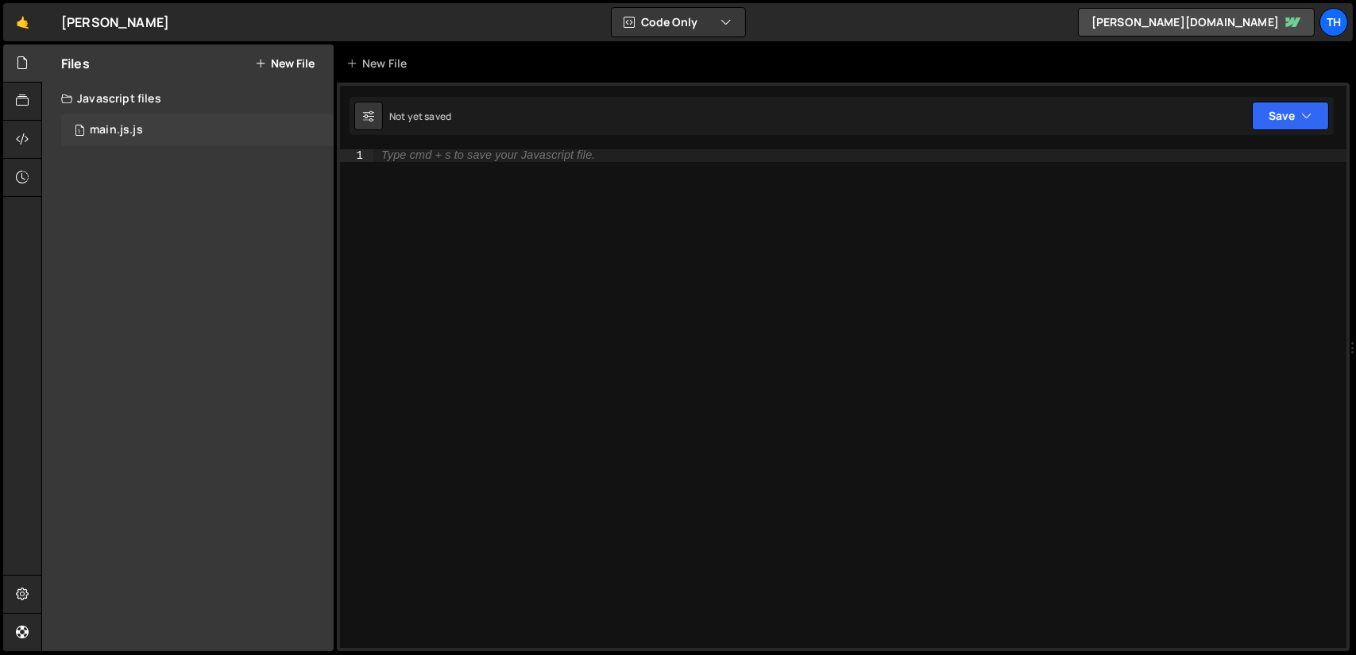
click at [168, 120] on div "1 main.js.js 0" at bounding box center [197, 130] width 272 height 32
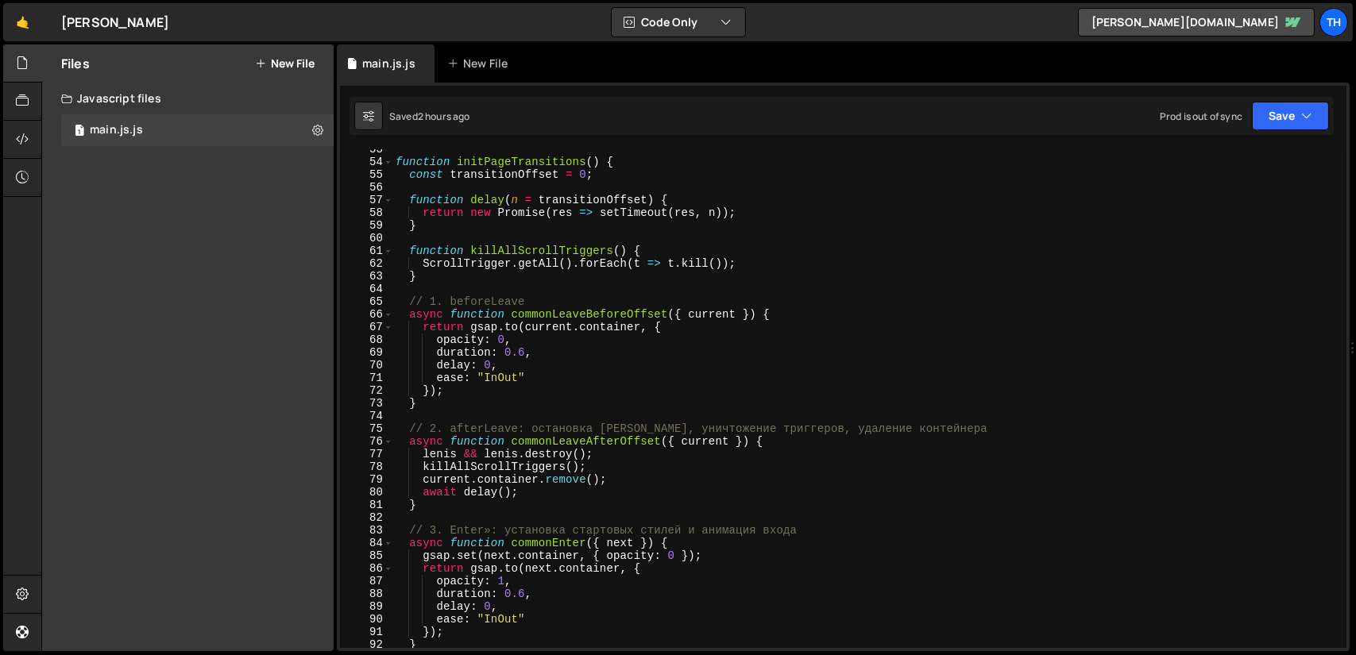
scroll to position [476, 0]
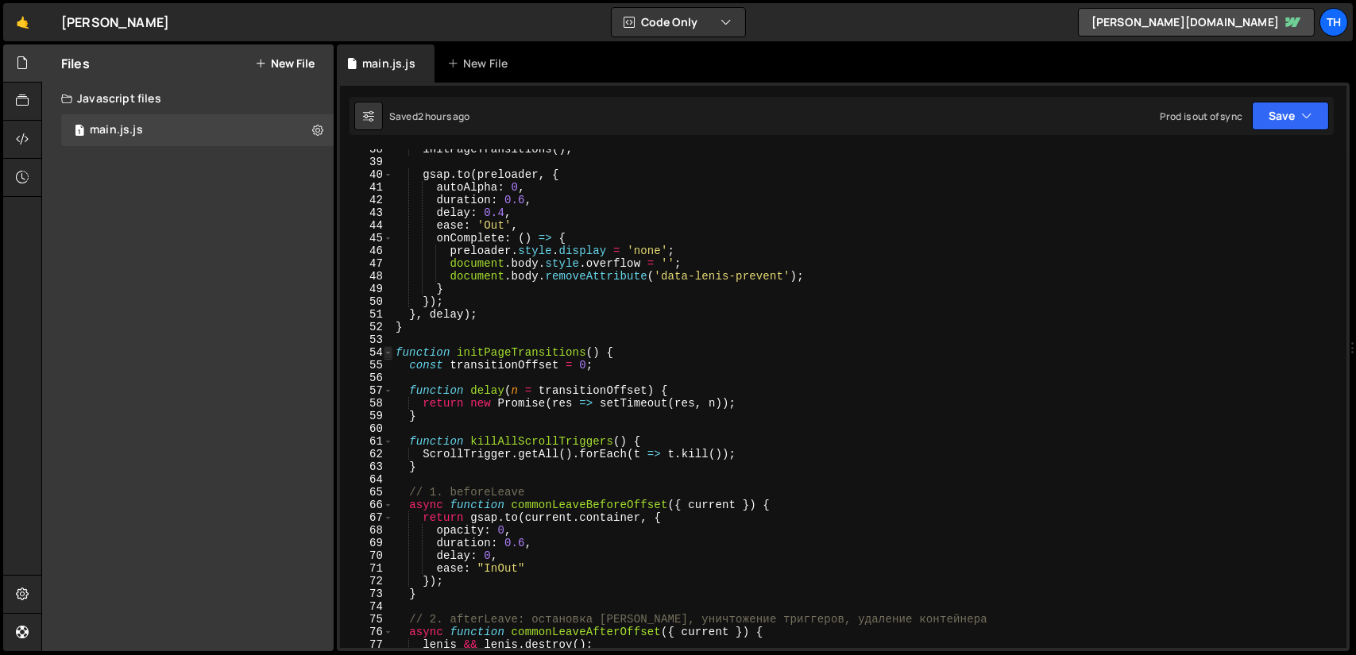
click at [388, 354] on span at bounding box center [388, 352] width 9 height 13
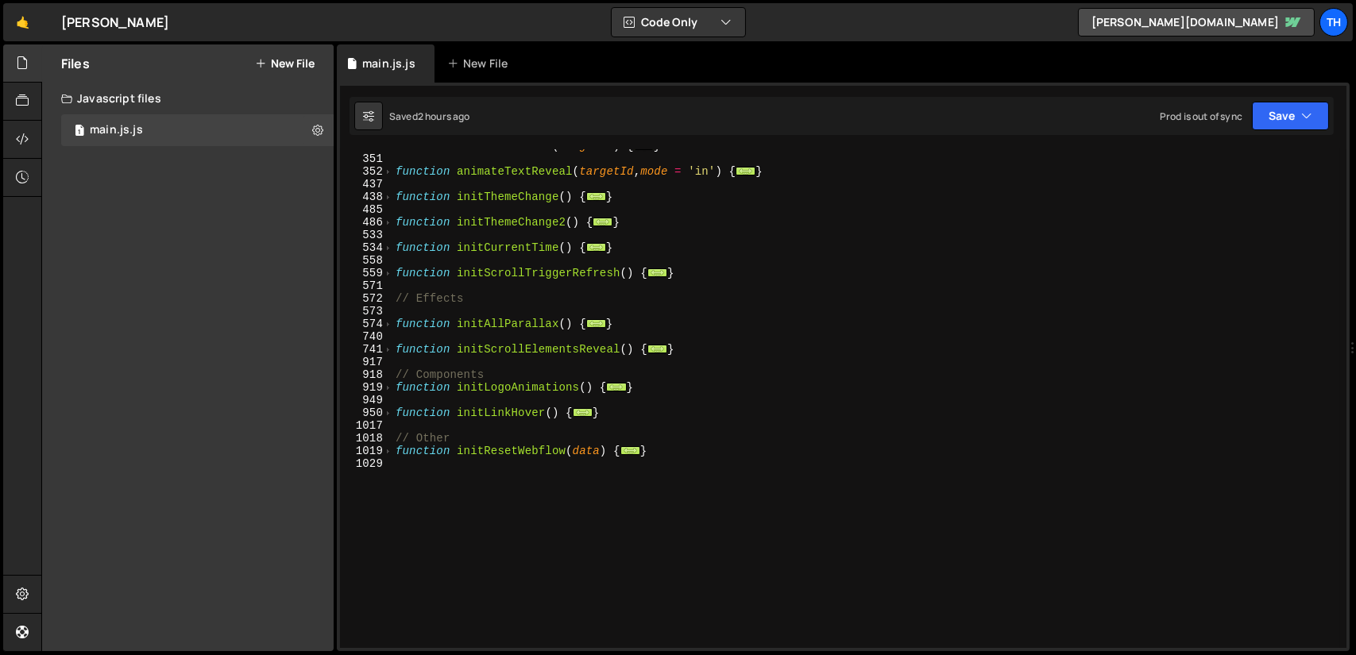
scroll to position [429, 0]
click at [389, 412] on span at bounding box center [388, 413] width 9 height 13
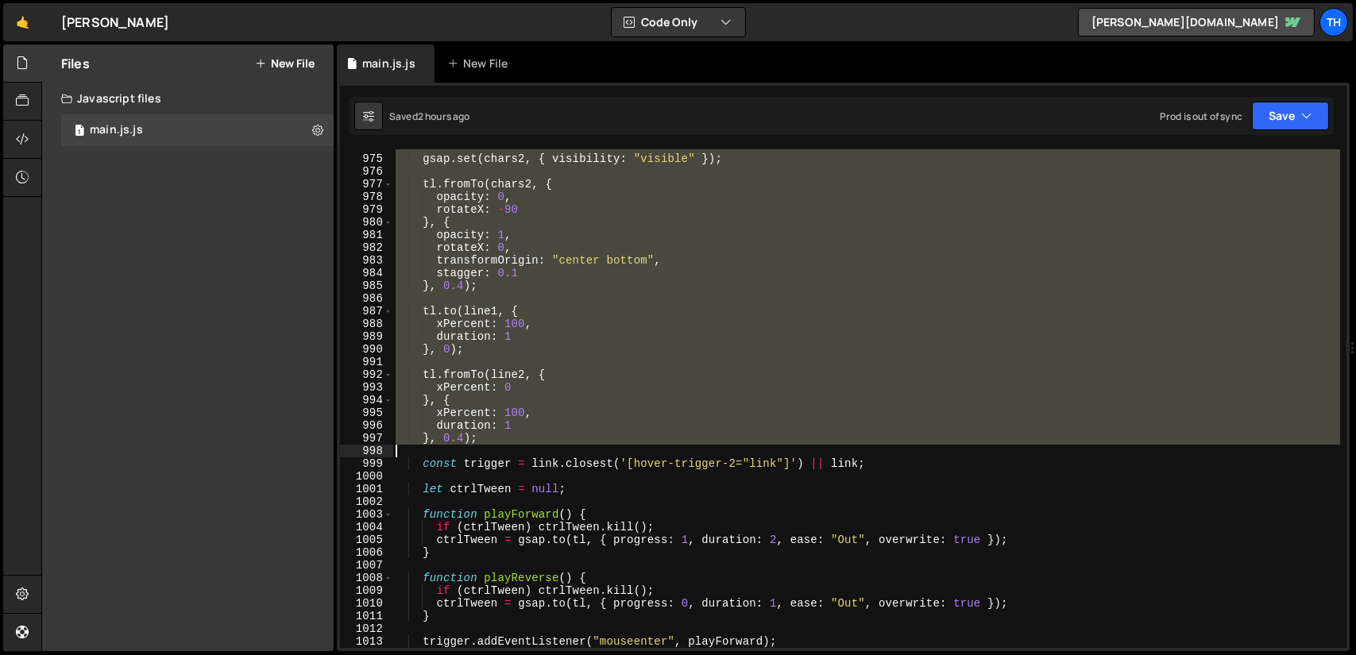
scroll to position [1143, 0]
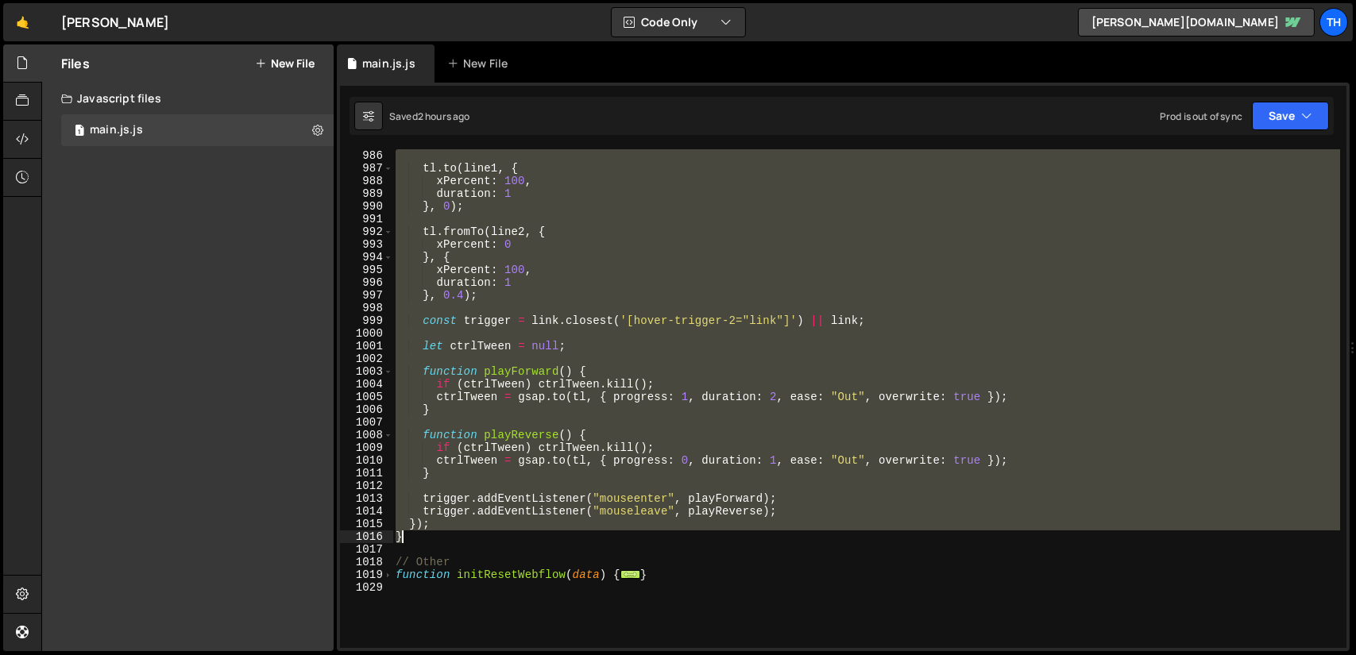
drag, startPoint x: 403, startPoint y: 177, endPoint x: 724, endPoint y: 539, distance: 484.3
click at [724, 539] on div "tl . to ( line1 , { xPercent : 100 , duration : 1 } , 0 ) ; tl . fromTo ( line2…" at bounding box center [865, 411] width 947 height 524
click at [627, 321] on div "tl . to ( line1 , { xPercent : 100 , duration : 1 } , 0 ) ; tl . fromTo ( line2…" at bounding box center [865, 398] width 947 height 499
type textarea "const trigger = link.closest('[hover-trigger-2="link"]') || link;"
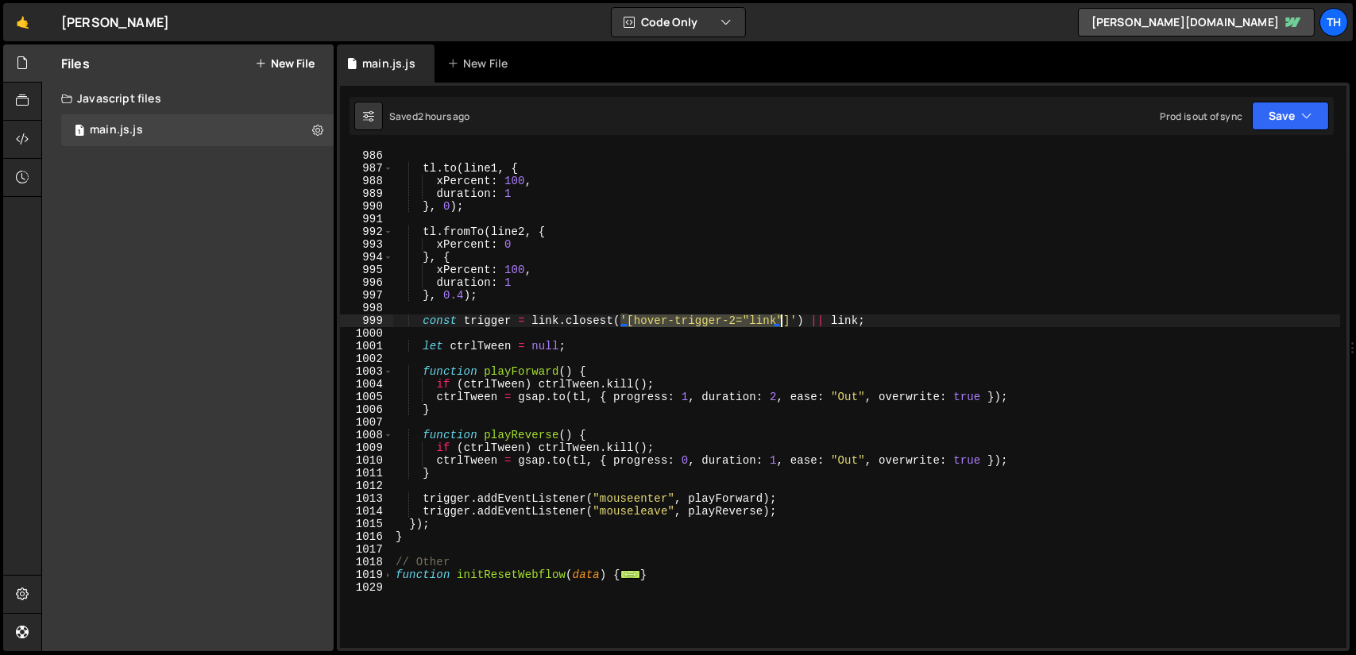
drag, startPoint x: 623, startPoint y: 318, endPoint x: 782, endPoint y: 318, distance: 159.6
click at [782, 318] on div "tl . to ( line1 , { xPercent : 100 , duration : 1 } , 0 ) ; tl . fromTo ( line2…" at bounding box center [865, 411] width 947 height 524
